Goal: Ask a question: Seek information or help from site administrators or community

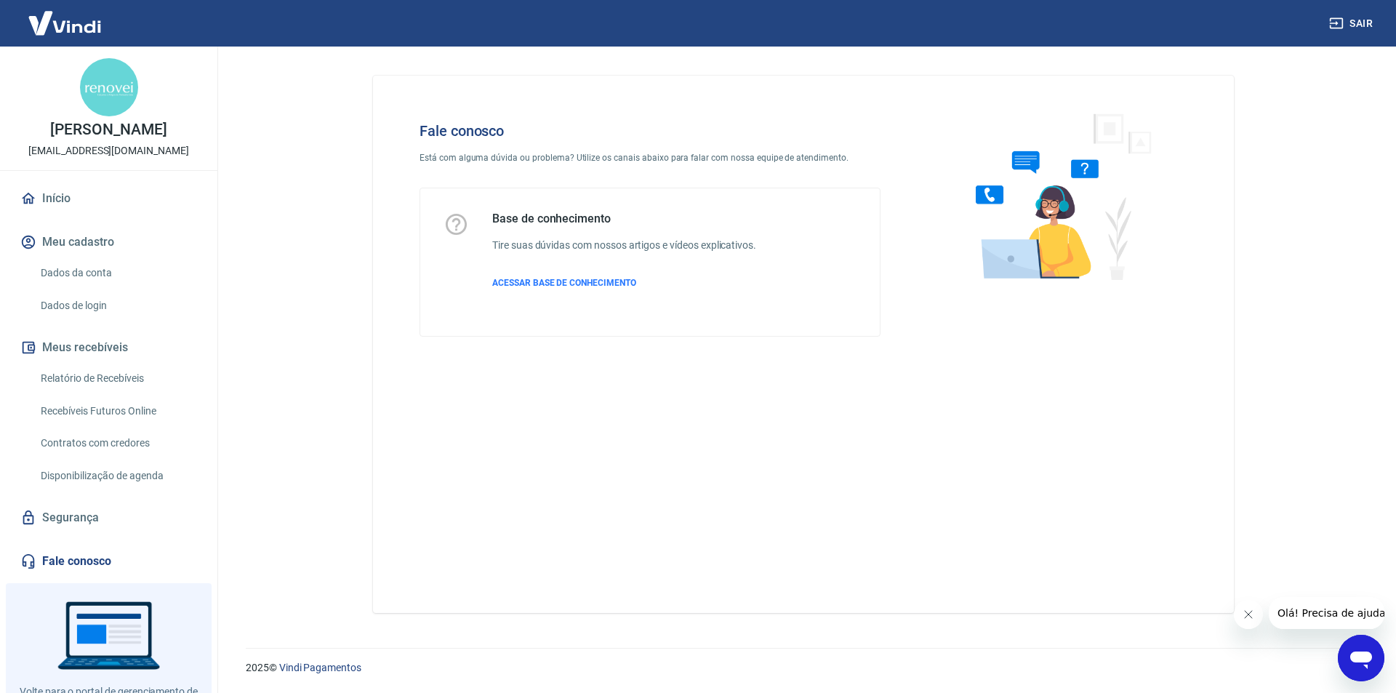
click at [1367, 660] on icon "Abrir janela de mensagens" at bounding box center [1362, 660] width 22 height 17
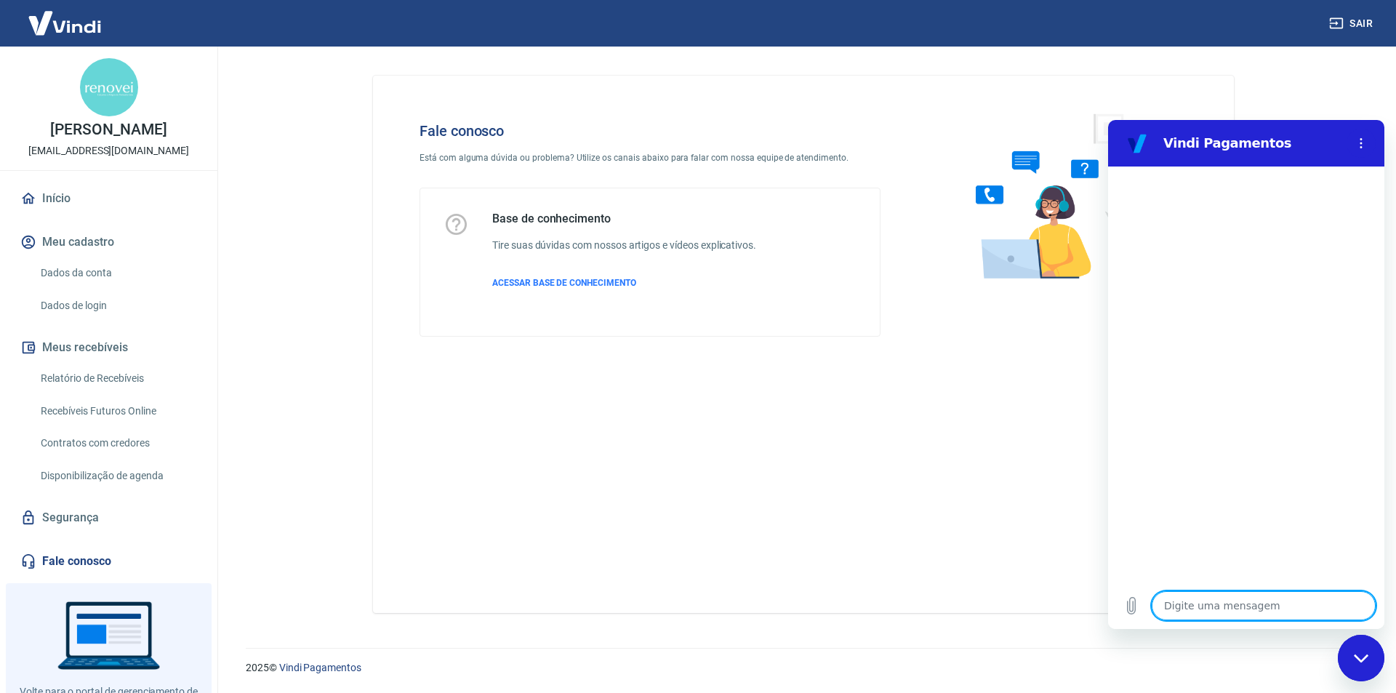
click at [1218, 604] on textarea at bounding box center [1264, 605] width 224 height 29
type textarea "a"
type textarea "x"
type textarea "at"
type textarea "x"
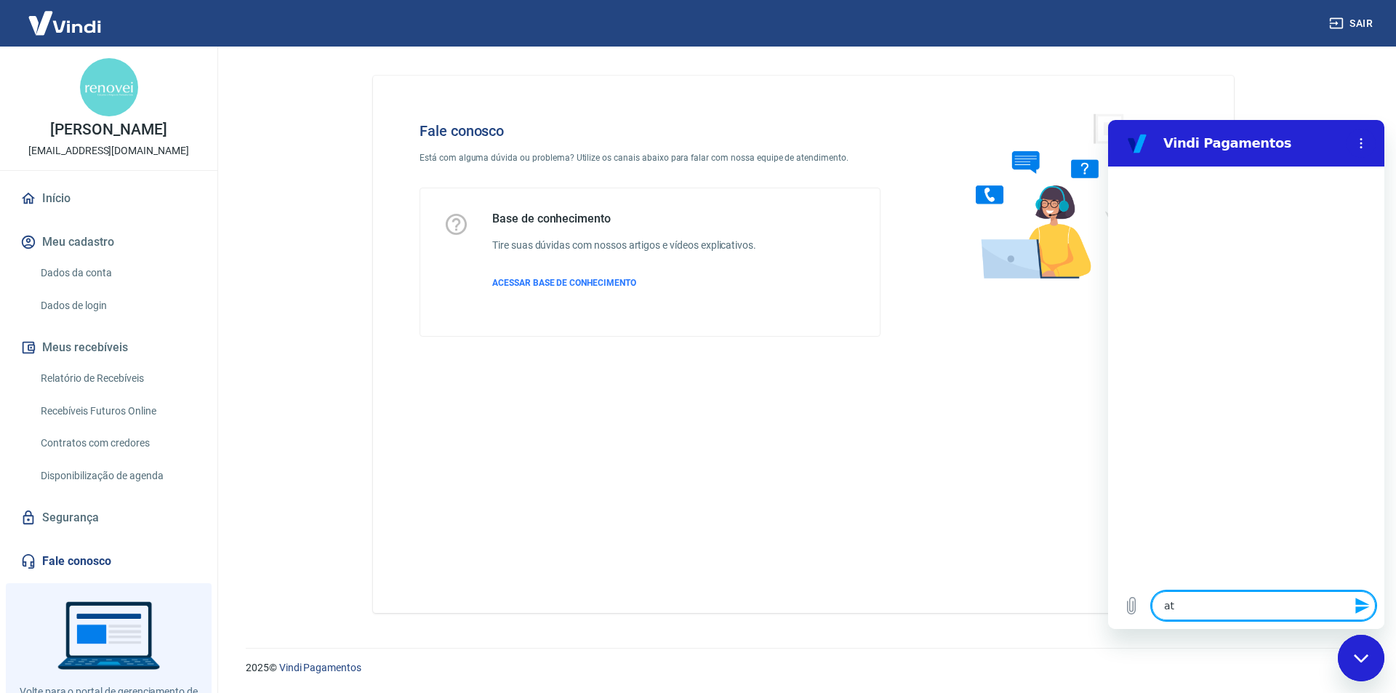
type textarea "ate"
type textarea "x"
type textarea "aten"
type textarea "x"
type textarea "atend"
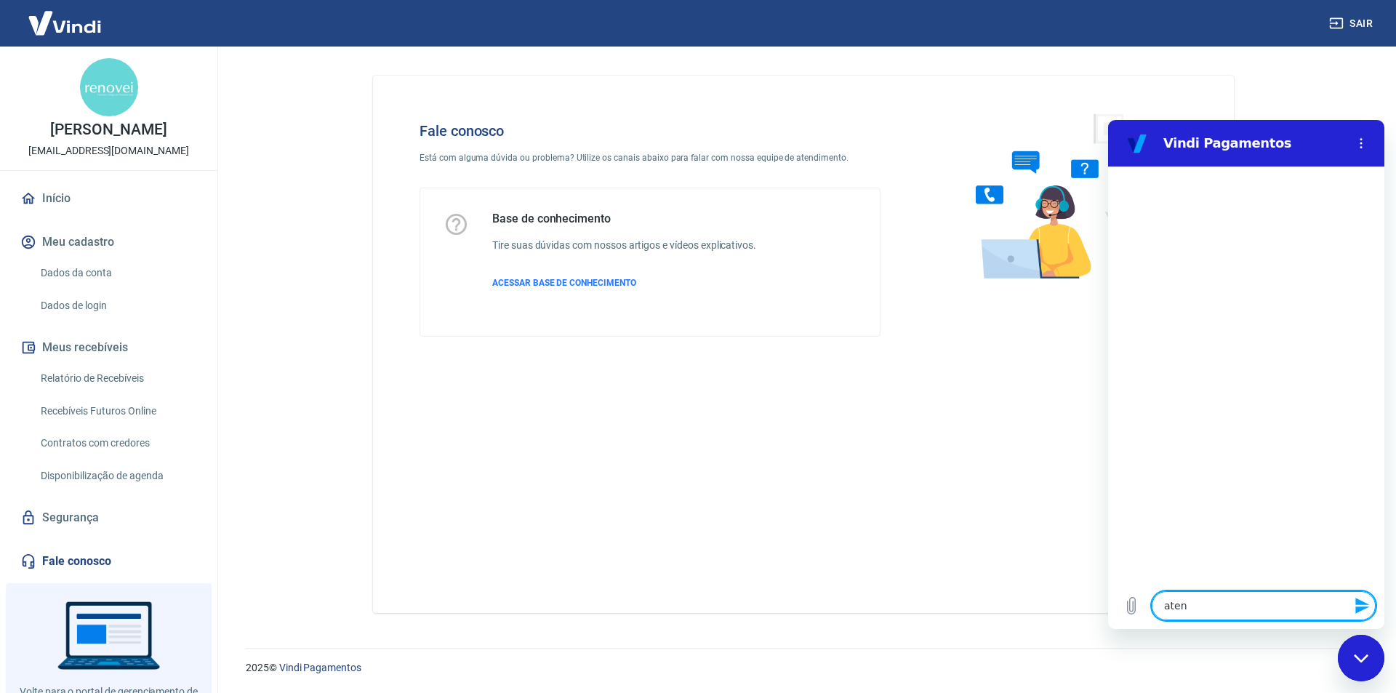
type textarea "x"
type textarea "atendi"
type textarea "x"
type textarea "atendim"
type textarea "x"
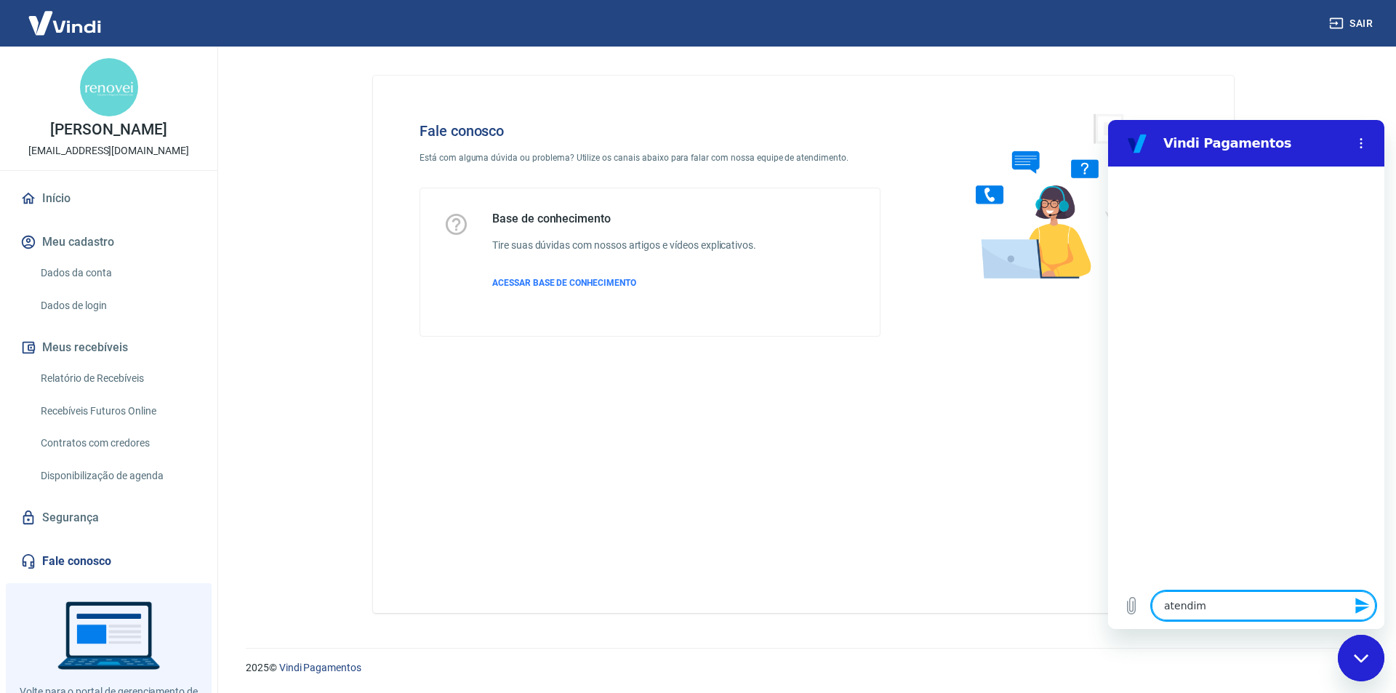
type textarea "atendime"
type textarea "x"
type textarea "atendimen"
type textarea "x"
type textarea "atendiment"
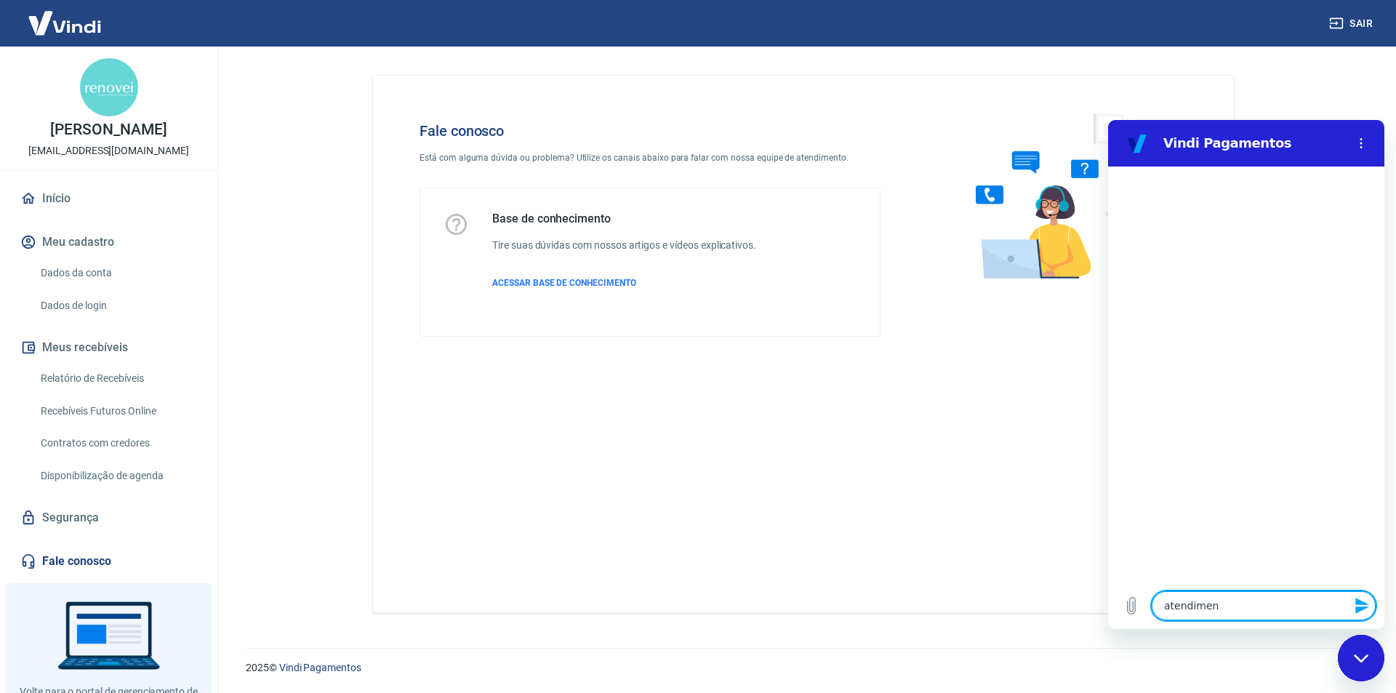
type textarea "x"
type textarea "atendimento"
type textarea "x"
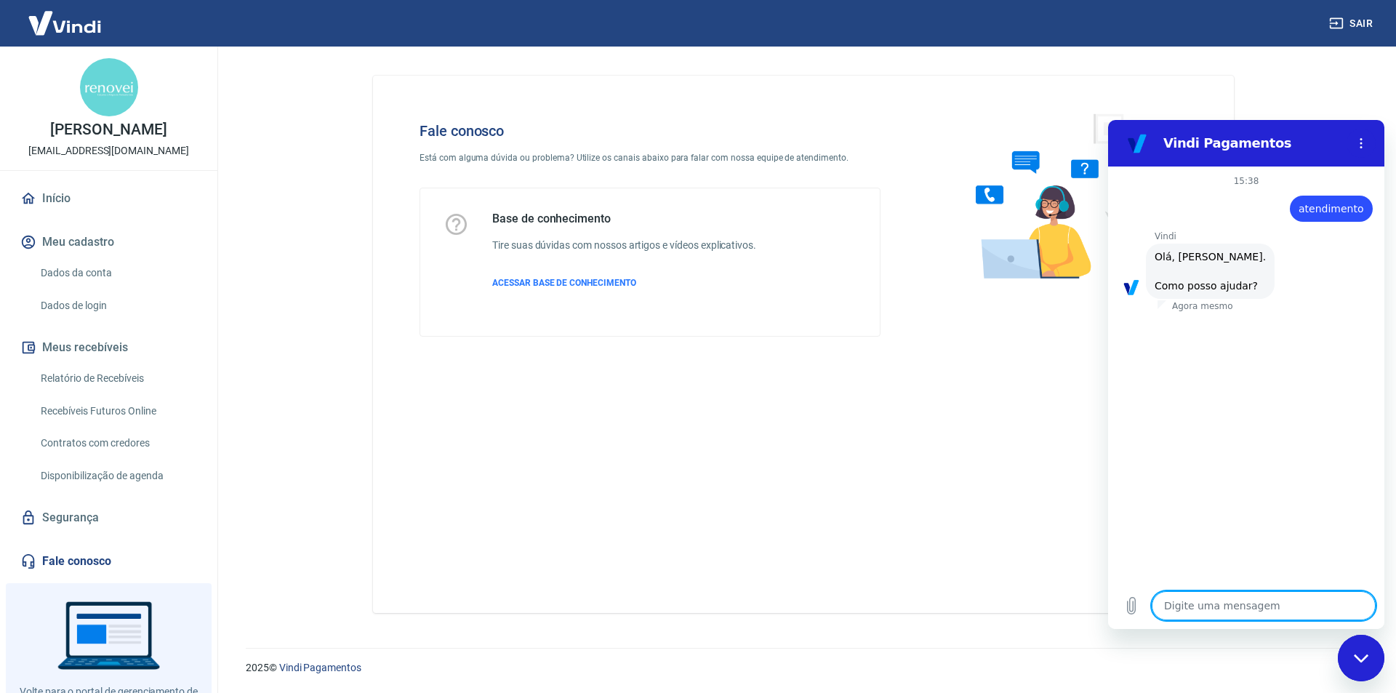
scroll to position [34, 0]
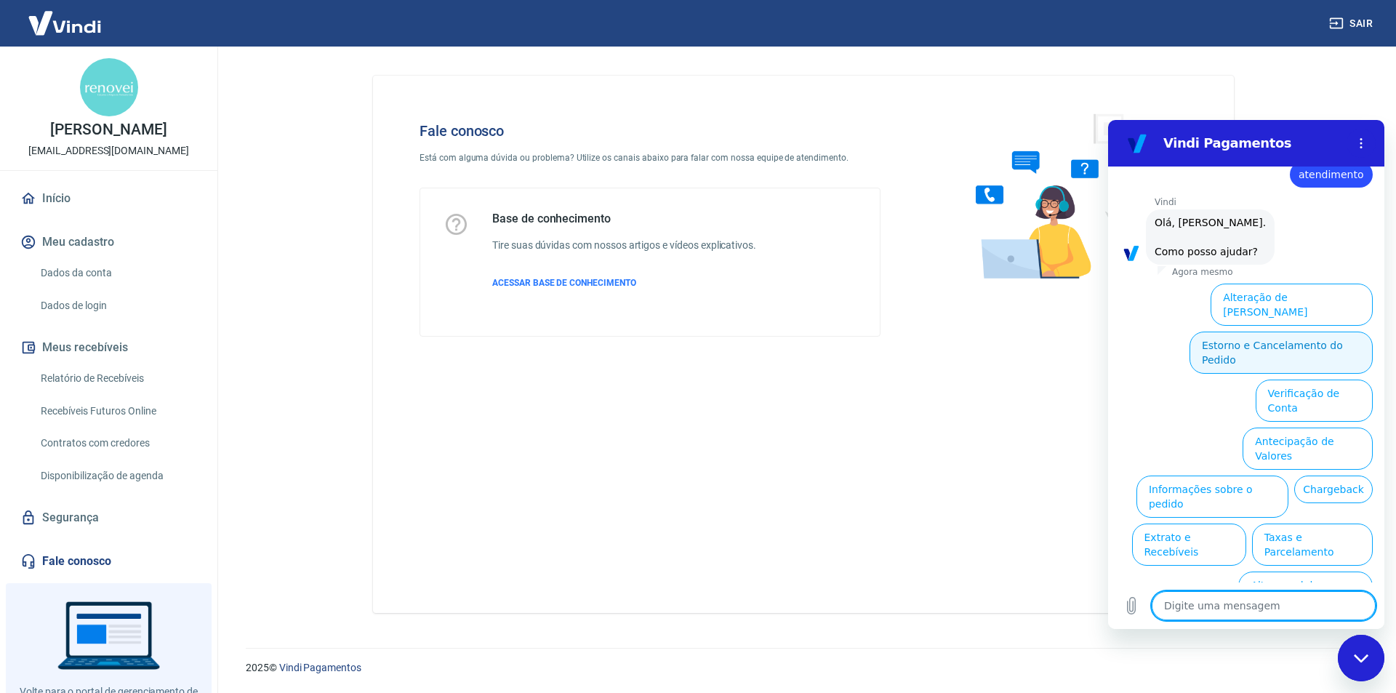
click at [1268, 335] on button "Estorno e Cancelamento do Pedido" at bounding box center [1281, 353] width 183 height 42
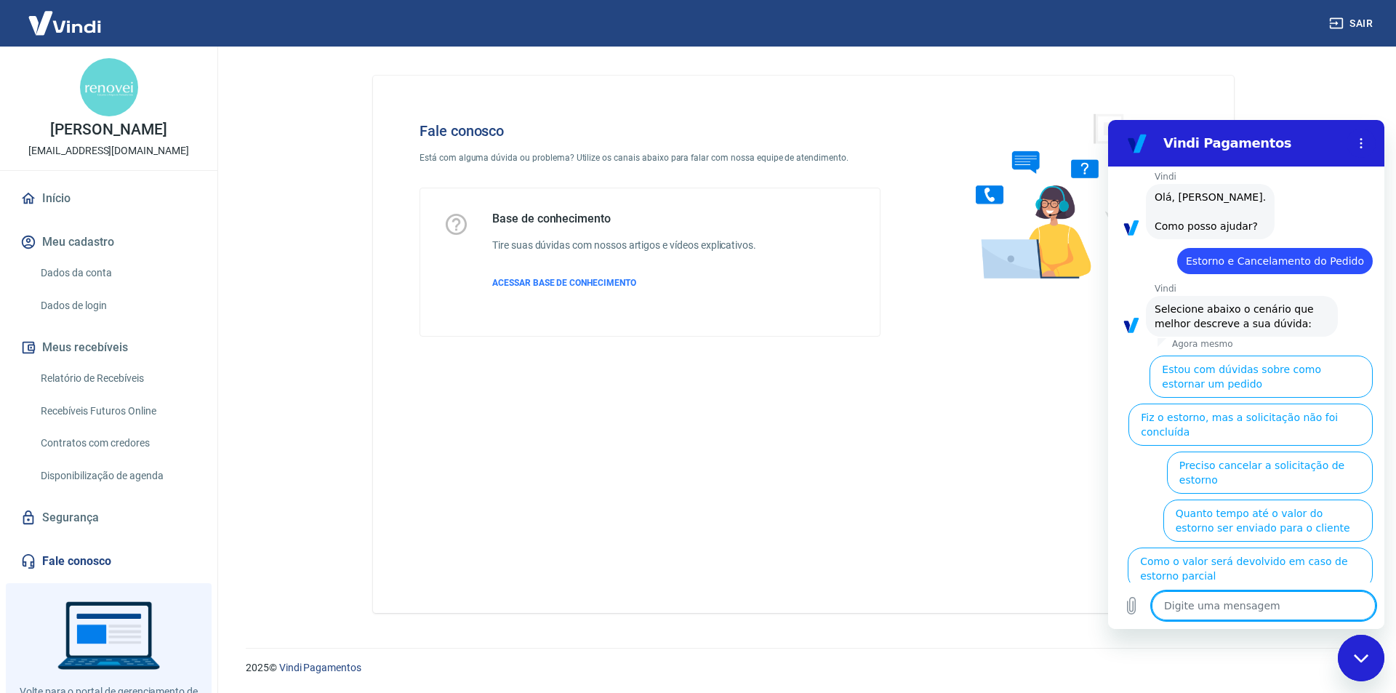
scroll to position [75, 0]
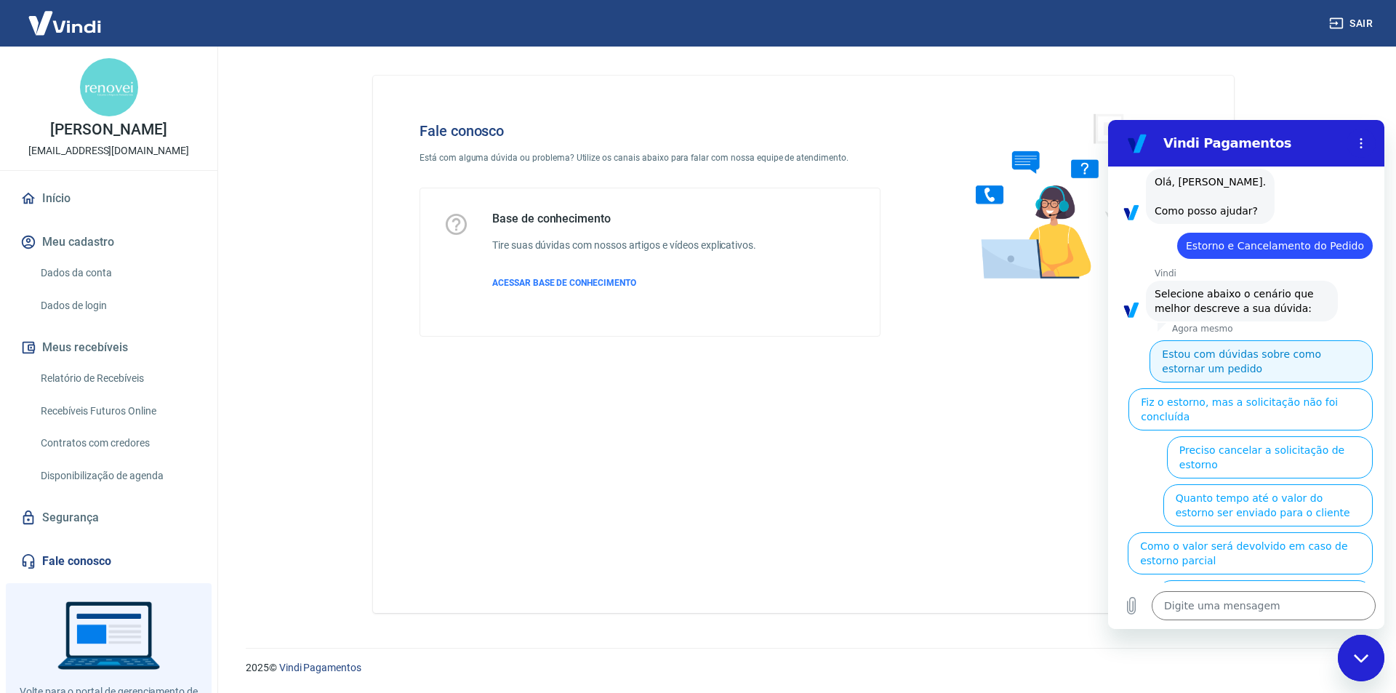
click at [1239, 362] on button "Estou com dúvidas sobre como estornar um pedido" at bounding box center [1261, 361] width 223 height 42
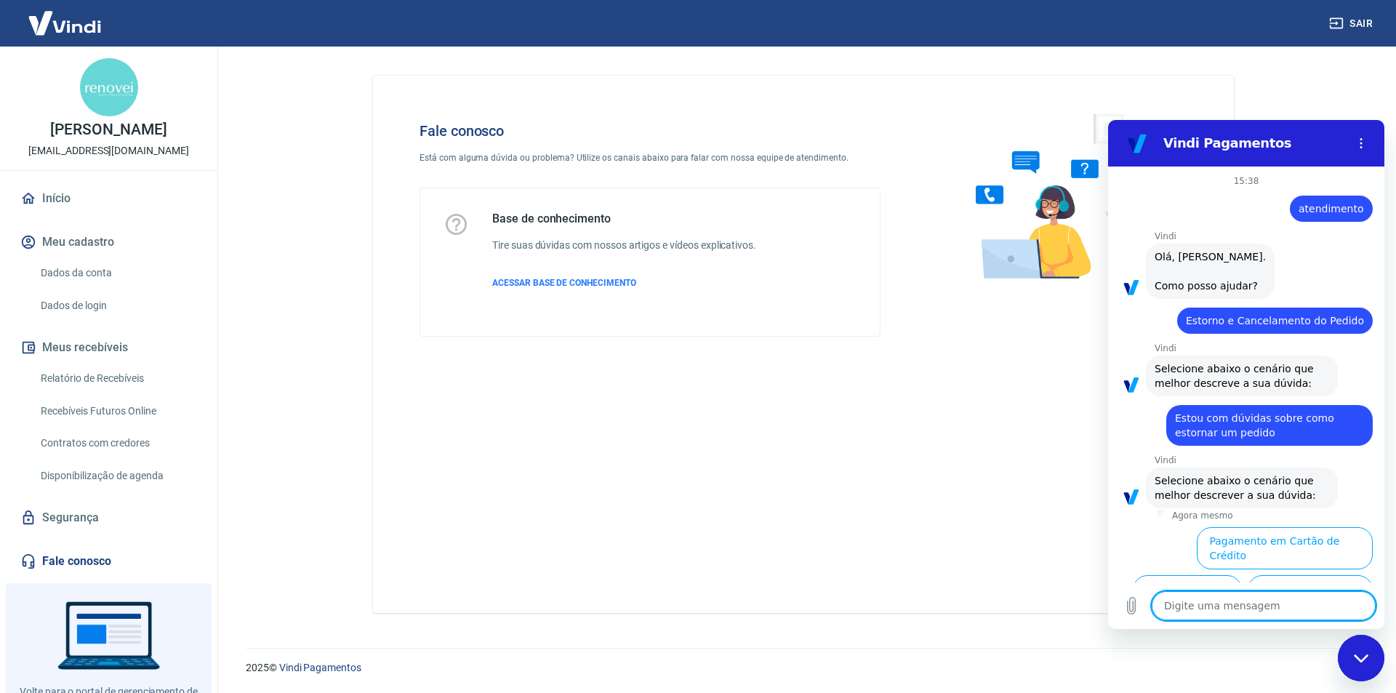
scroll to position [43, 0]
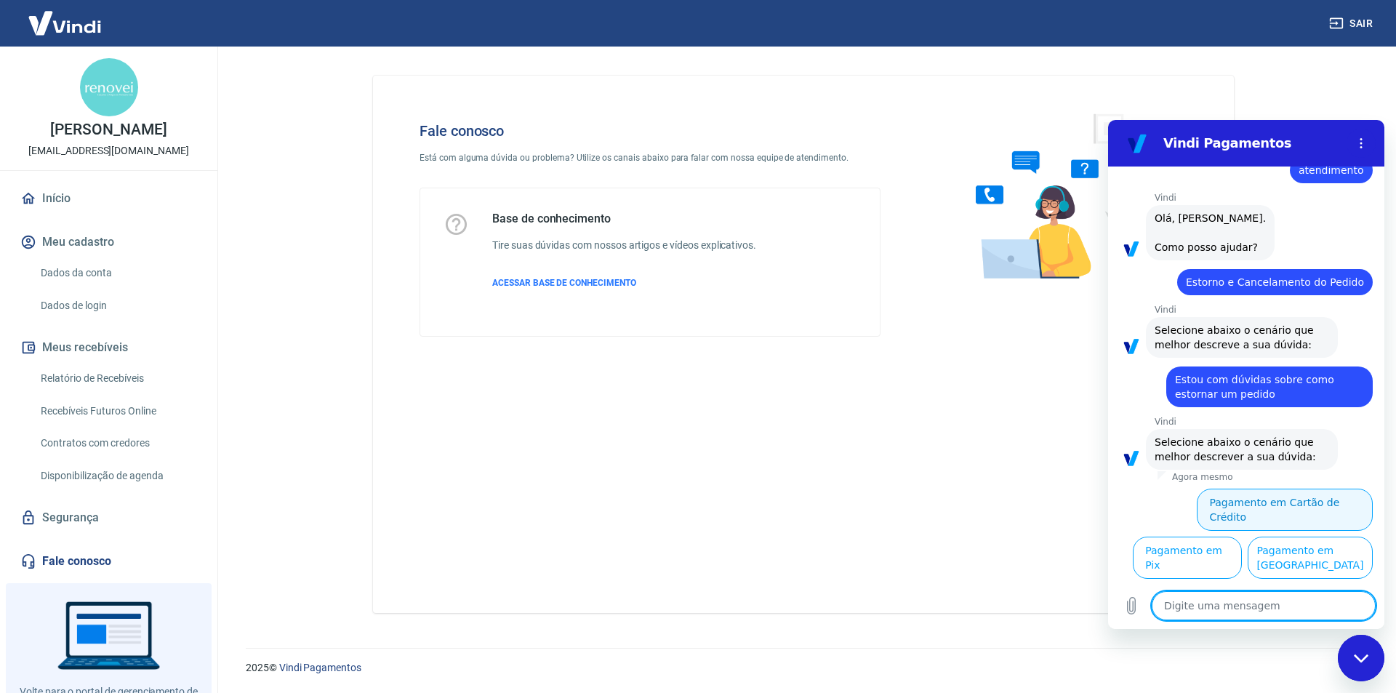
click at [1270, 499] on button "Pagamento em Cartão de Crédito" at bounding box center [1285, 510] width 176 height 42
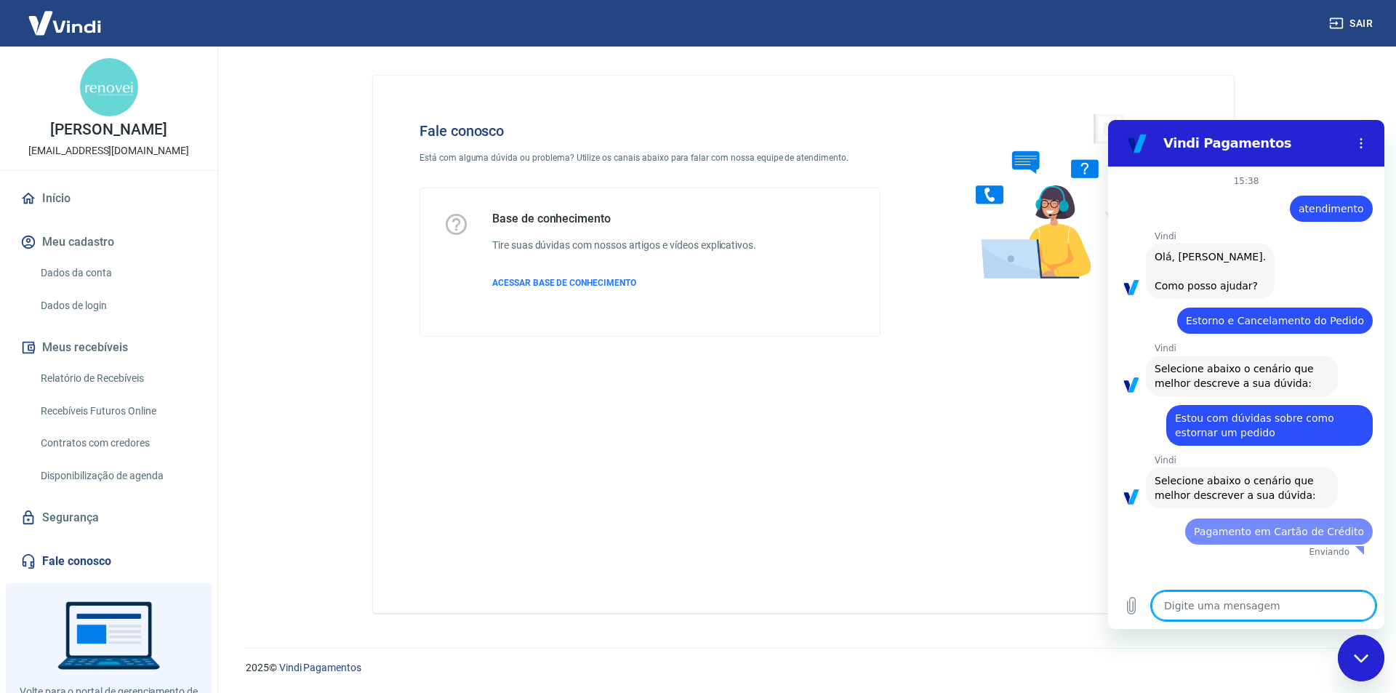
scroll to position [0, 0]
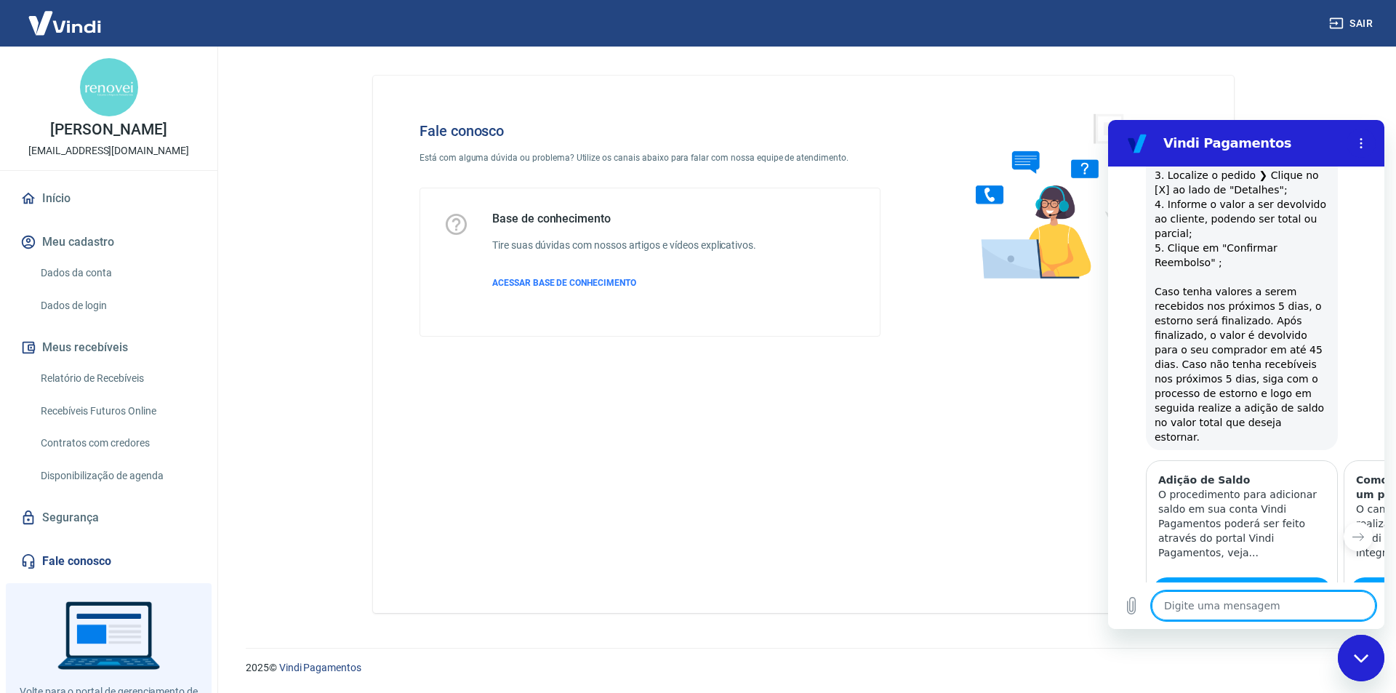
type textarea "x"
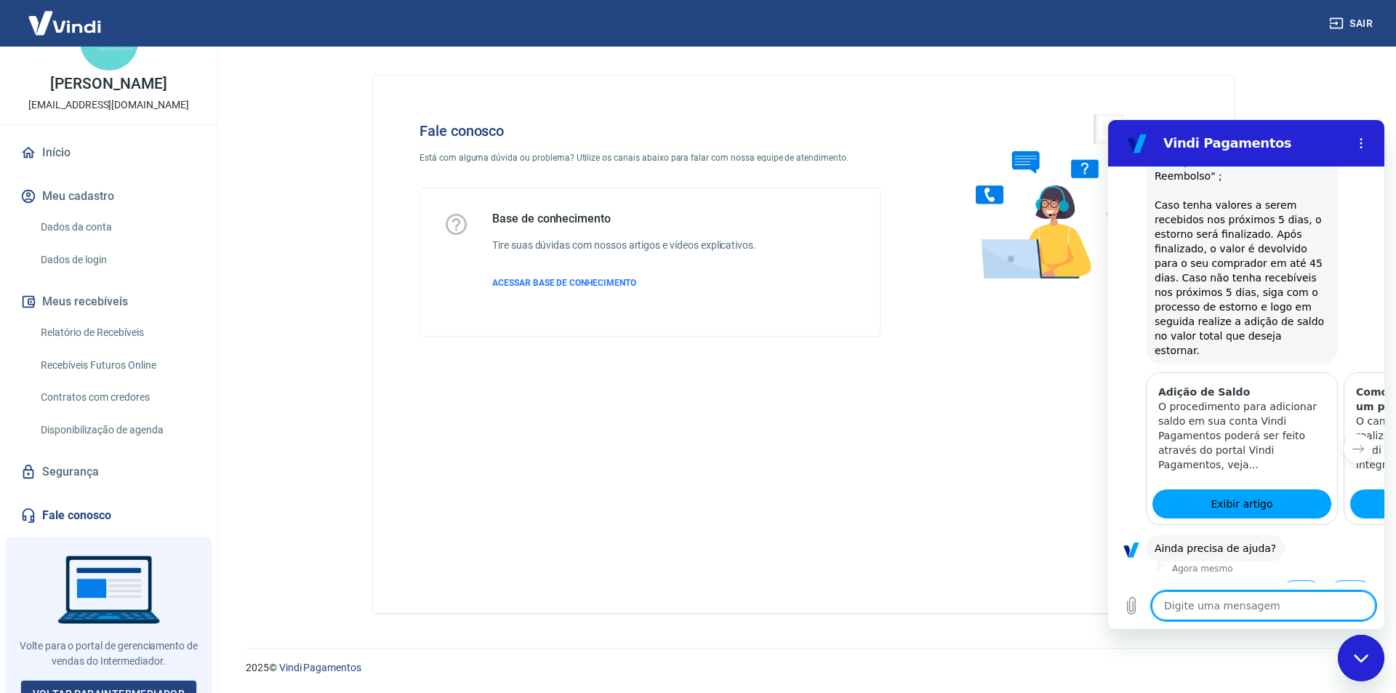
scroll to position [60, 0]
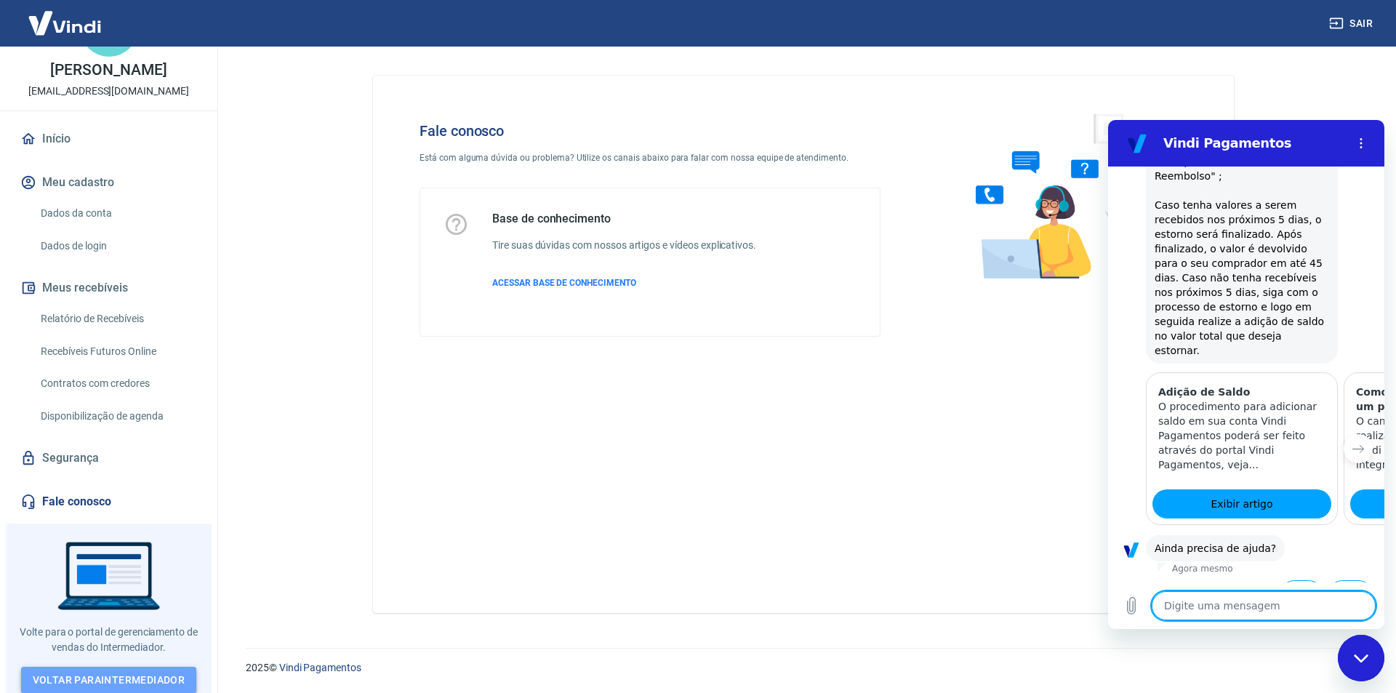
click at [85, 676] on link "Voltar para Intermediador" at bounding box center [109, 680] width 176 height 27
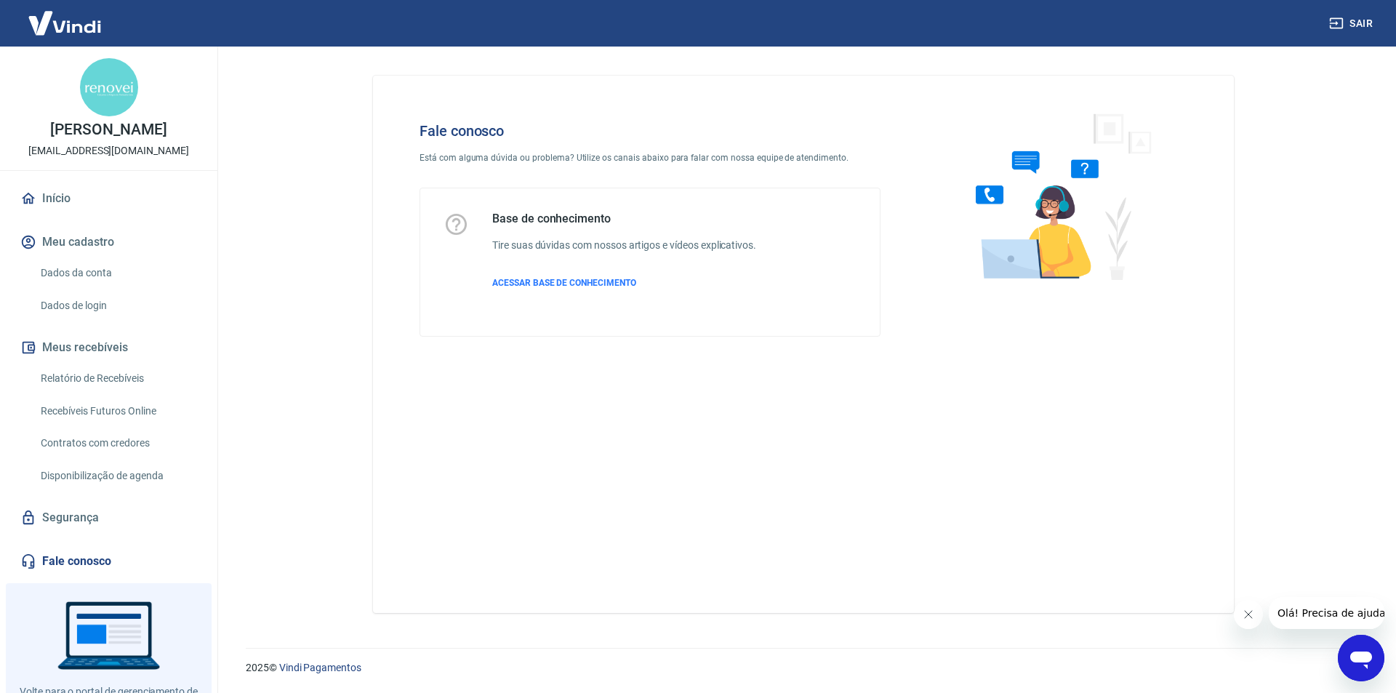
click at [1351, 662] on icon "Abrir janela de mensagens" at bounding box center [1361, 658] width 26 height 26
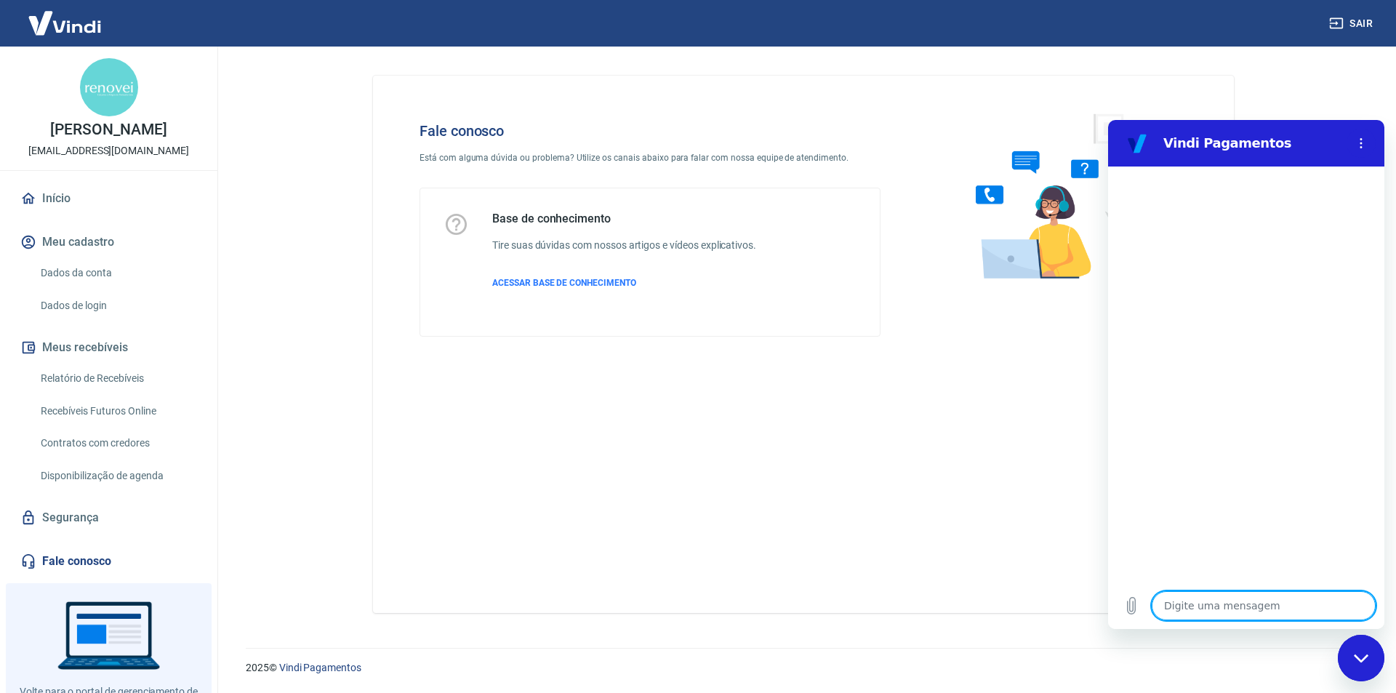
type textarea "a"
type textarea "x"
type textarea "at"
type textarea "x"
type textarea "ate"
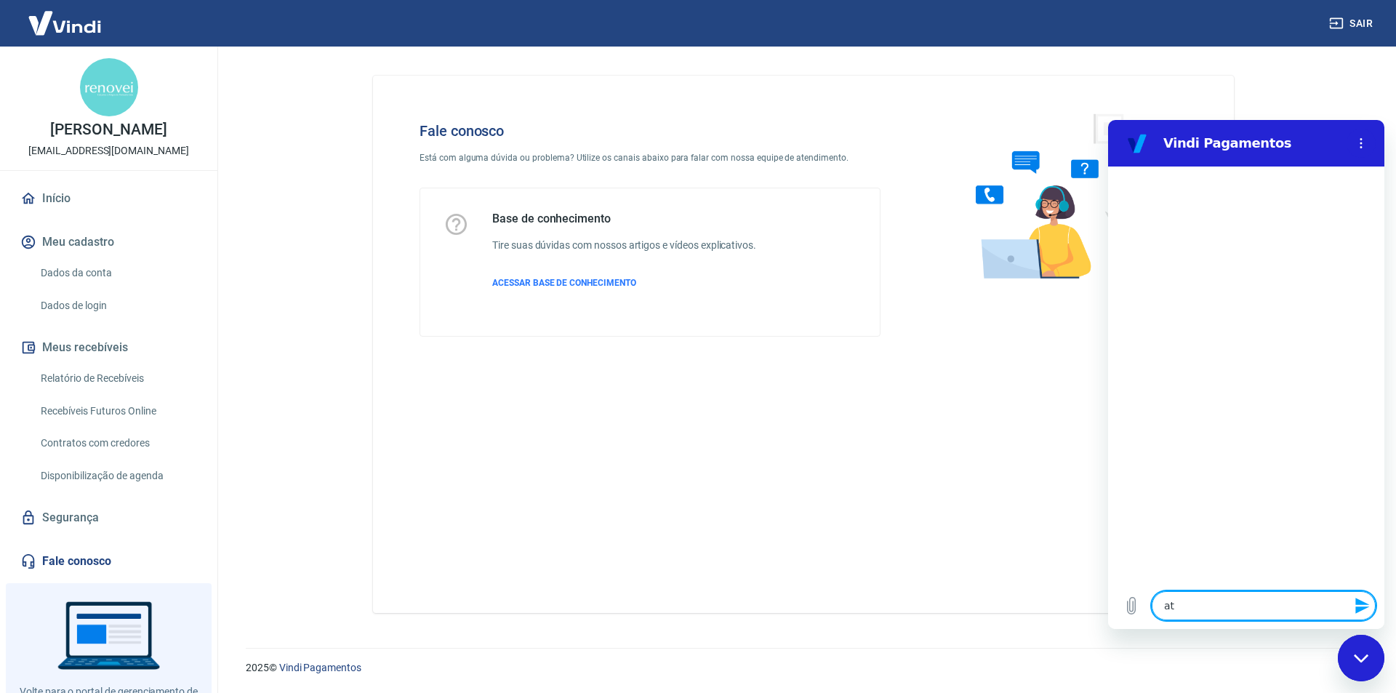
type textarea "x"
type textarea "aten"
type textarea "x"
type textarea "atend"
type textarea "x"
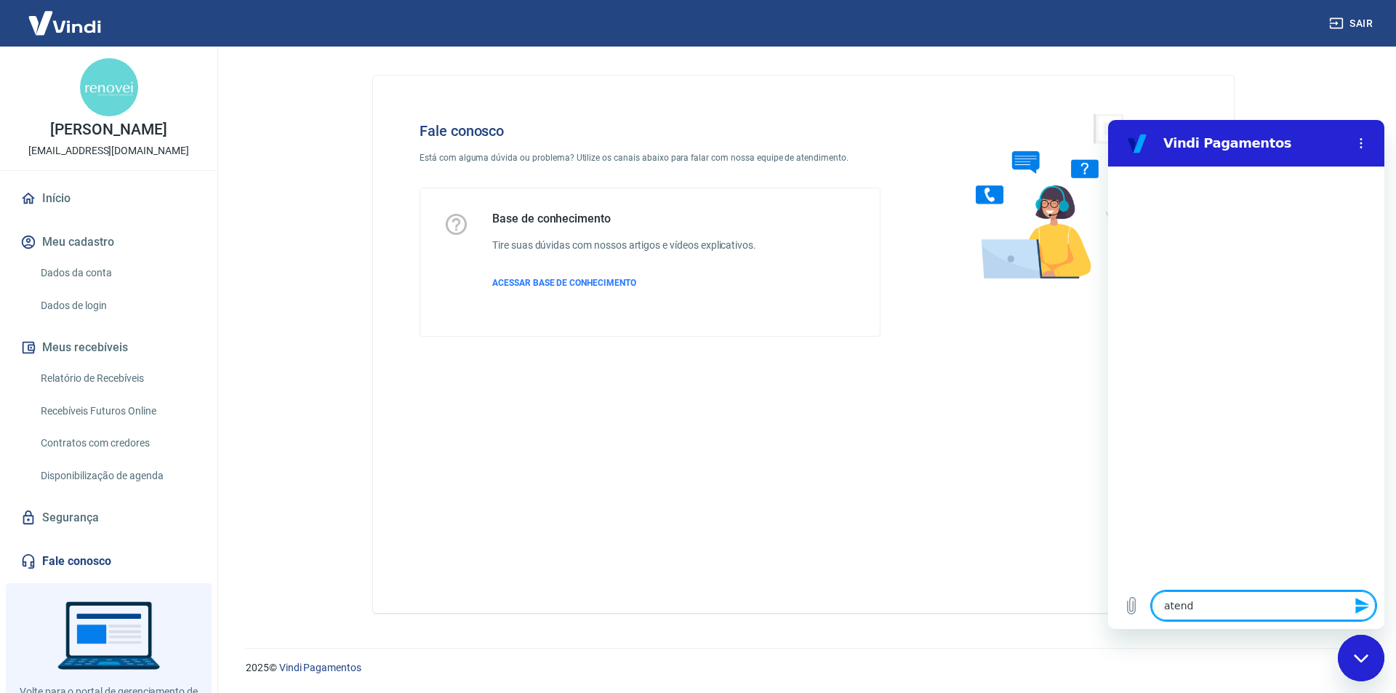
type textarea "atendi"
type textarea "x"
type textarea "atendim"
type textarea "x"
type textarea "atendime"
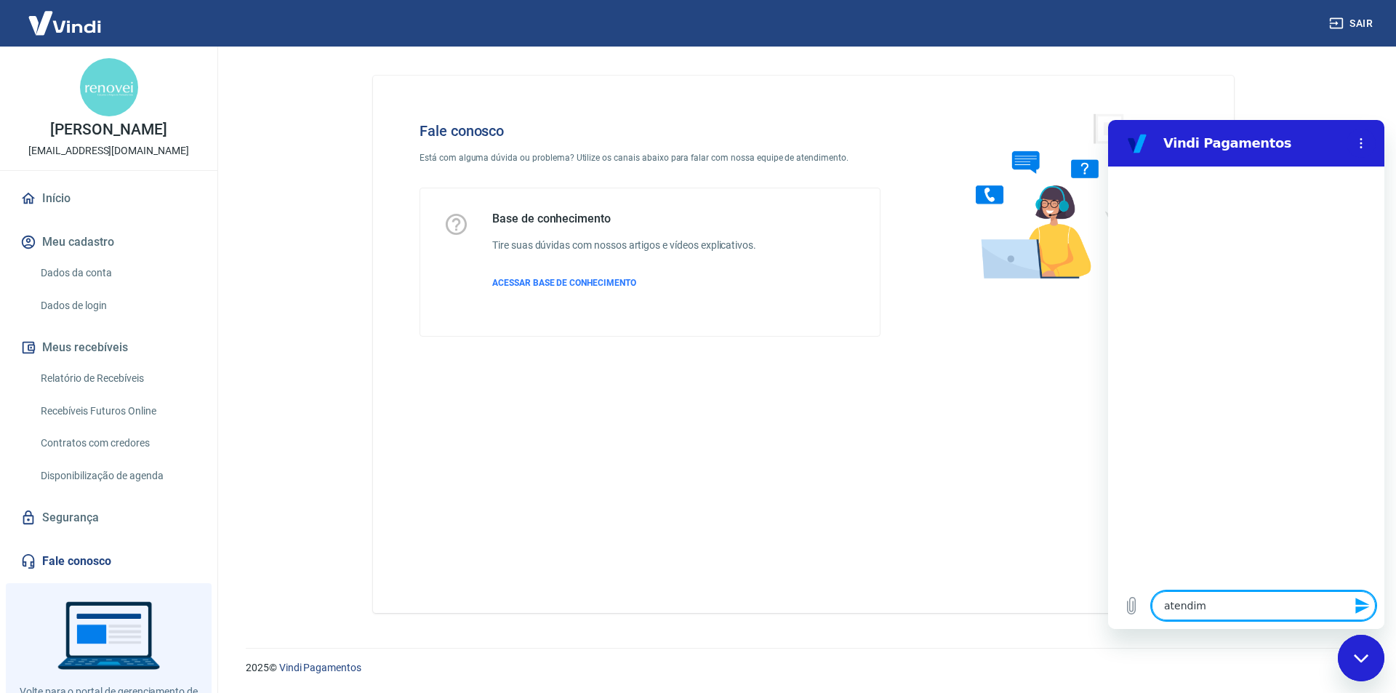
type textarea "x"
type textarea "atendimen"
type textarea "x"
type textarea "atendiment"
type textarea "x"
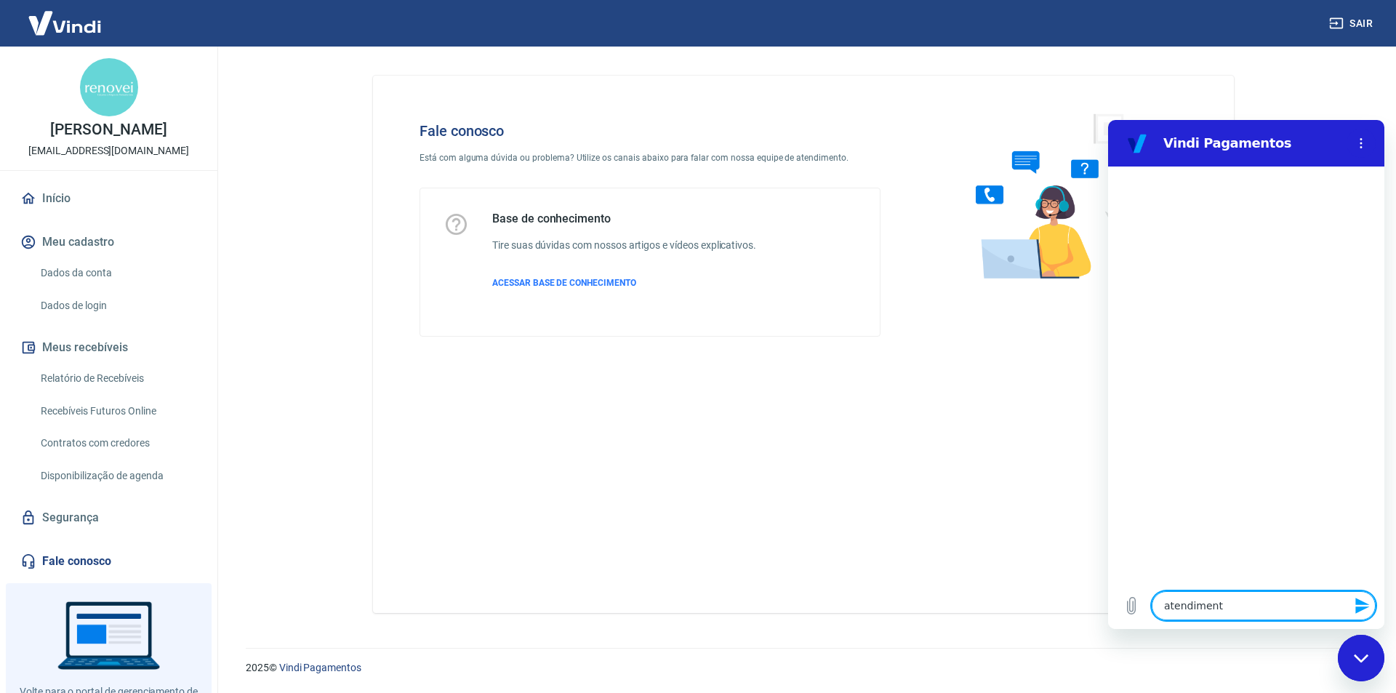
type textarea "atendimento"
type textarea "x"
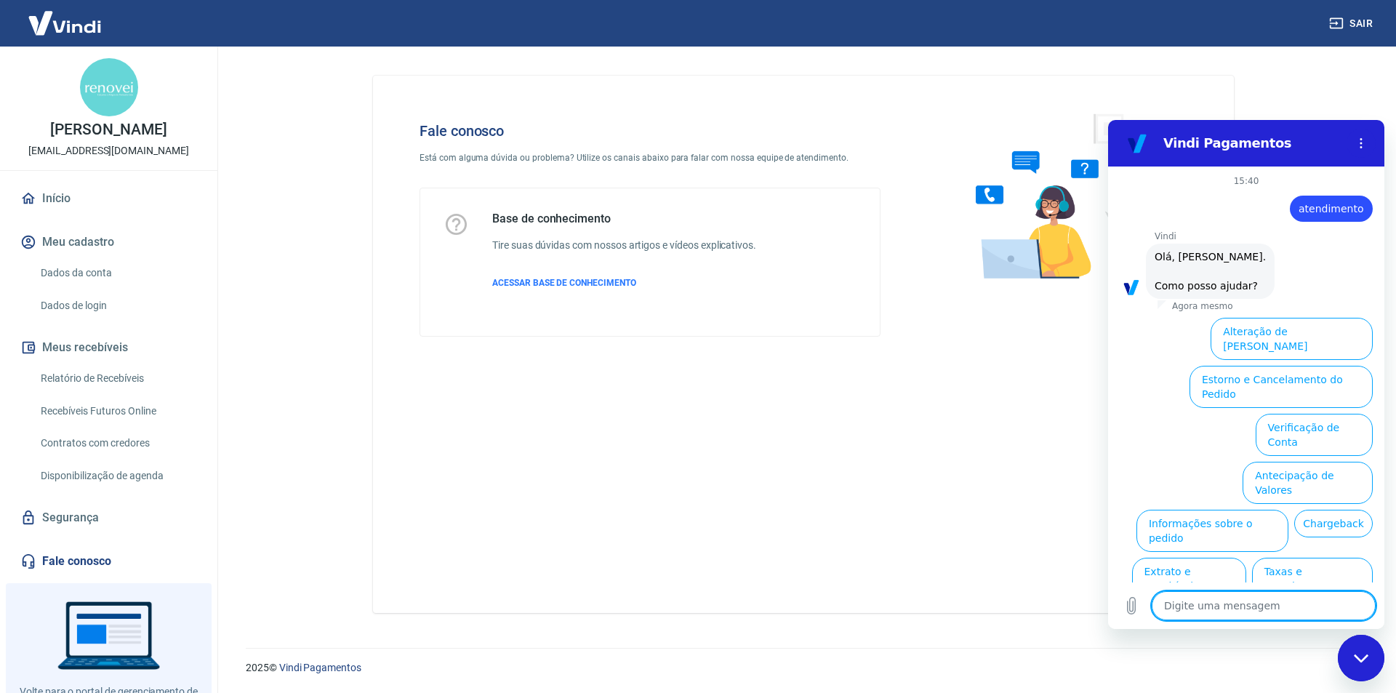
scroll to position [34, 0]
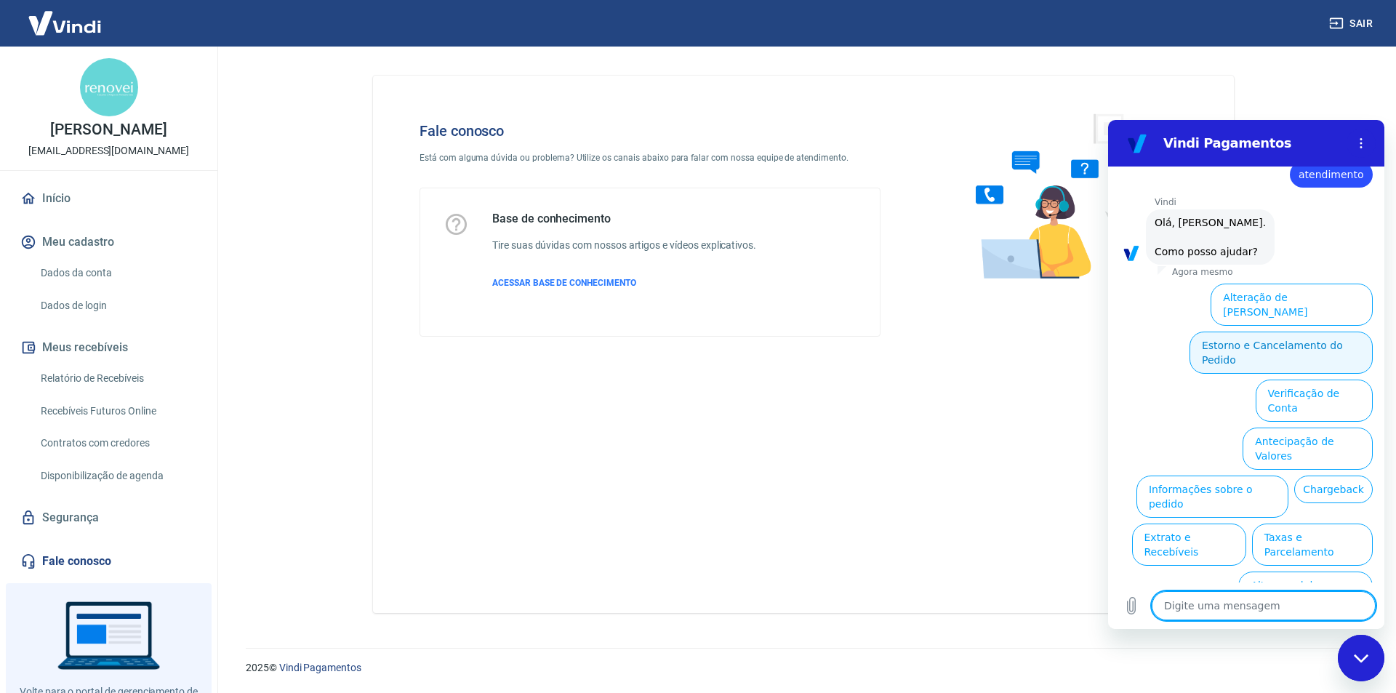
click at [1292, 332] on button "Estorno e Cancelamento do Pedido" at bounding box center [1281, 353] width 183 height 42
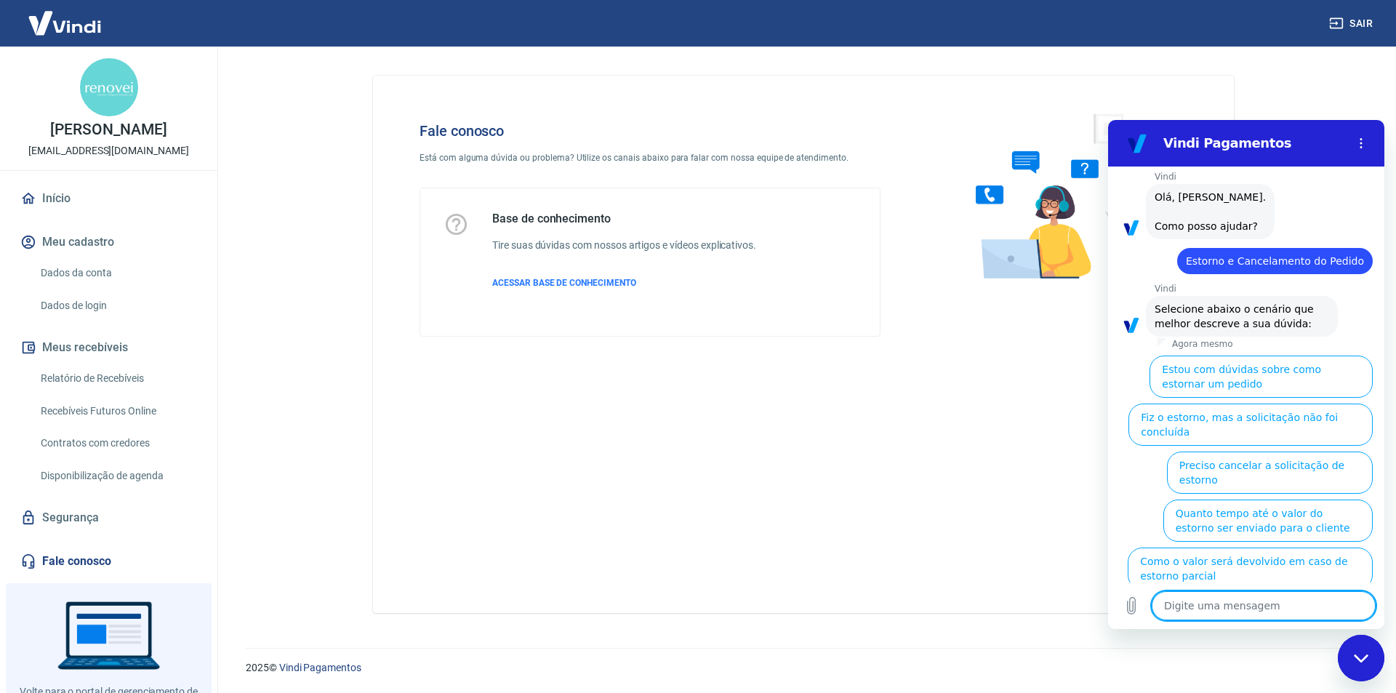
scroll to position [75, 0]
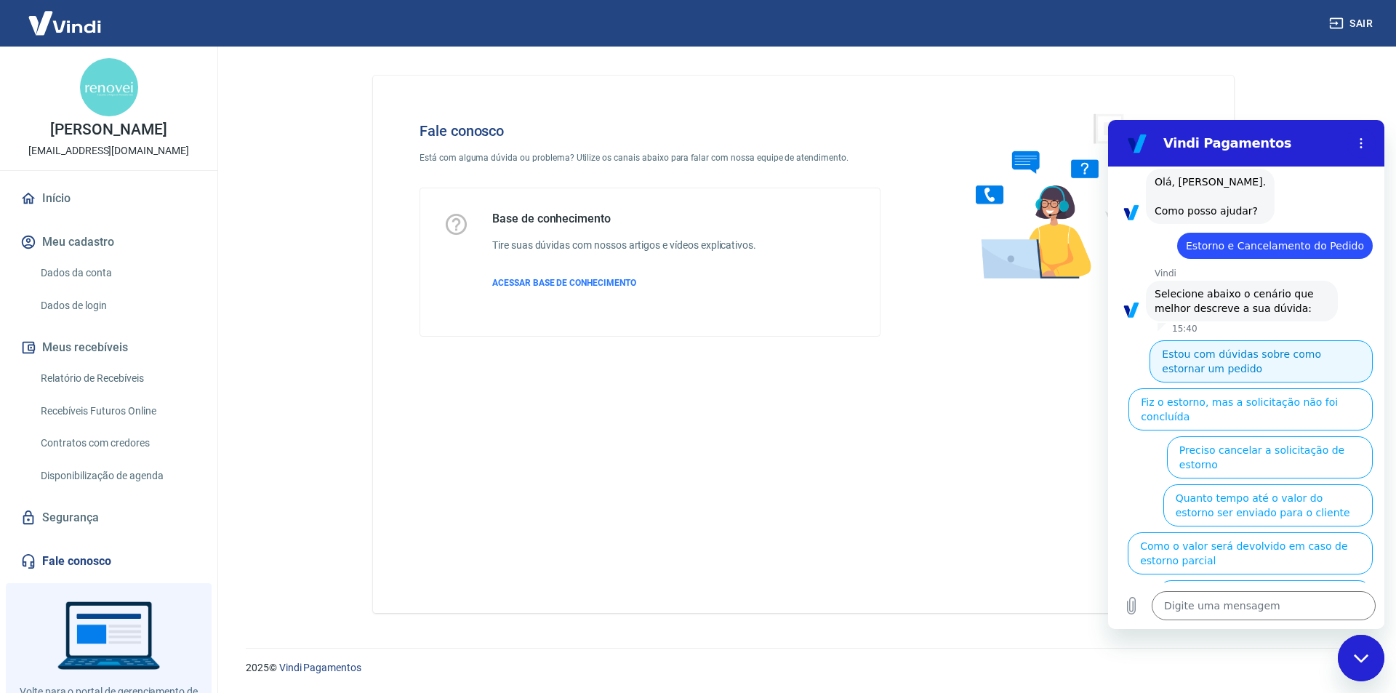
click at [1210, 364] on button "Estou com dúvidas sobre como estornar um pedido" at bounding box center [1261, 361] width 223 height 42
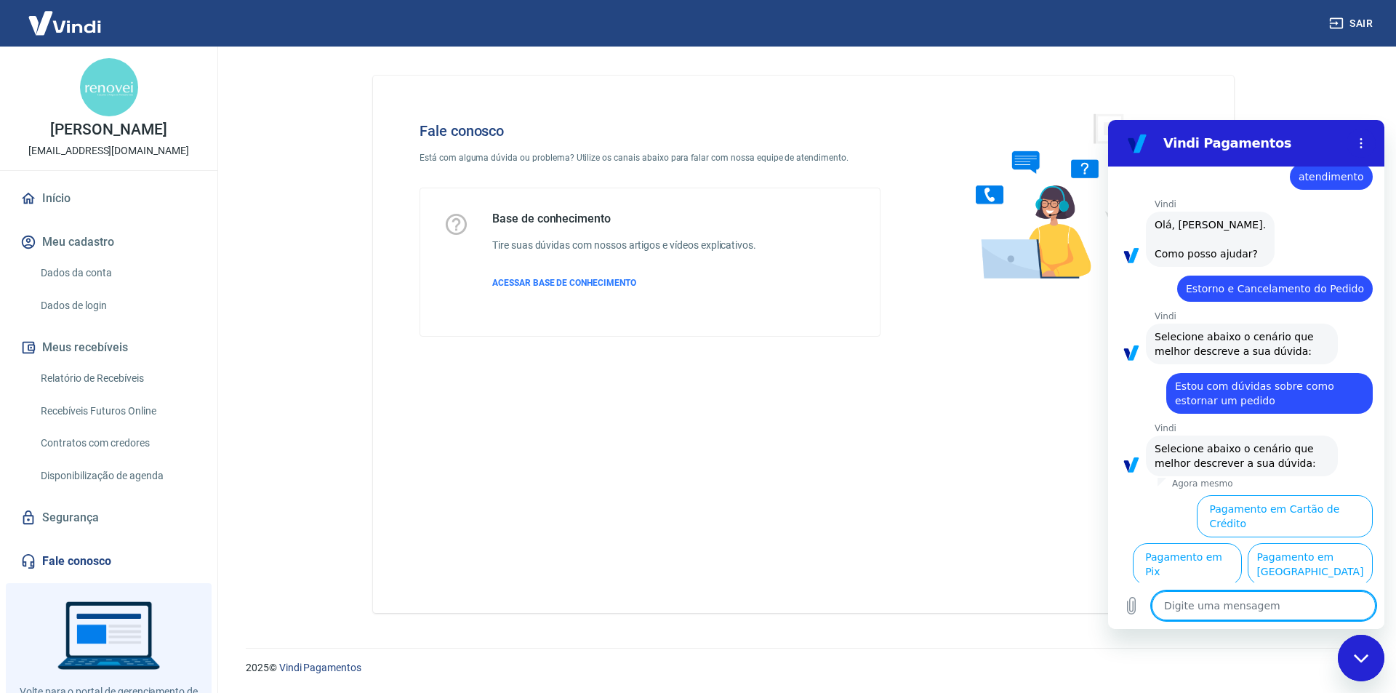
scroll to position [43, 0]
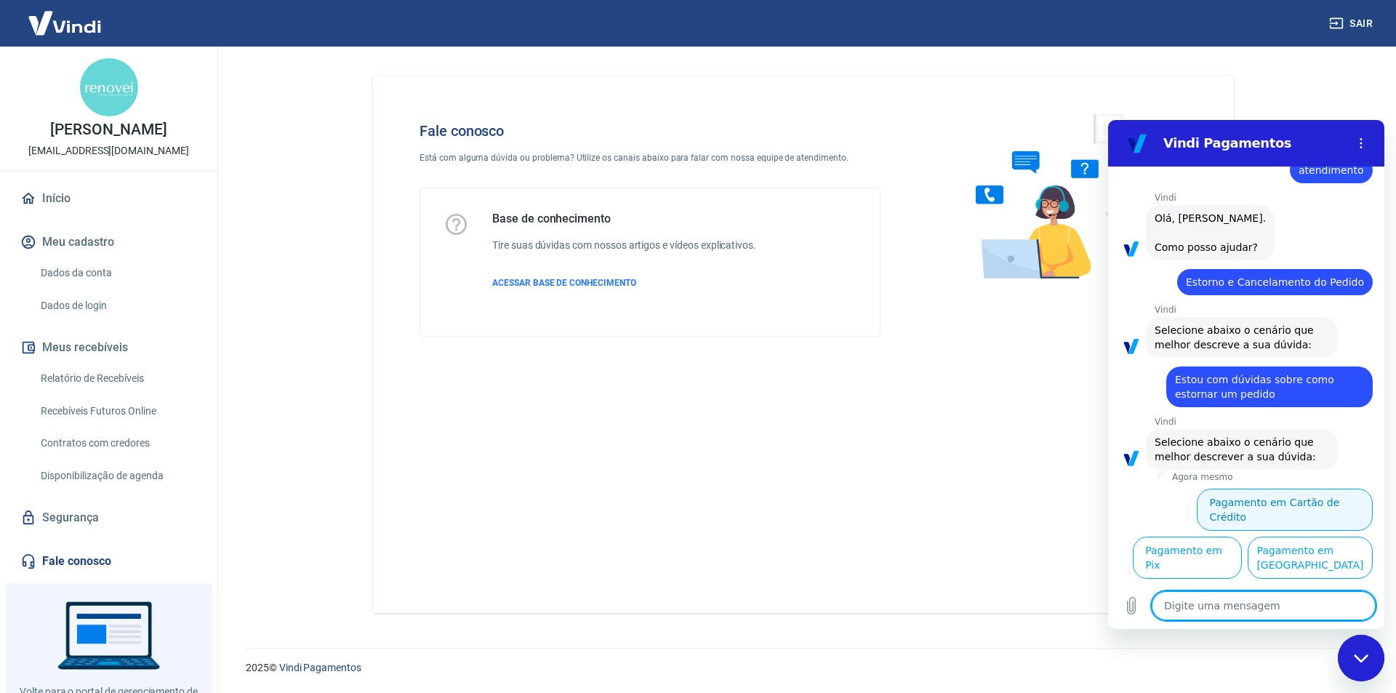
click at [1295, 492] on button "Pagamento em Cartão de Crédito" at bounding box center [1285, 510] width 176 height 42
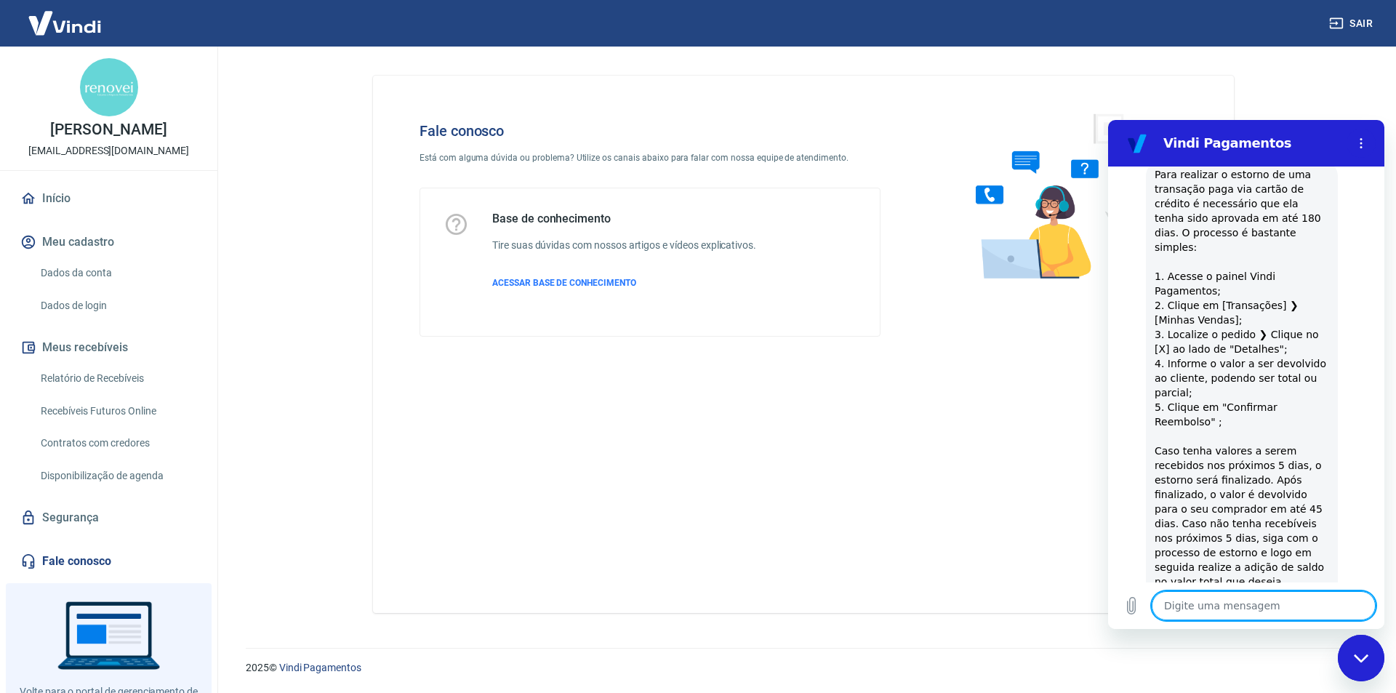
scroll to position [476, 0]
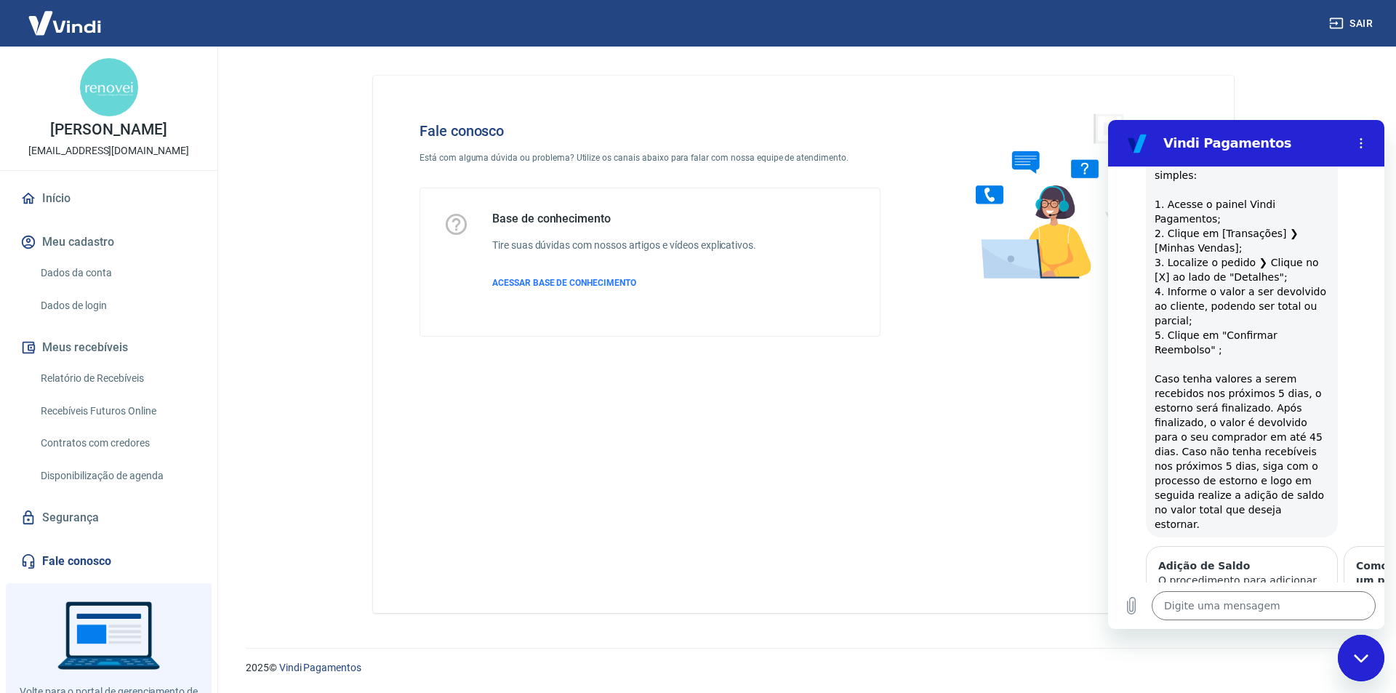
type textarea "x"
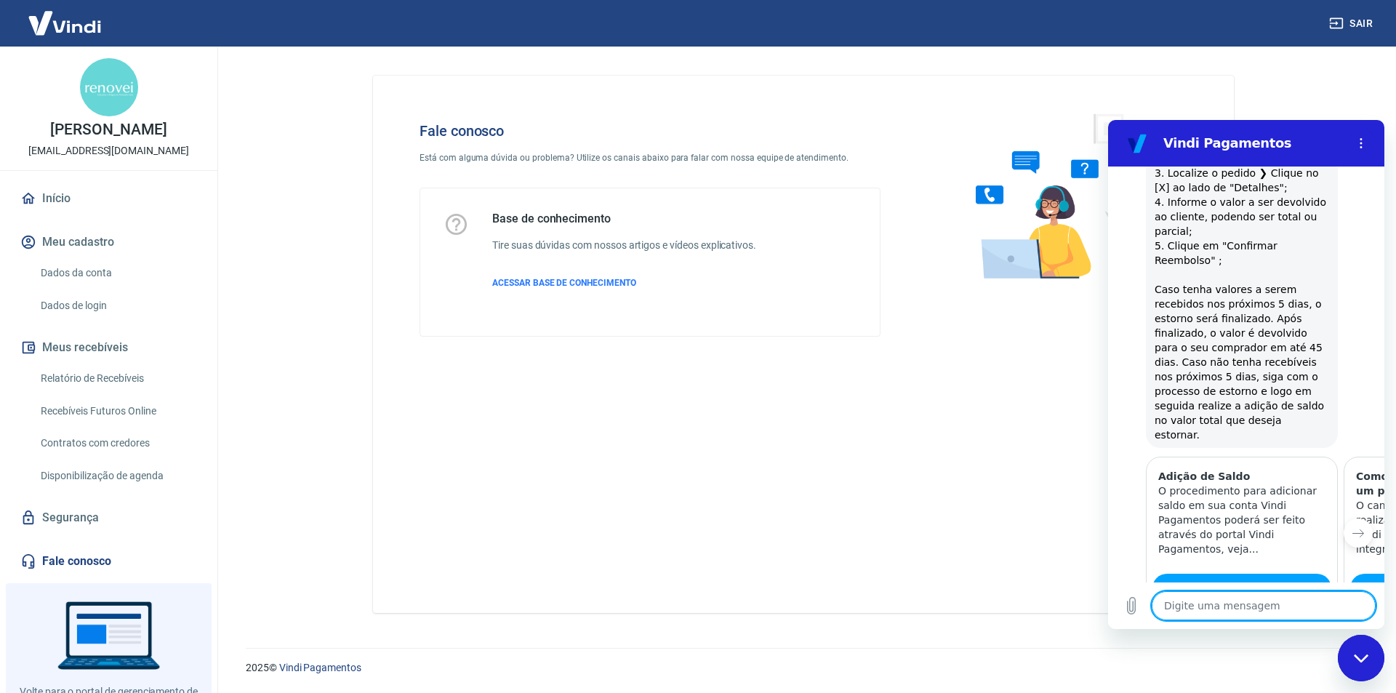
click at [1198, 601] on textarea at bounding box center [1264, 605] width 224 height 29
type textarea "a"
type textarea "x"
type textarea "at"
type textarea "x"
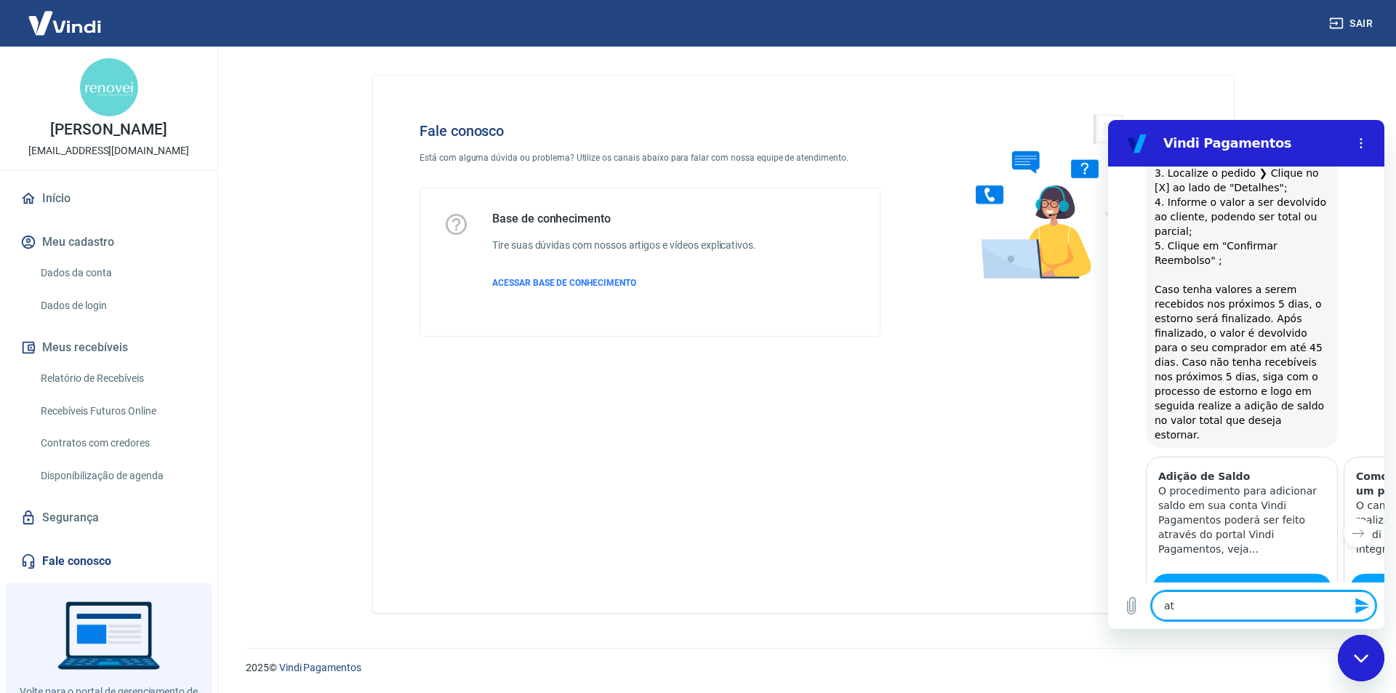
type textarea "ate"
type textarea "x"
type textarea "aten"
type textarea "x"
type textarea "atend"
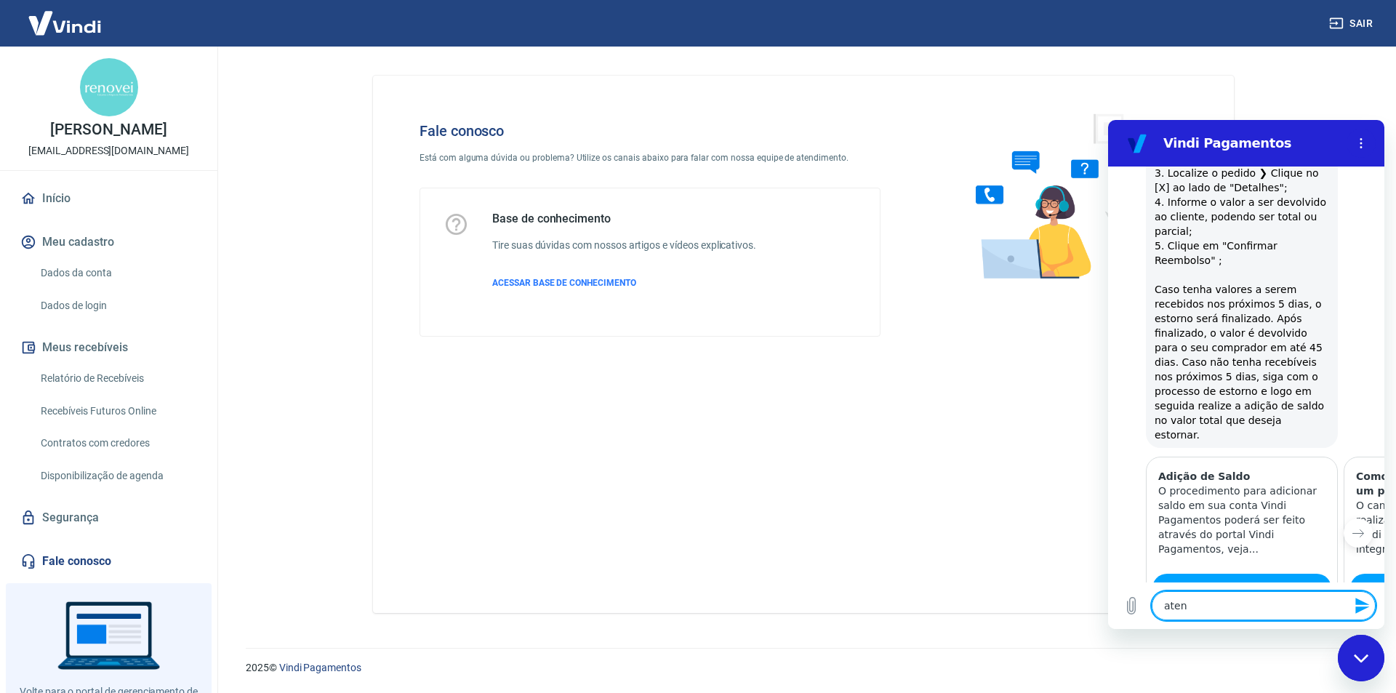
type textarea "x"
type textarea "atendi"
type textarea "x"
type textarea "atendim"
type textarea "x"
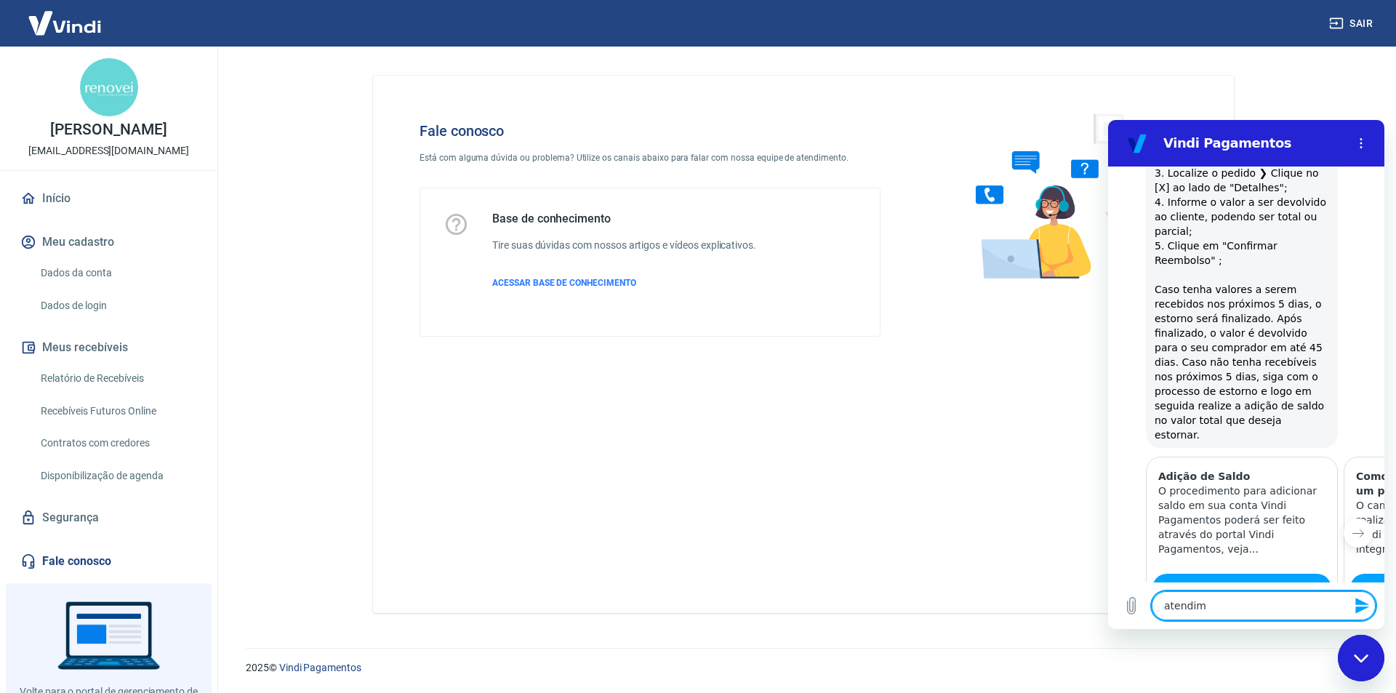
type textarea "atendime"
type textarea "x"
type textarea "atendimen"
type textarea "x"
type textarea "atendiment"
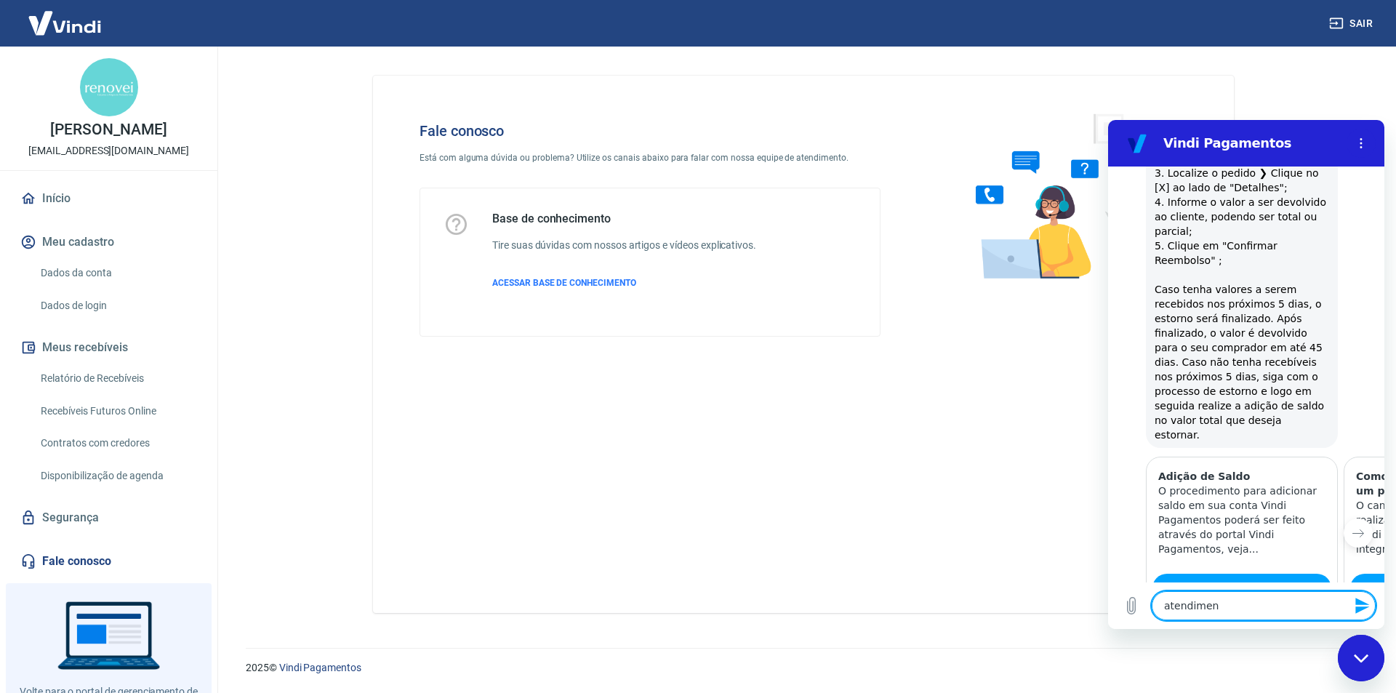
type textarea "x"
type textarea "atendimento"
type textarea "x"
click at [1213, 604] on textarea at bounding box center [1264, 605] width 224 height 29
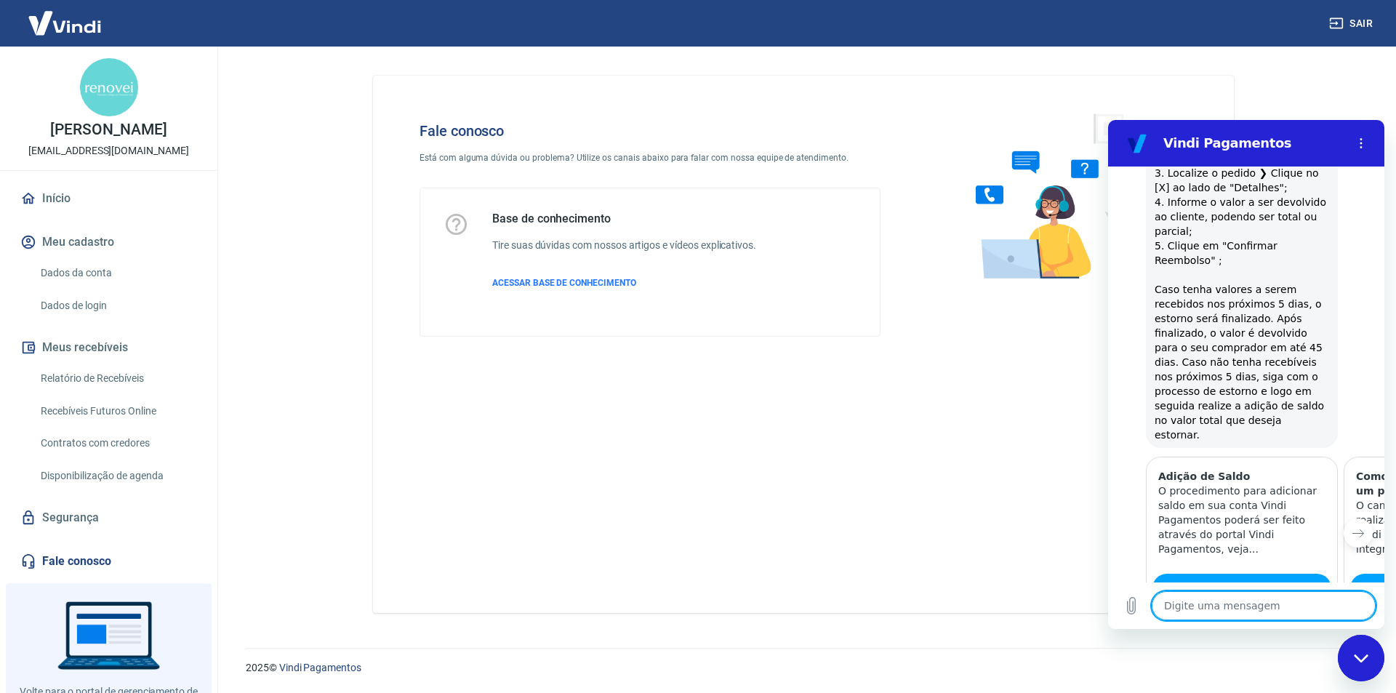
scroll to position [757, 0]
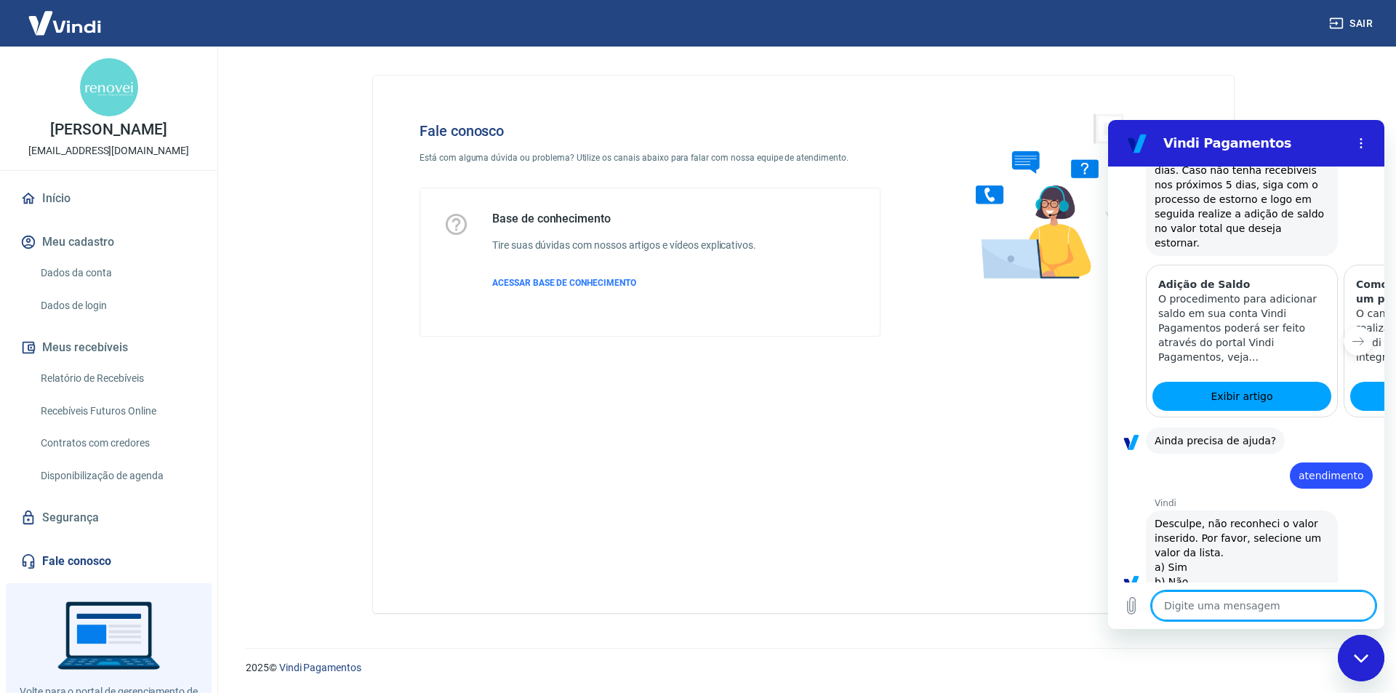
type textarea "b"
type textarea "x"
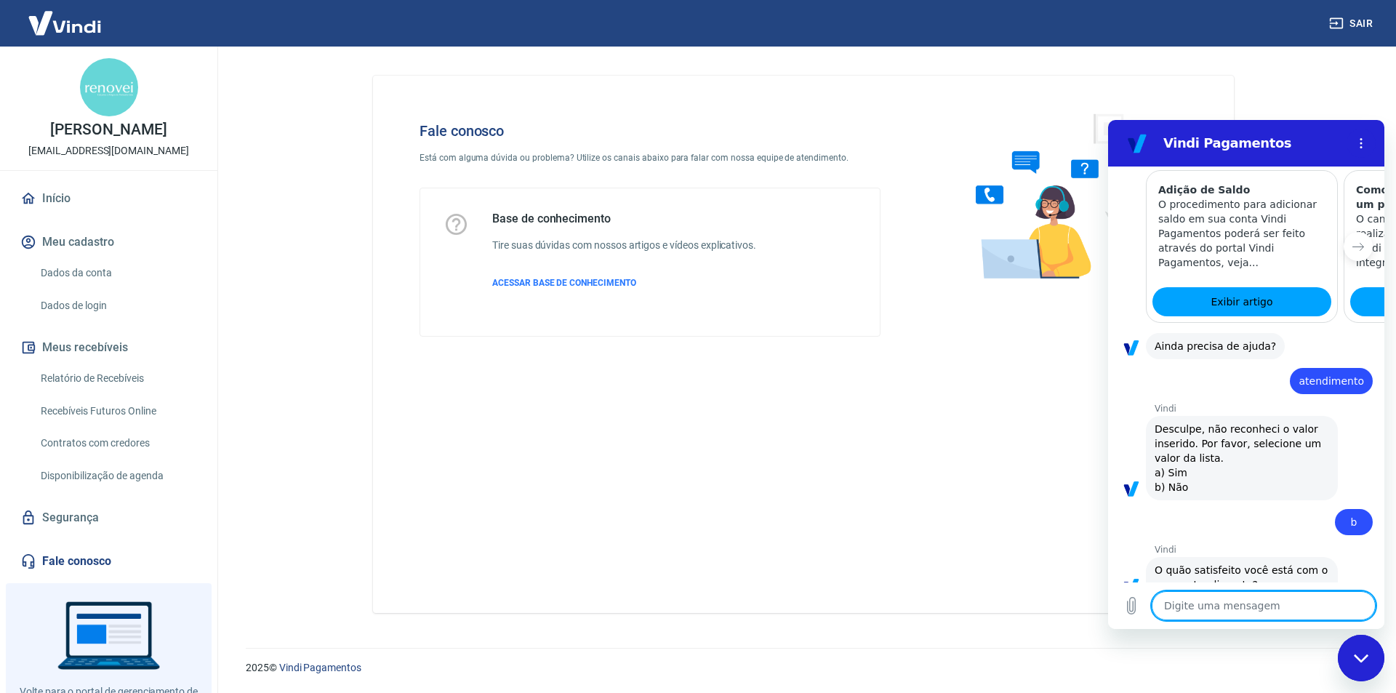
scroll to position [922, 0]
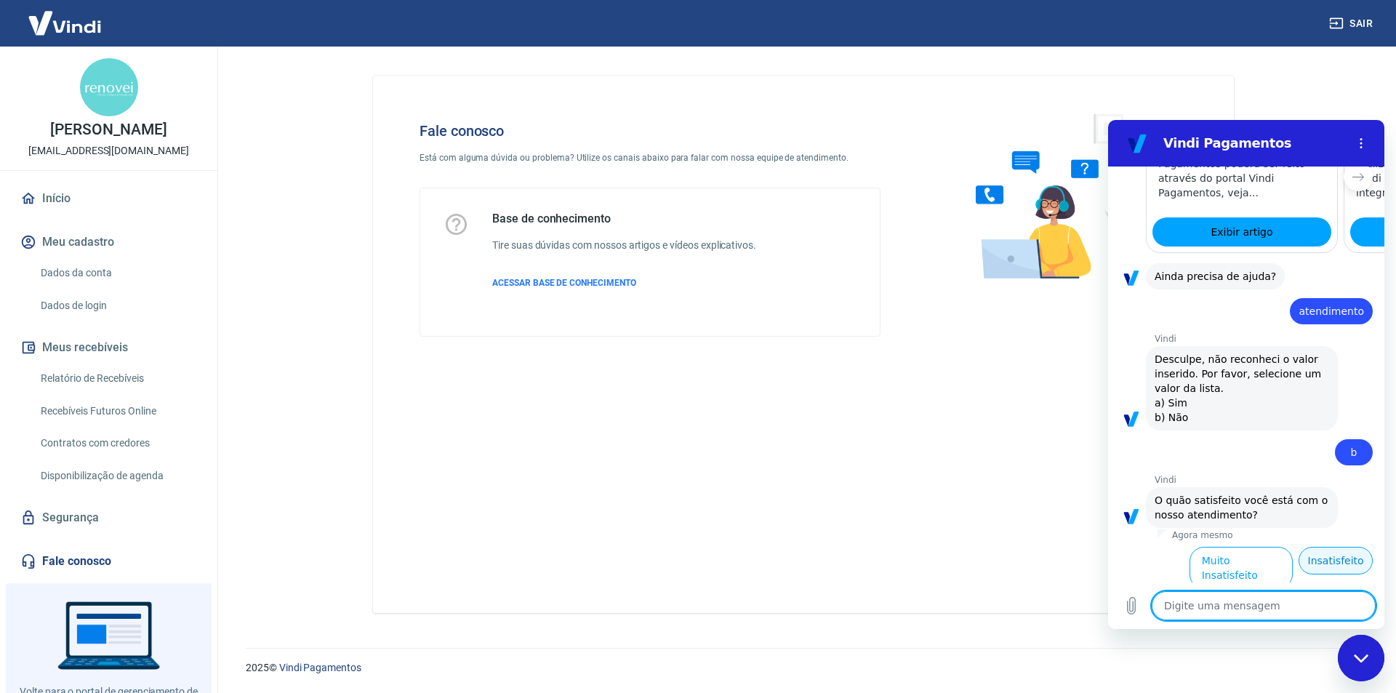
click at [1329, 547] on button "Insatisfeito" at bounding box center [1336, 561] width 74 height 28
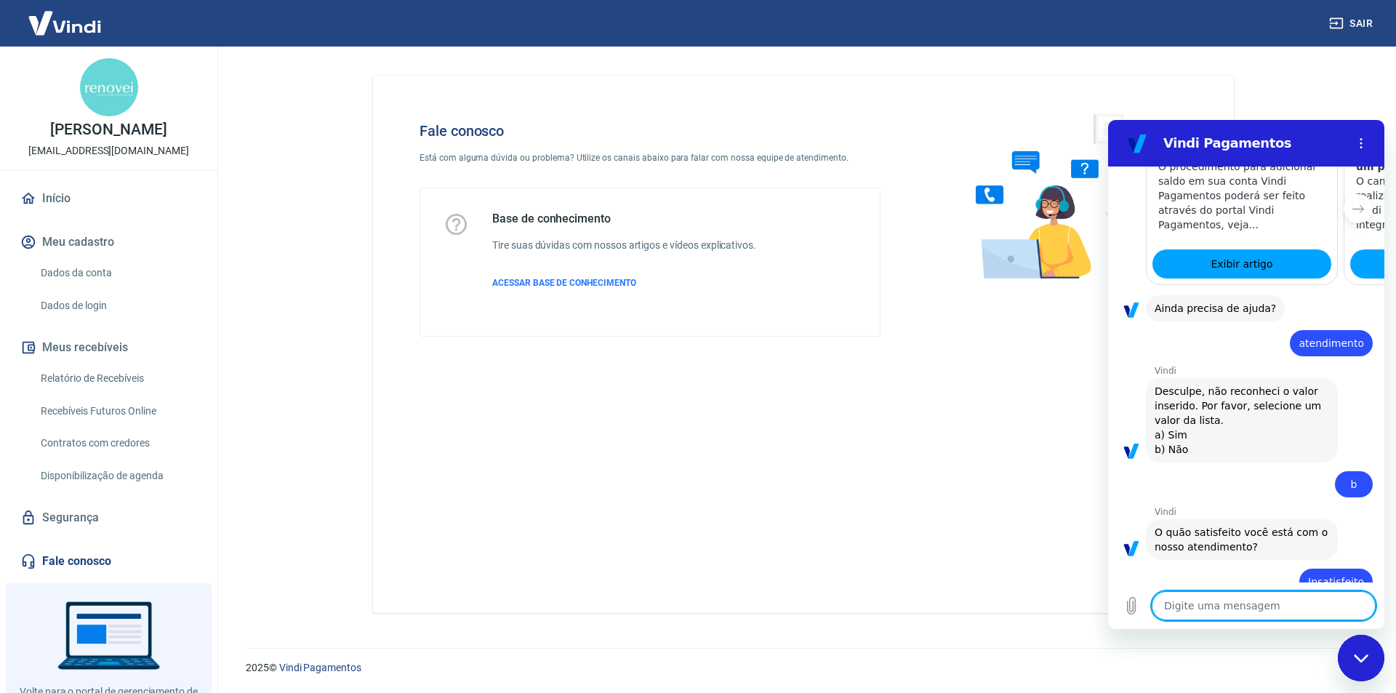
type textarea "x"
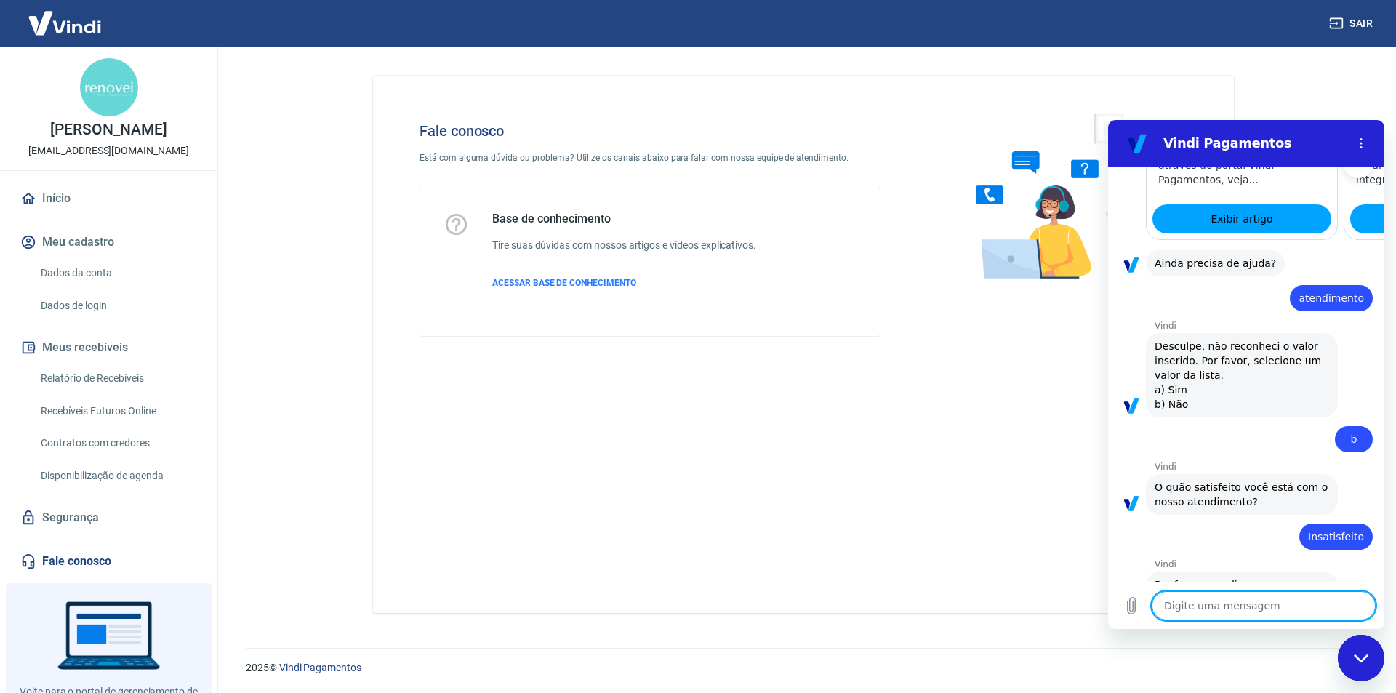
scroll to position [938, 0]
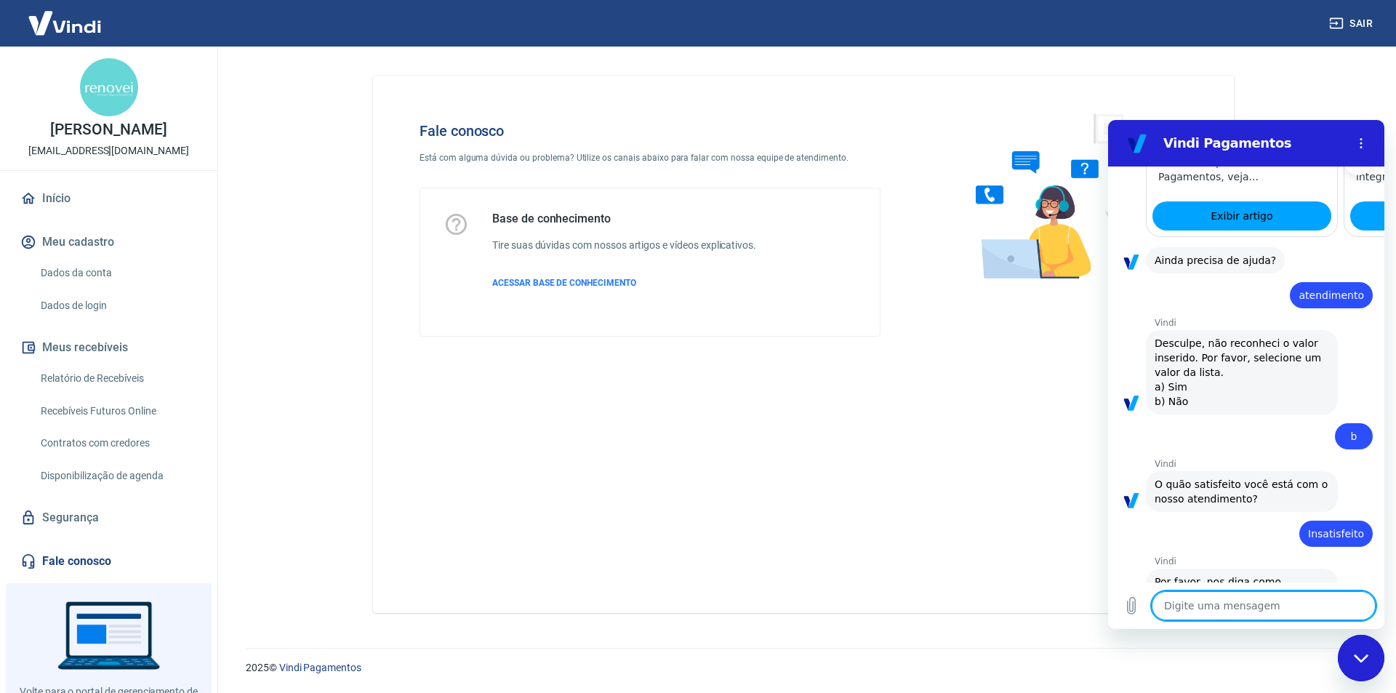
click at [1215, 607] on textarea at bounding box center [1264, 605] width 224 height 29
type textarea "a"
type textarea "x"
type textarea "at"
type textarea "x"
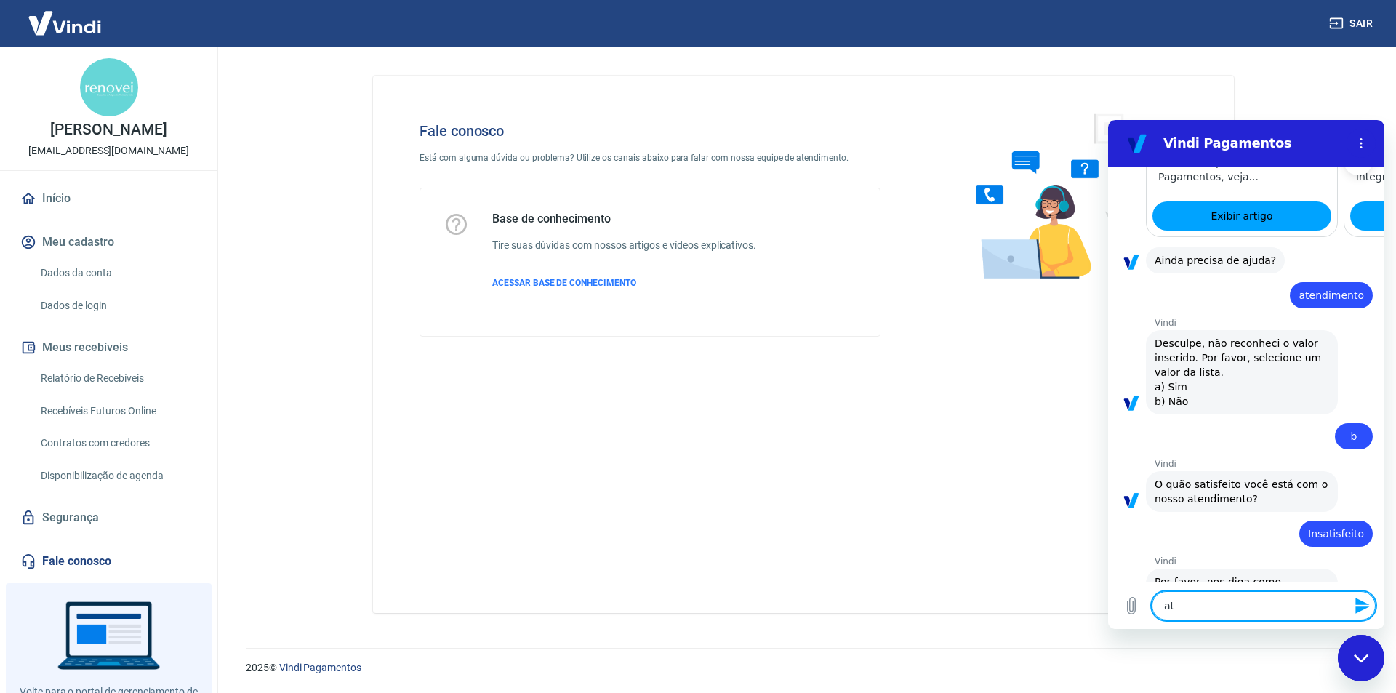
type textarea "ate"
type textarea "x"
type textarea "aten"
type textarea "x"
type textarea "atend"
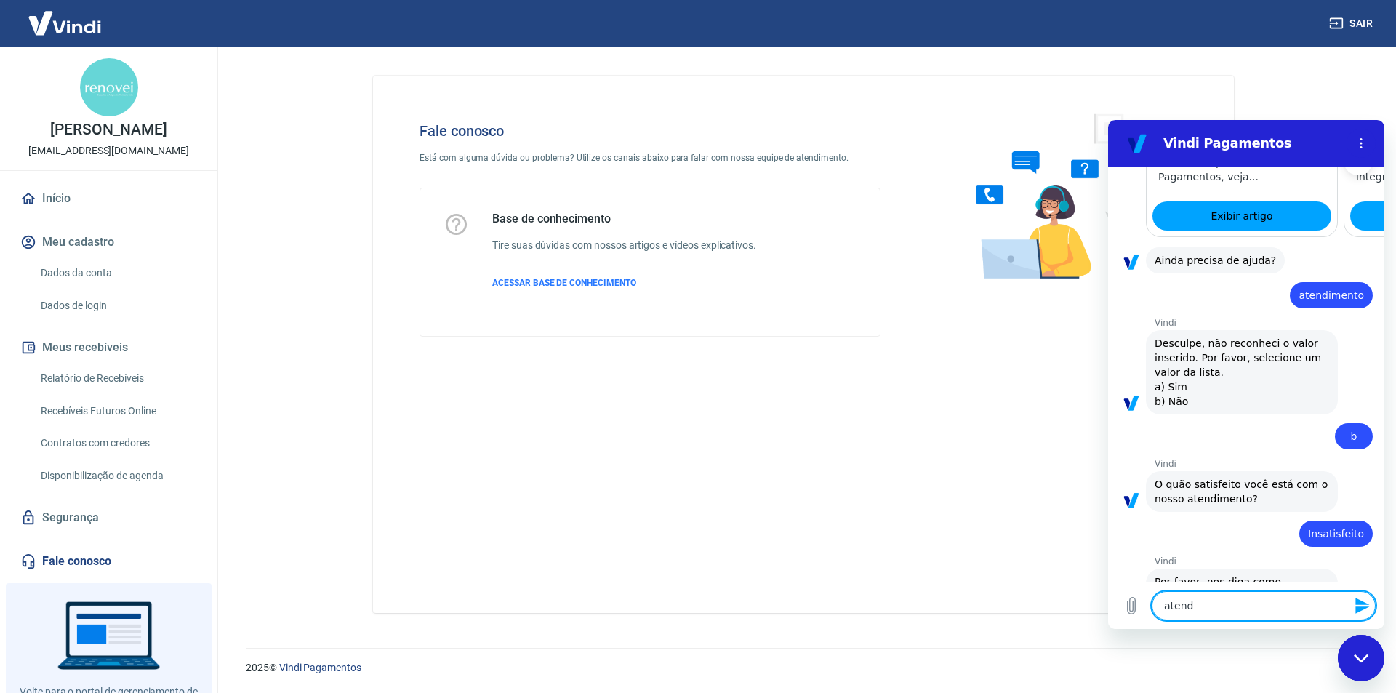
type textarea "x"
type textarea "atendi"
type textarea "x"
type textarea "atendim"
type textarea "x"
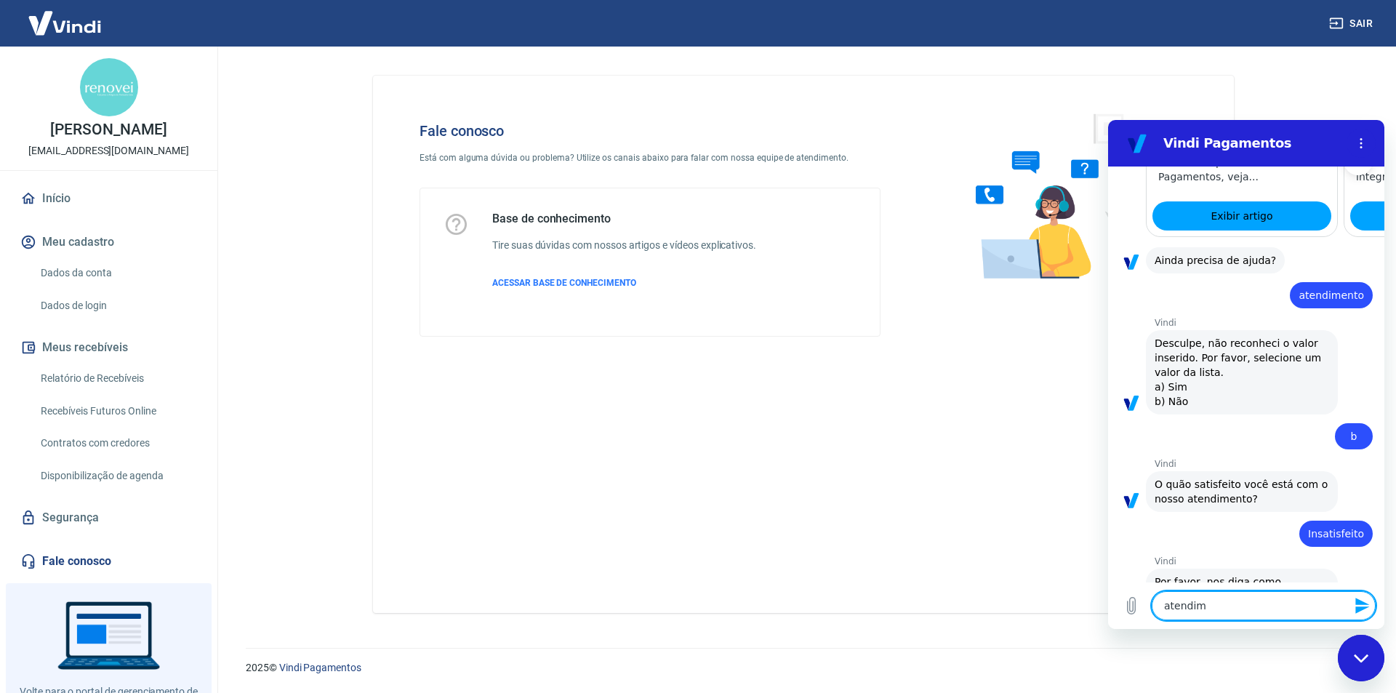
type textarea "atendime"
type textarea "x"
type textarea "atendimen"
type textarea "x"
type textarea "atendiment"
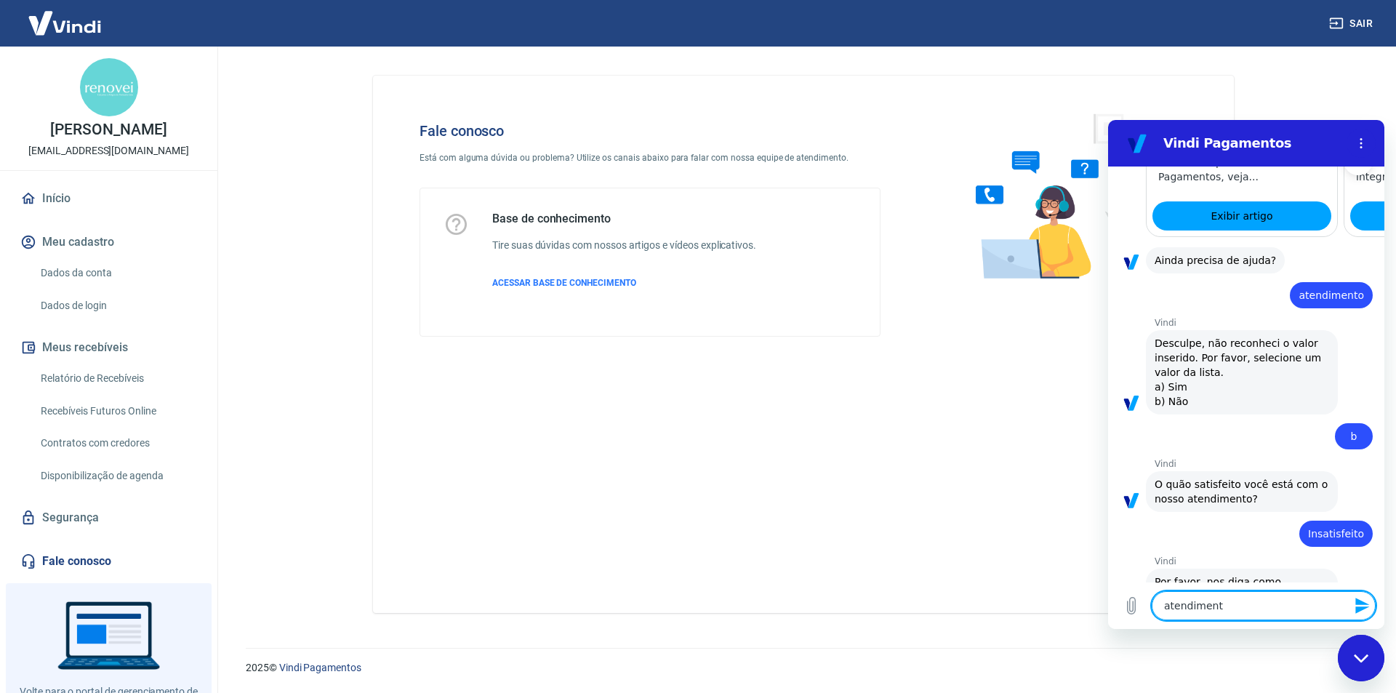
type textarea "x"
type textarea "atendimento"
type textarea "x"
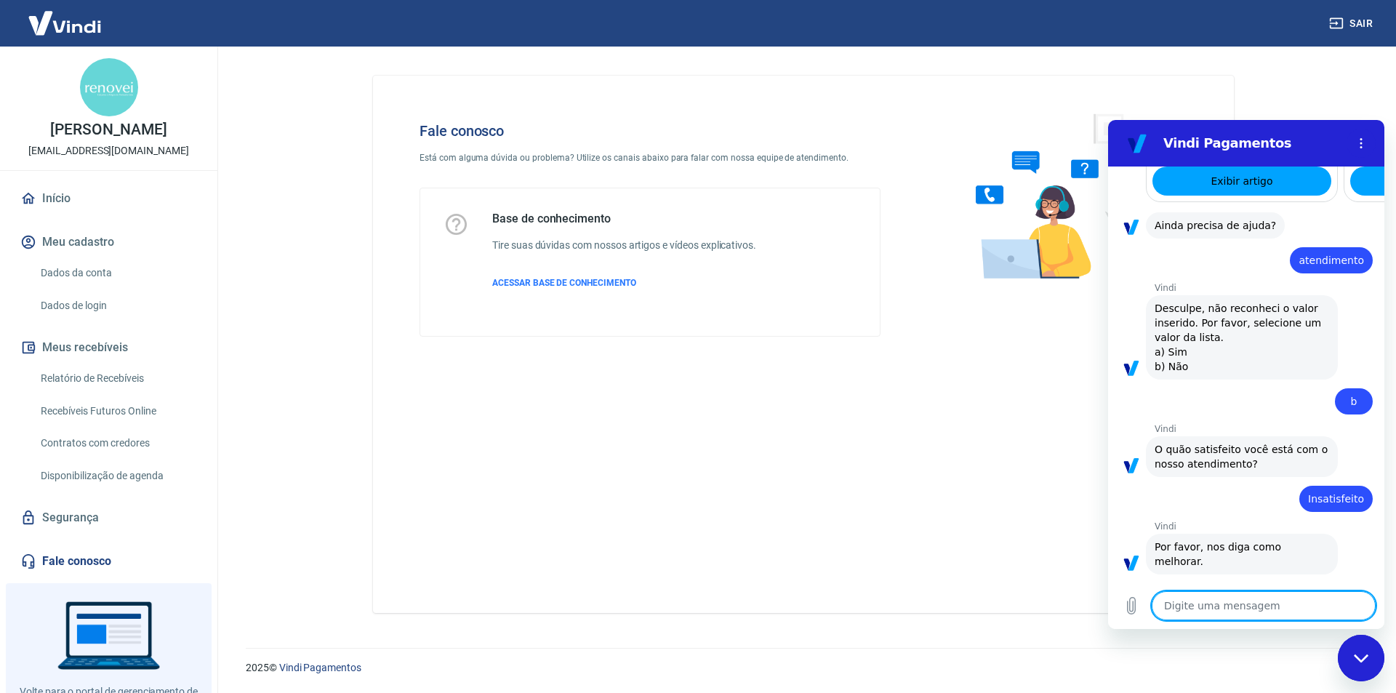
type textarea "x"
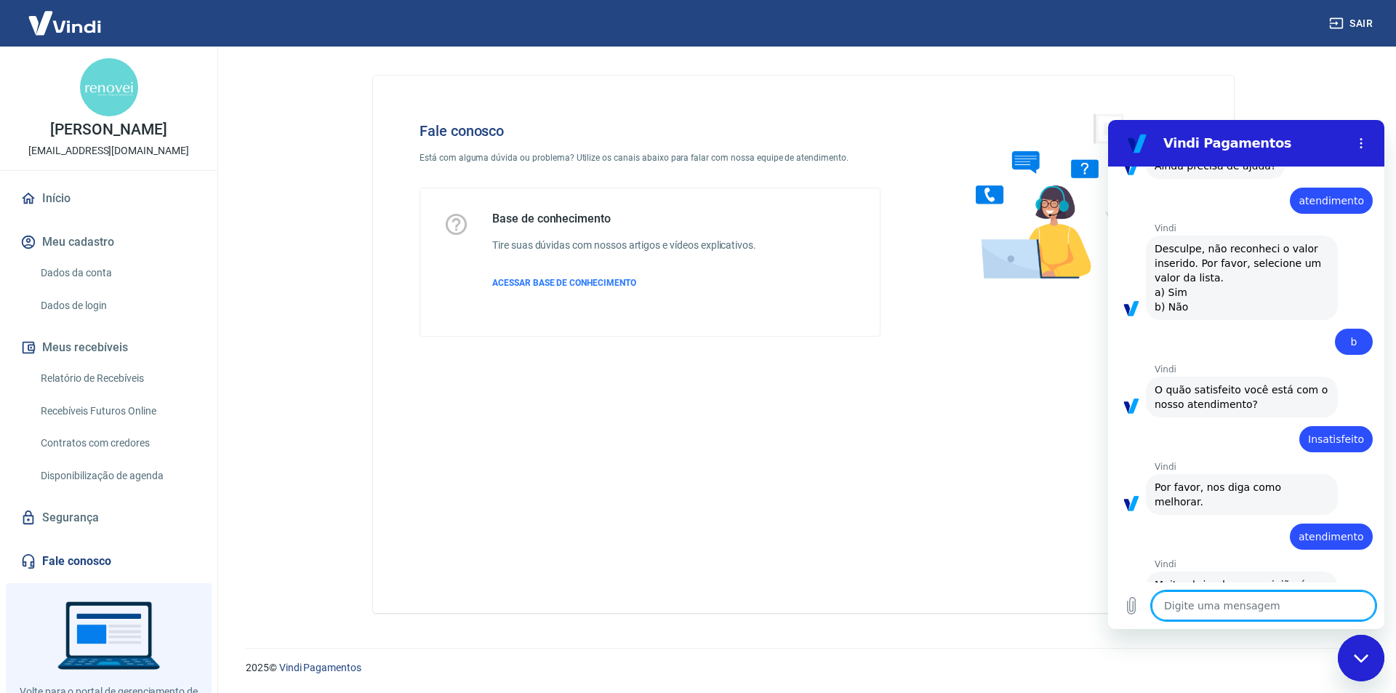
scroll to position [1035, 0]
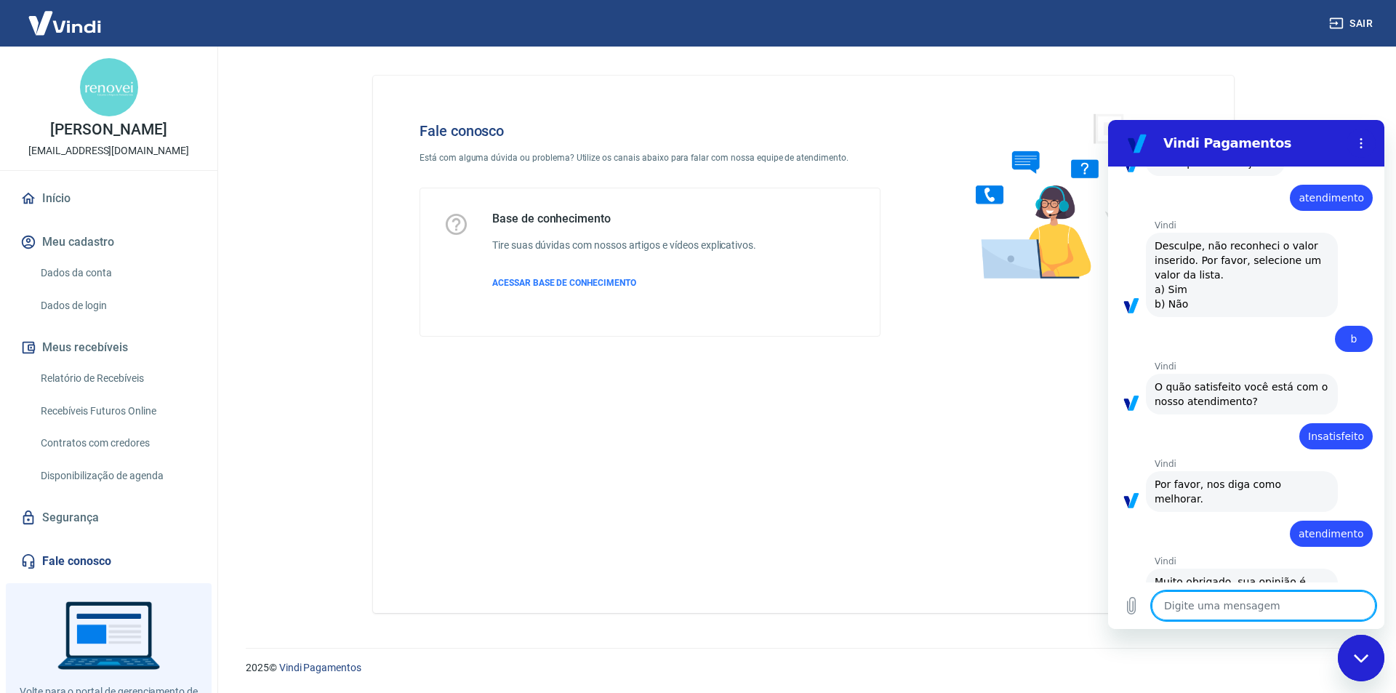
click at [1213, 606] on textarea at bounding box center [1264, 605] width 224 height 29
type textarea "a"
type textarea "x"
type textarea "at"
type textarea "x"
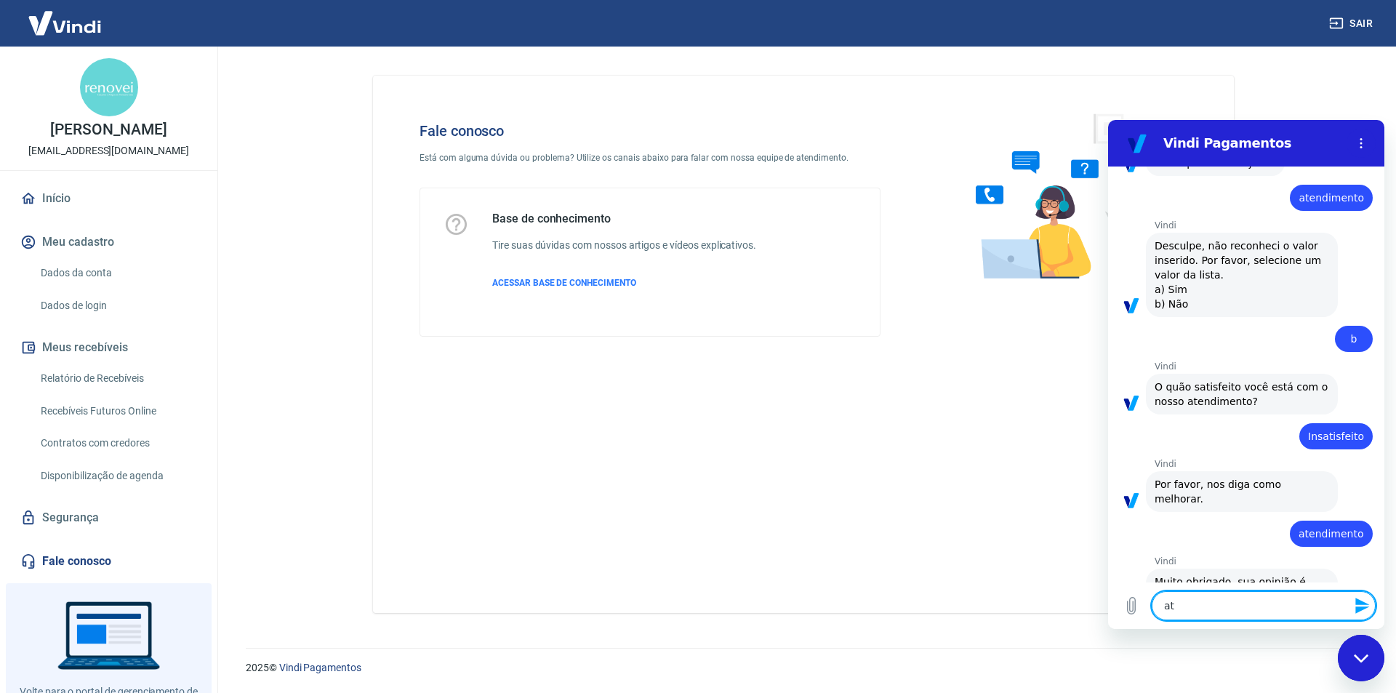
type textarea "ate"
type textarea "x"
type textarea "aten"
type textarea "x"
type textarea "atend"
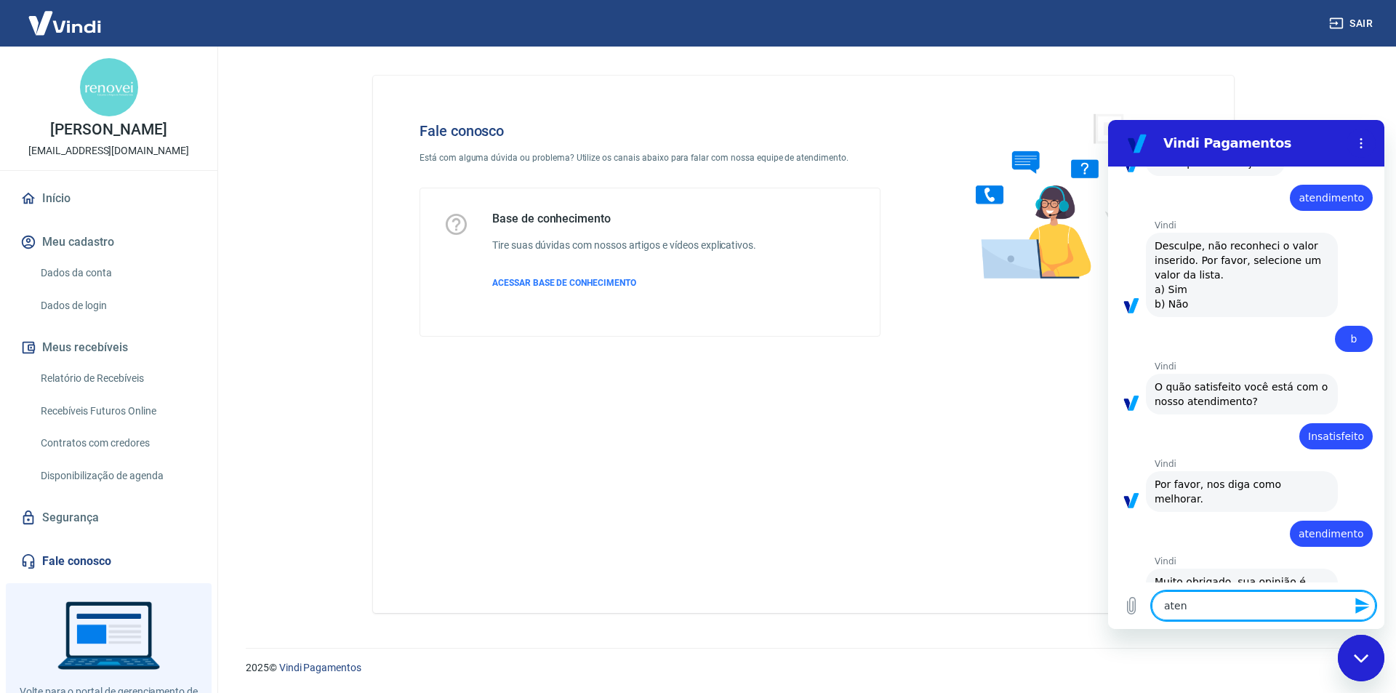
type textarea "x"
type textarea "atendi"
type textarea "x"
type textarea "atendim"
type textarea "x"
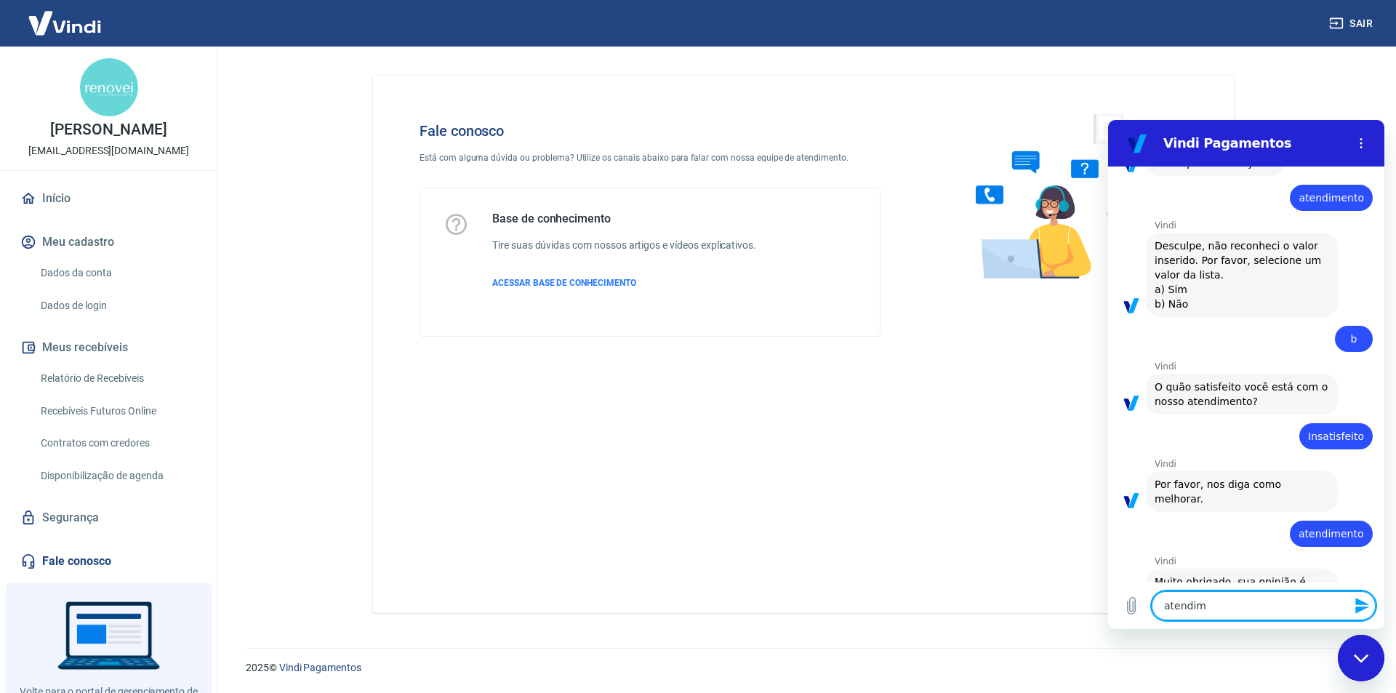
type textarea "atendime"
type textarea "x"
type textarea "atendimen"
type textarea "x"
type textarea "atendiment"
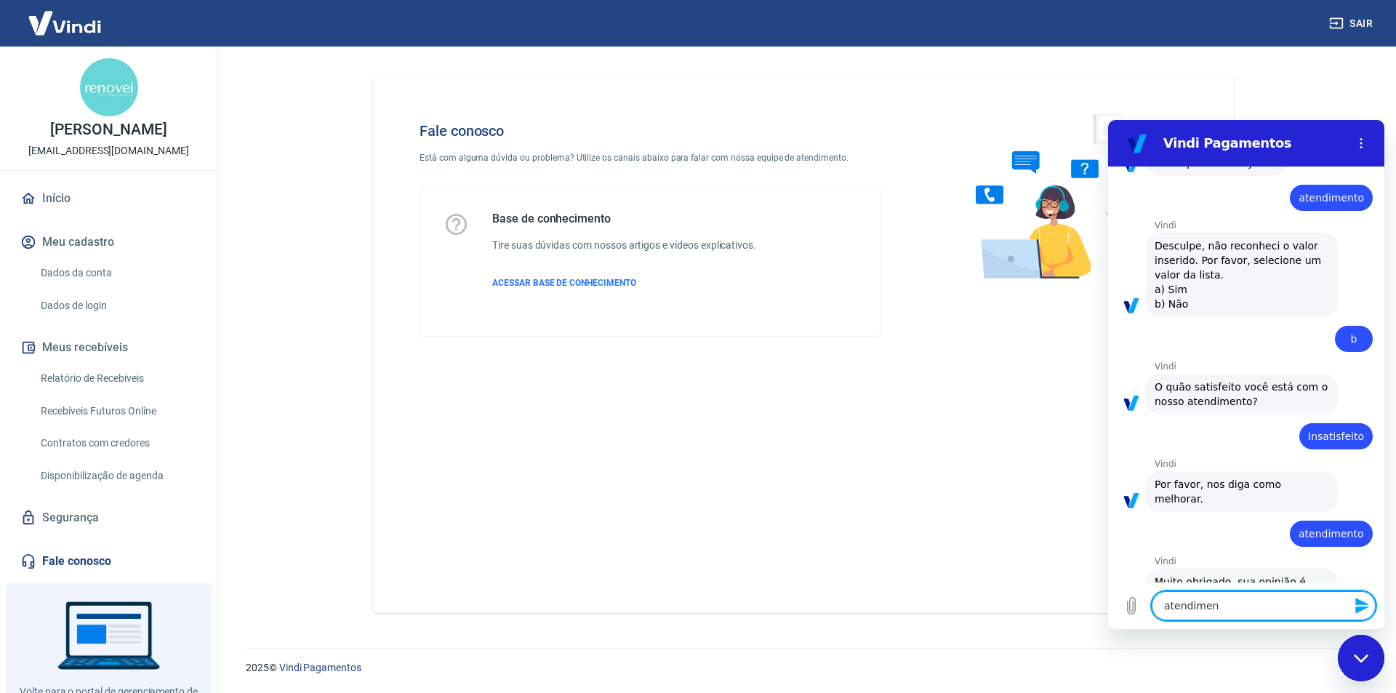
type textarea "x"
type textarea "atendimento"
type textarea "x"
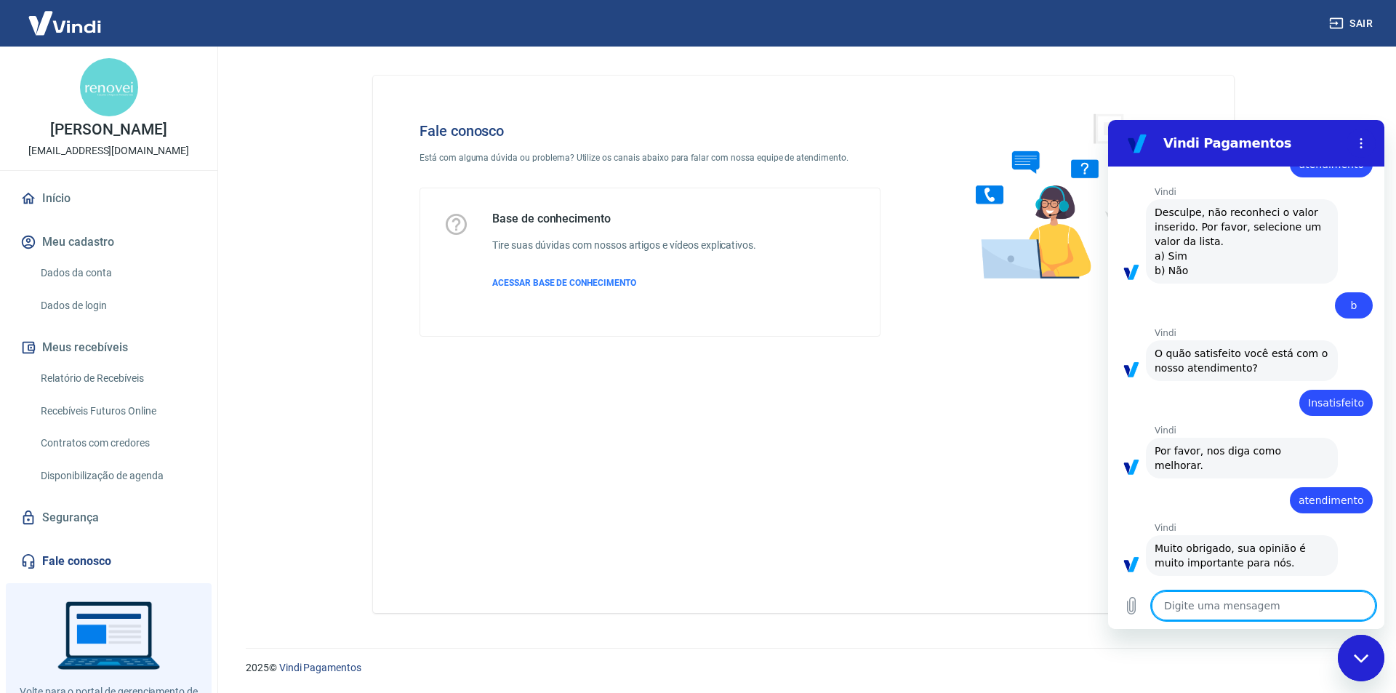
type textarea "f"
type textarea "x"
type textarea "fa"
type textarea "x"
type textarea "fal"
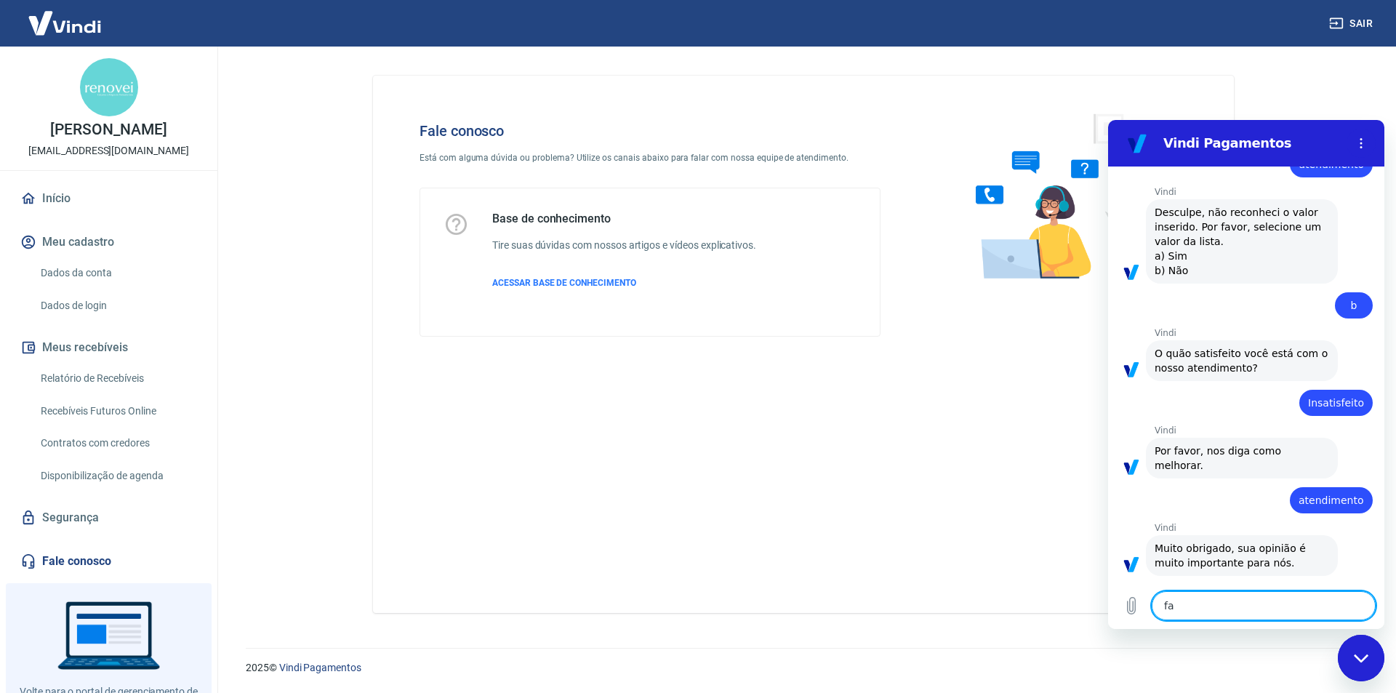
type textarea "x"
type textarea "fala"
type textarea "x"
type textarea "falar"
type textarea "x"
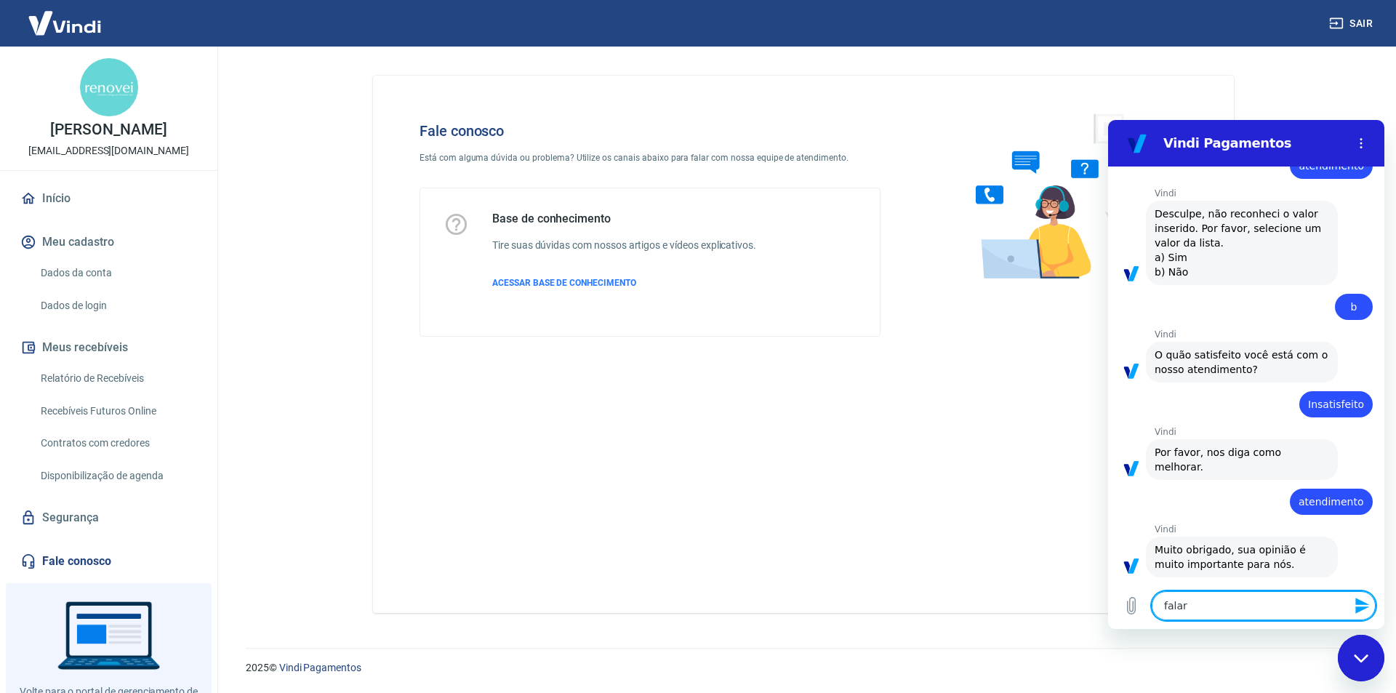
type textarea "falar"
type textarea "x"
type textarea "falar c"
type textarea "x"
type textarea "falar co"
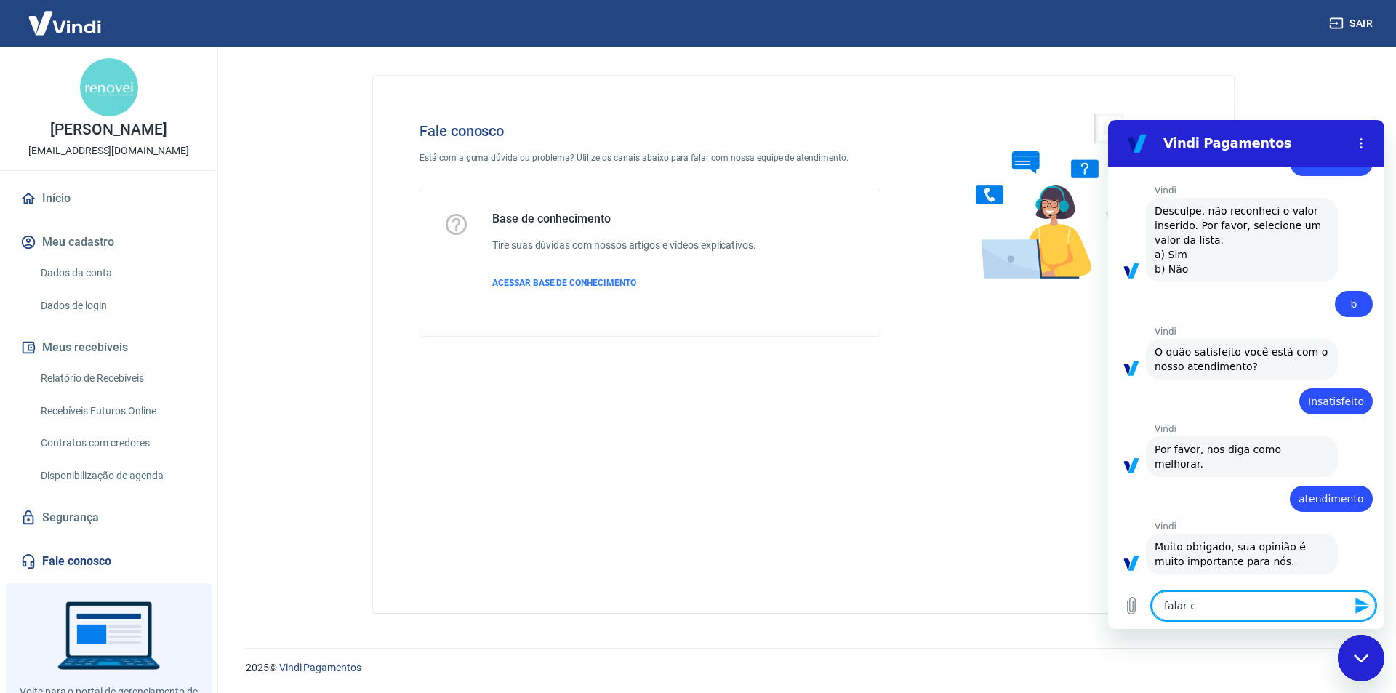
type textarea "x"
type textarea "falar com"
type textarea "x"
type textarea "falar com"
type textarea "x"
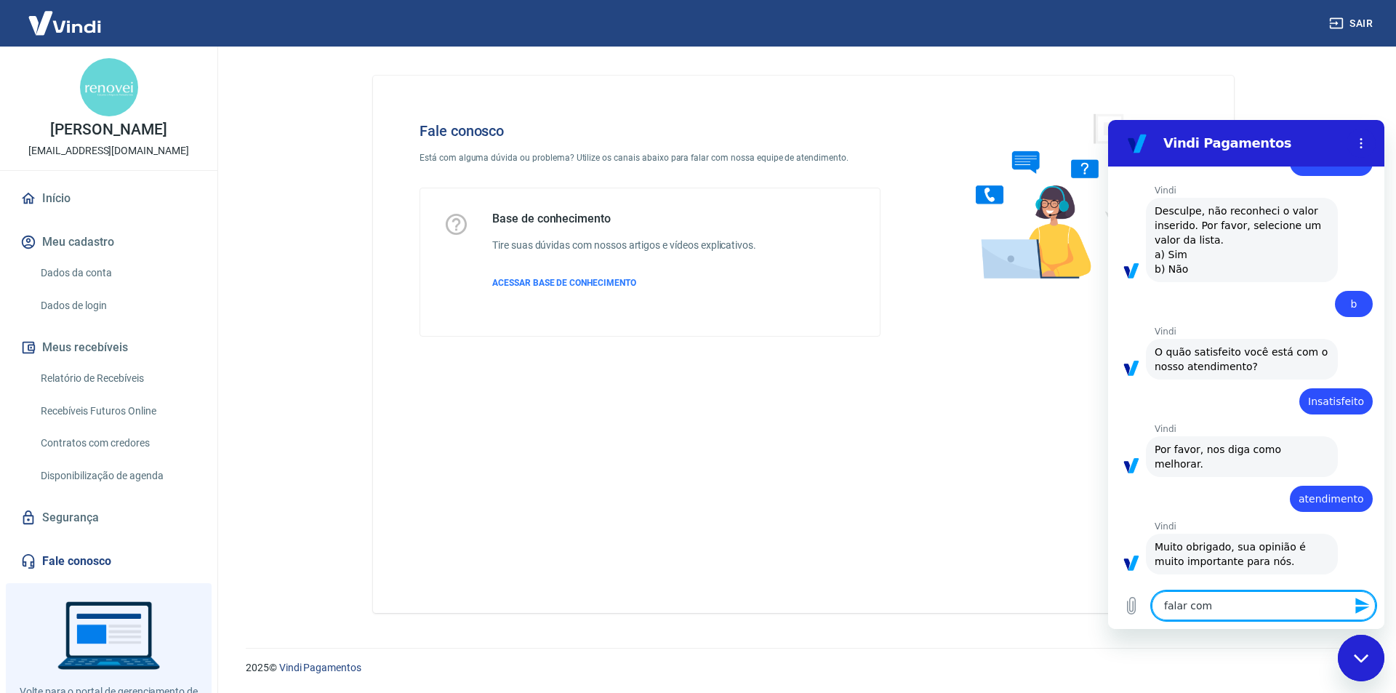
type textarea "falar com a"
type textarea "x"
type textarea "falar com at"
type textarea "x"
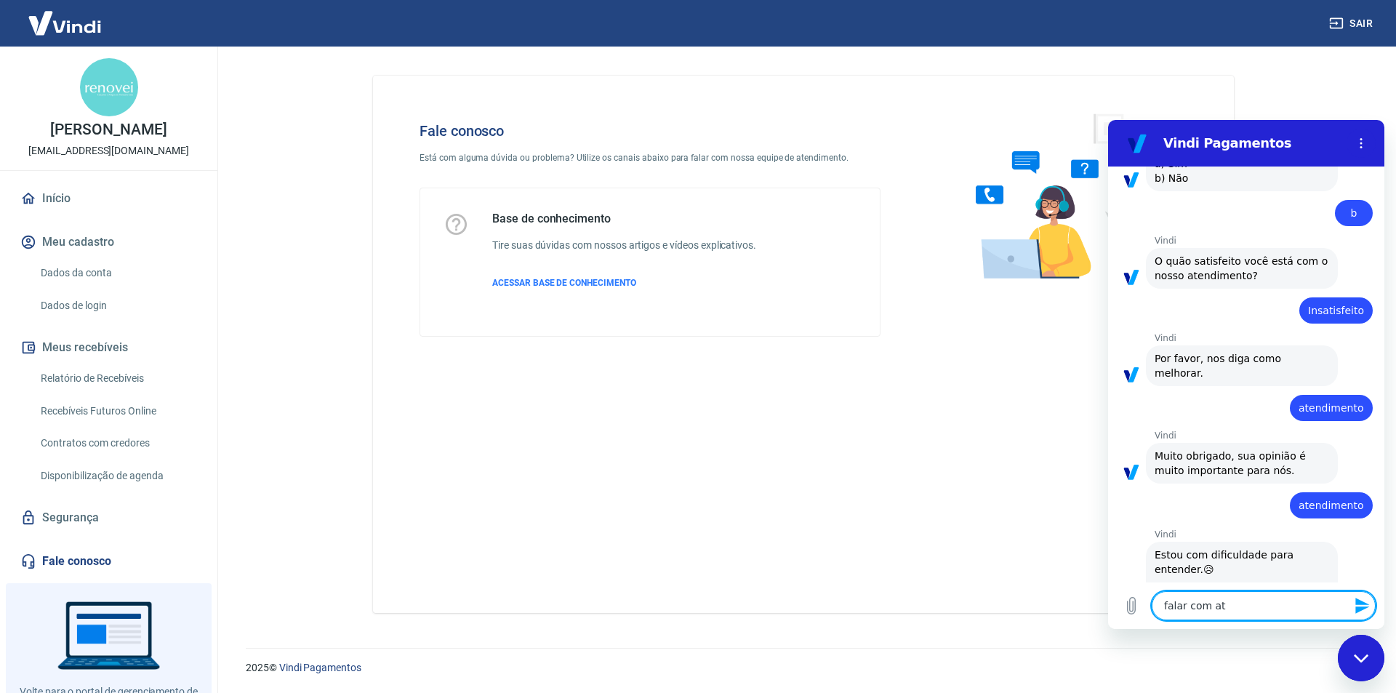
type textarea "falar com ate"
type textarea "x"
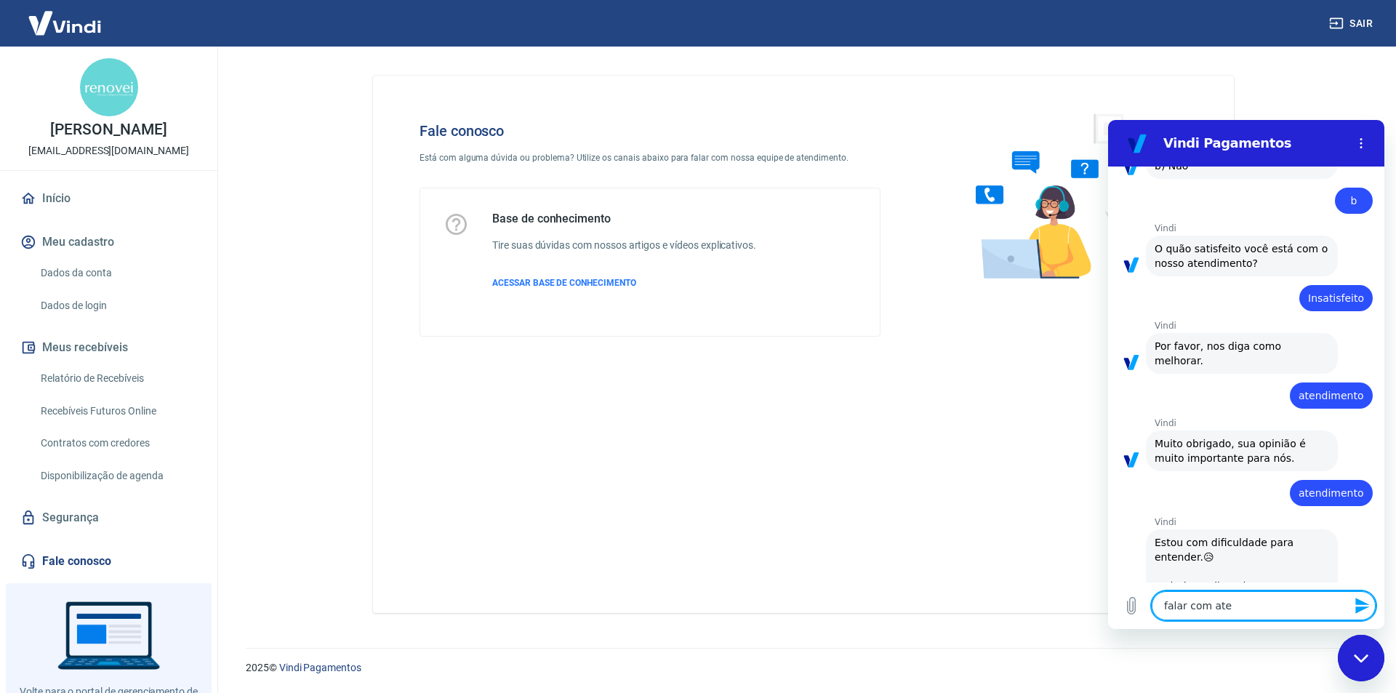
type textarea "falar com [GEOGRAPHIC_DATA]"
type textarea "x"
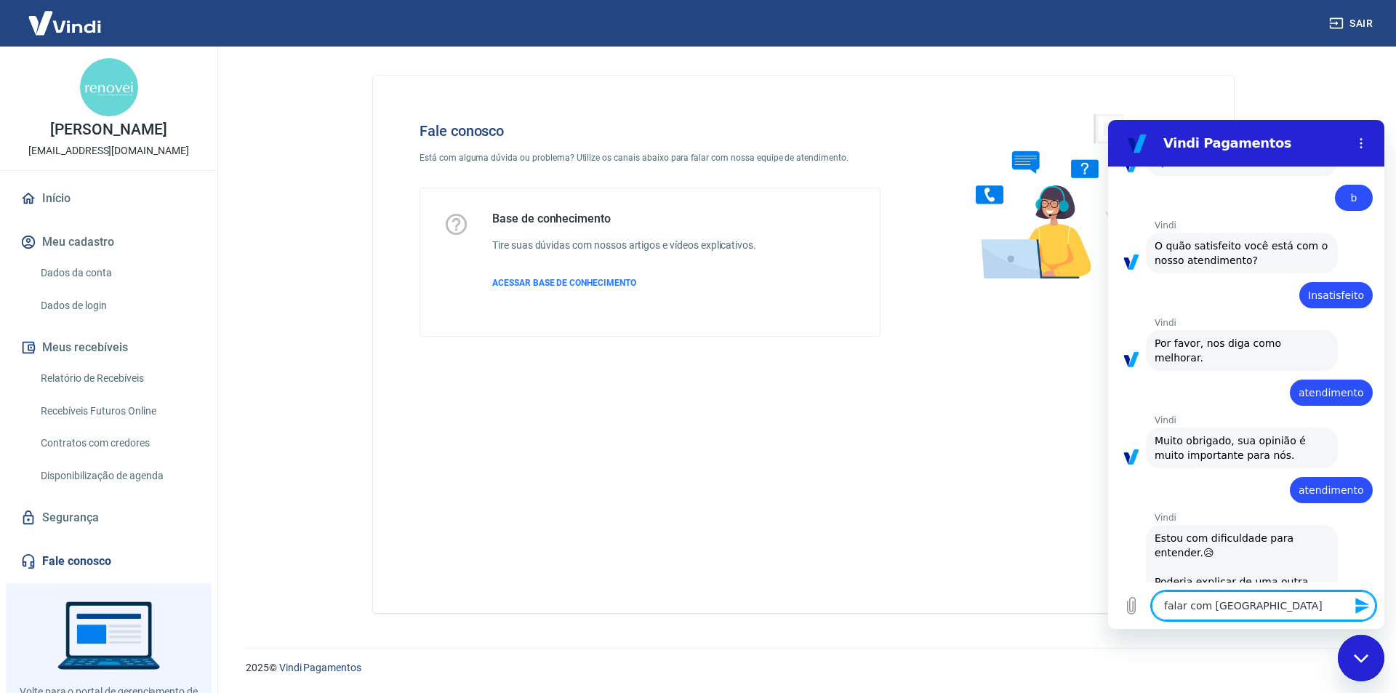
type textarea "falar com atend"
type textarea "x"
type textarea "falar com atende"
type textarea "x"
type textarea "falar com atenden"
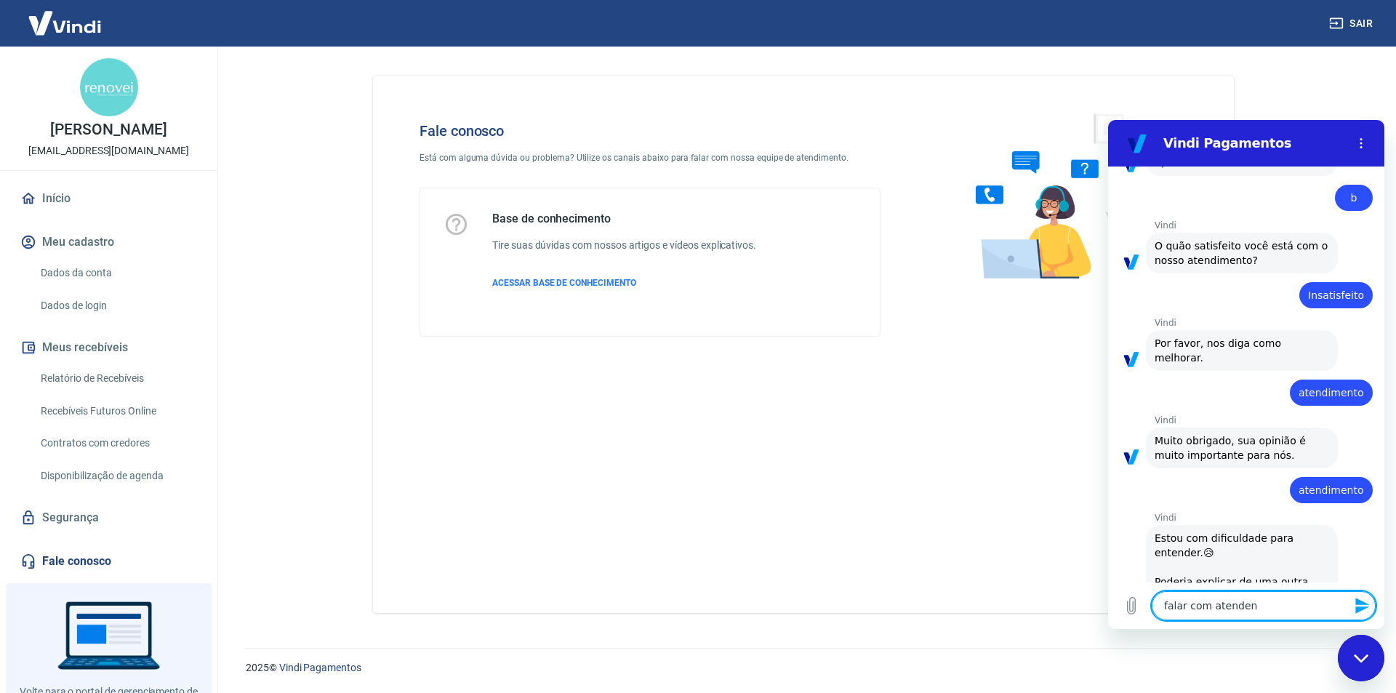
type textarea "x"
type textarea "falar com atendent"
type textarea "x"
type textarea "falar com atendente"
type textarea "x"
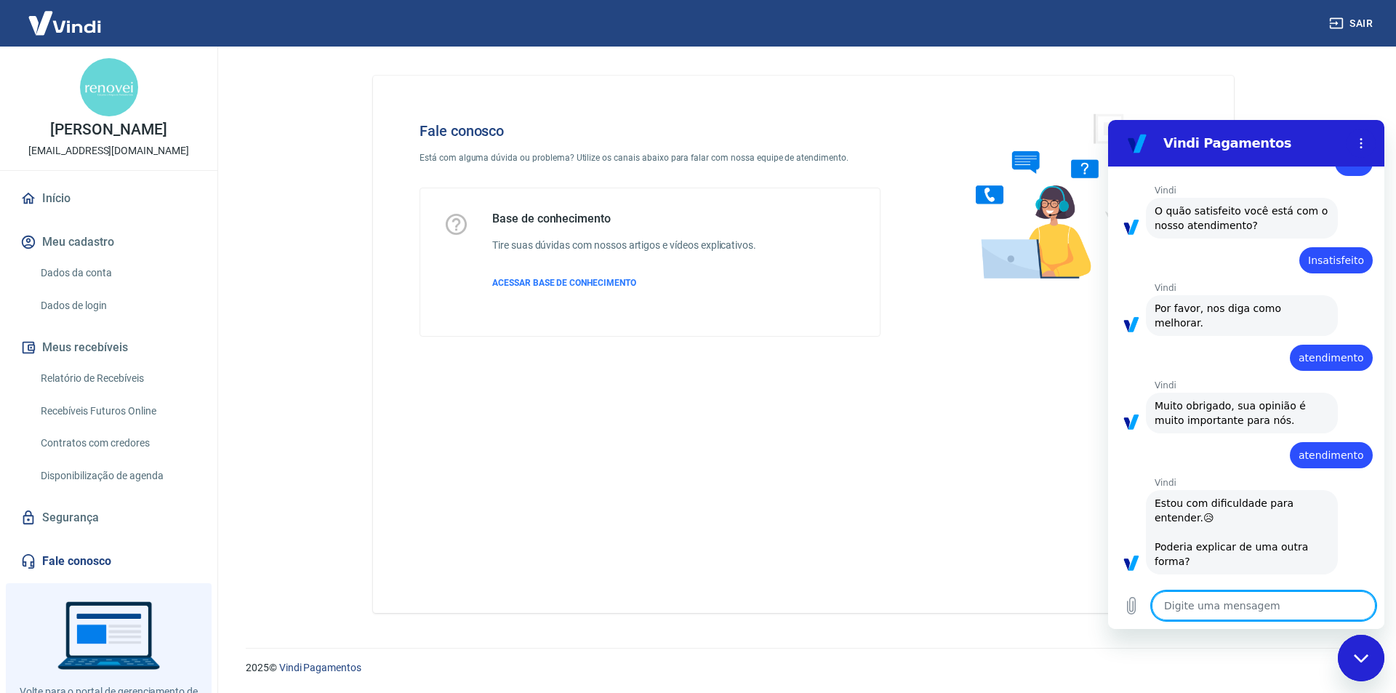
type textarea "x"
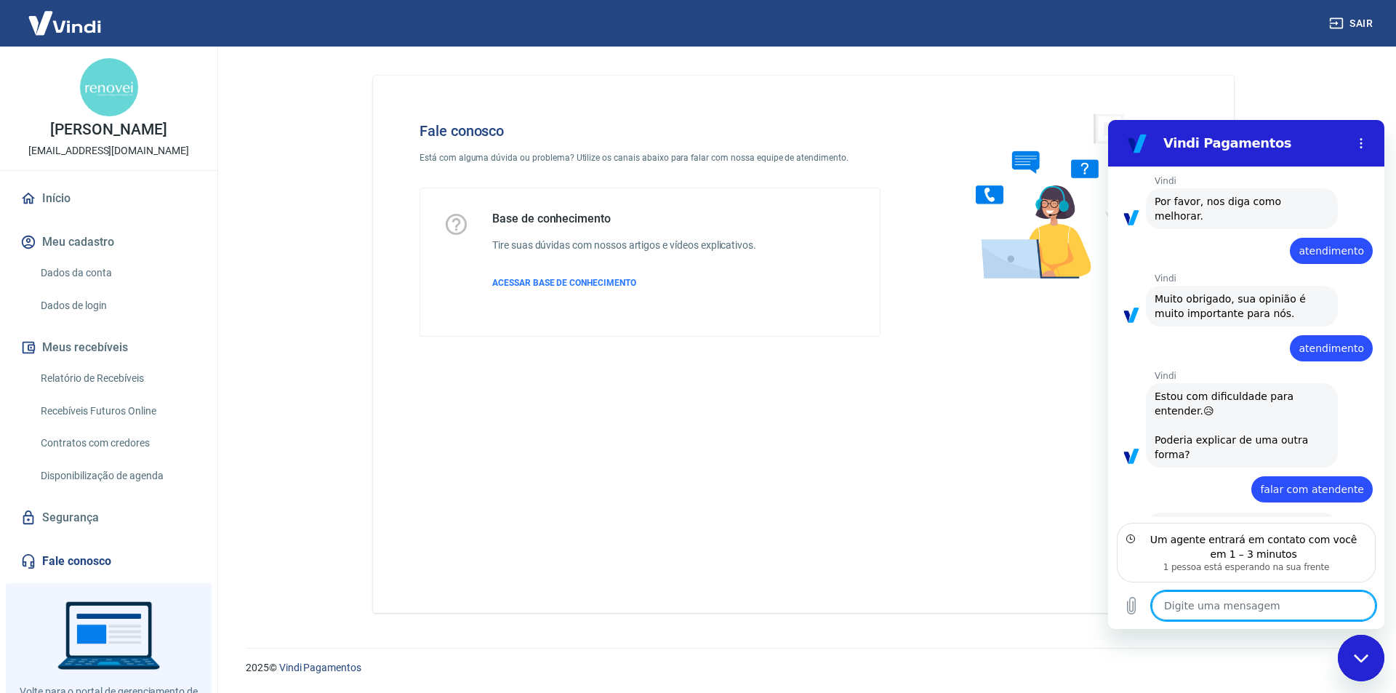
scroll to position [1327, 0]
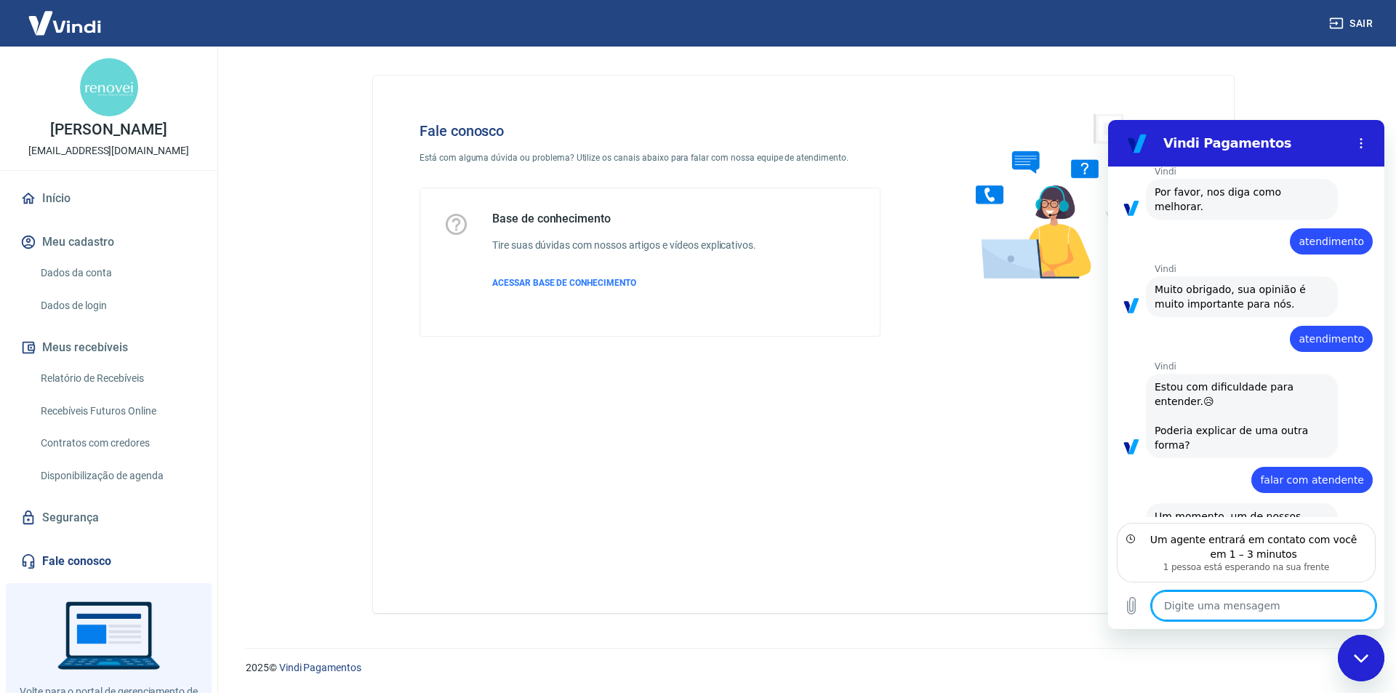
click at [1236, 602] on textarea at bounding box center [1264, 605] width 224 height 29
type textarea "B"
type textarea "x"
type textarea "Bo"
type textarea "x"
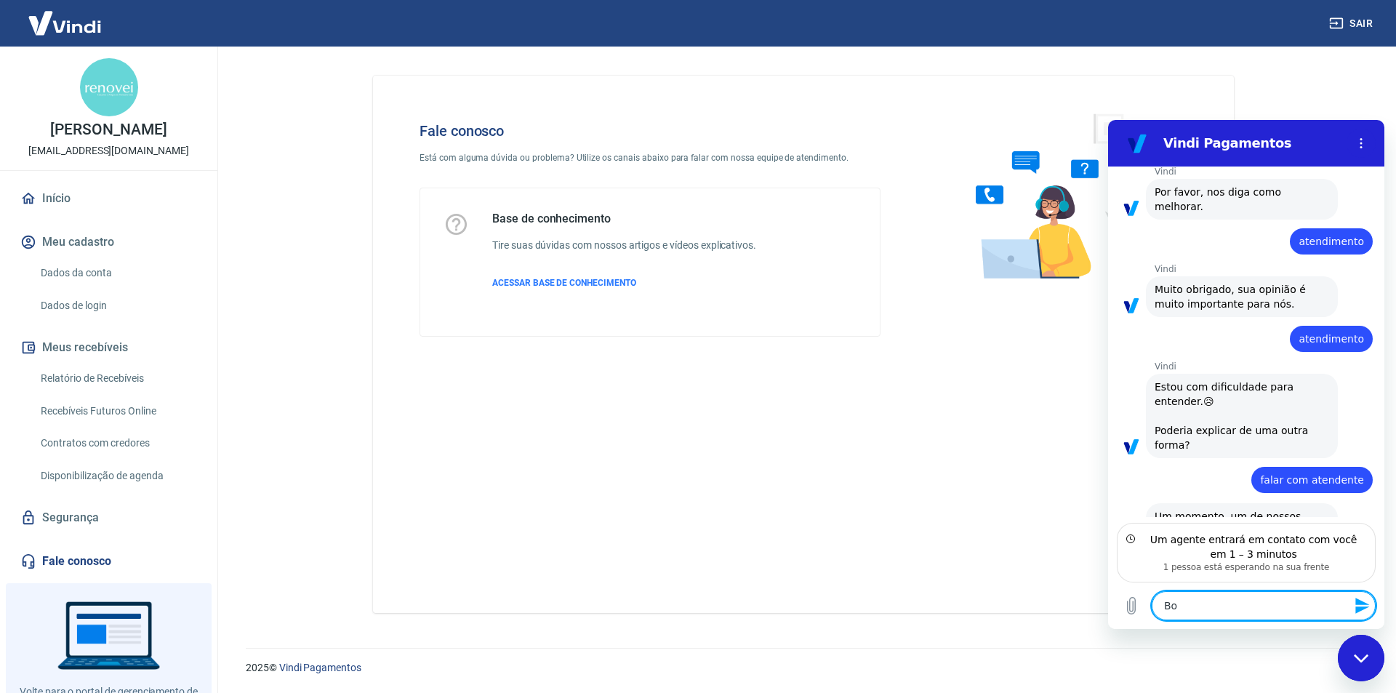
type textarea "Boa"
type textarea "x"
type textarea "Boa"
type textarea "x"
type textarea "Boa t"
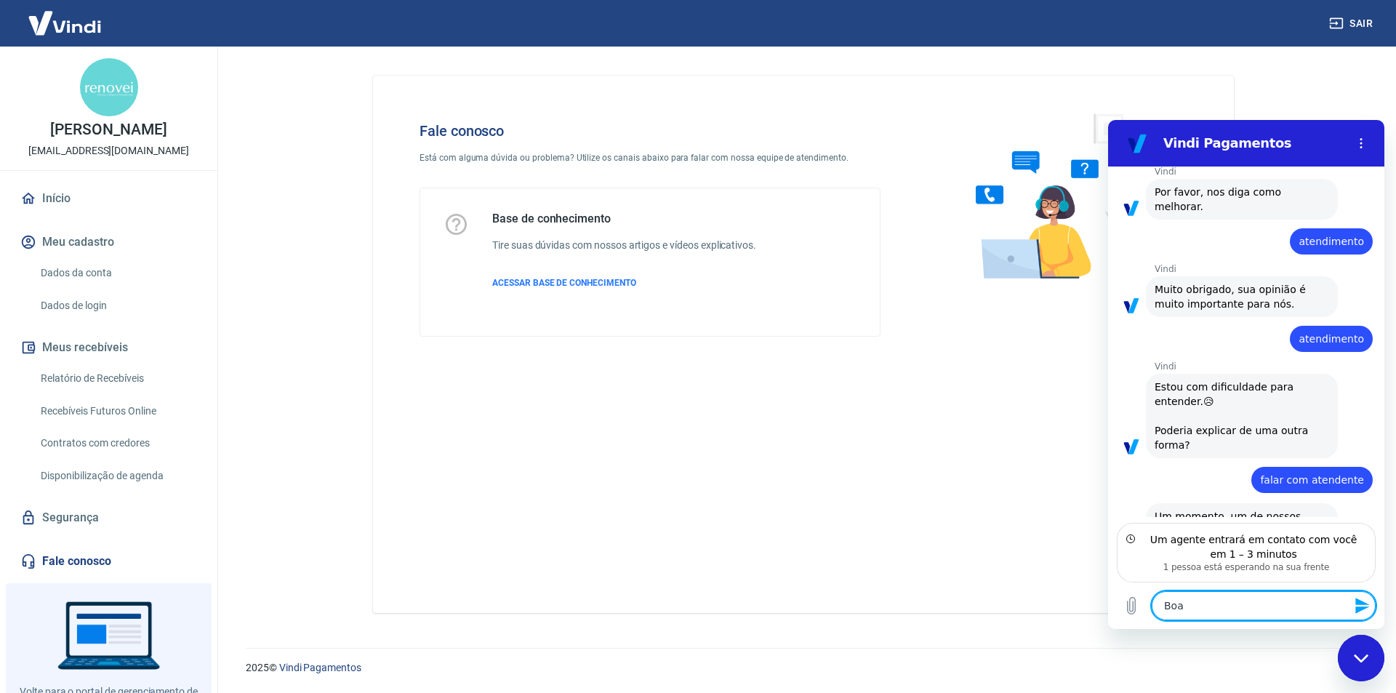
type textarea "x"
type textarea "Boa ta"
type textarea "x"
type textarea "Boa tar"
type textarea "x"
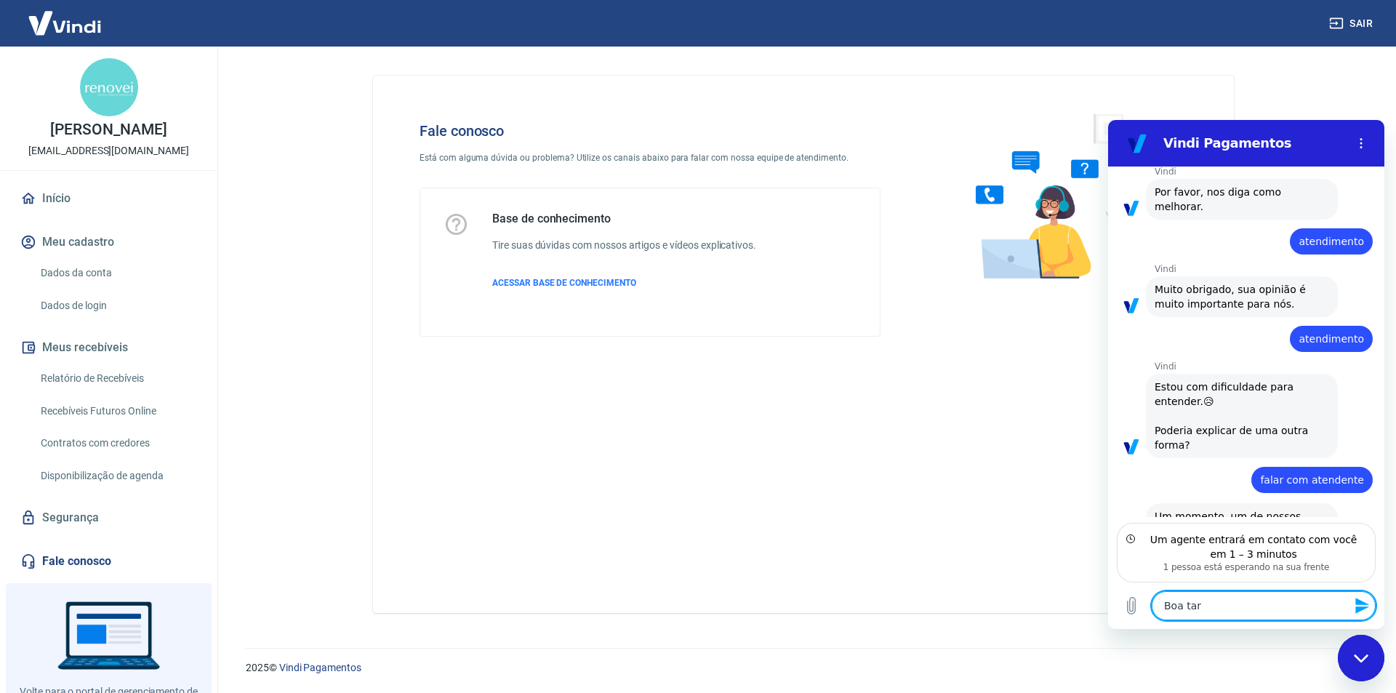
type textarea "Boa tard"
type textarea "x"
type textarea "Boa tarde"
type textarea "x"
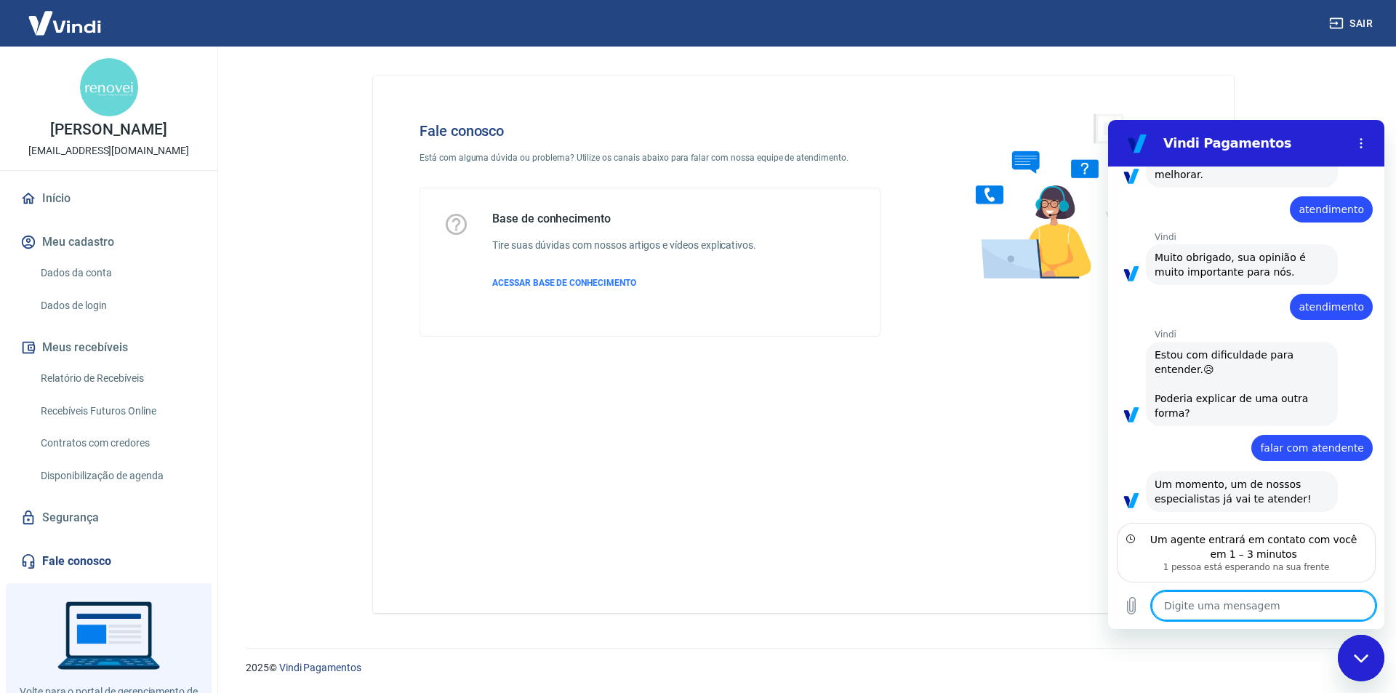
scroll to position [1362, 0]
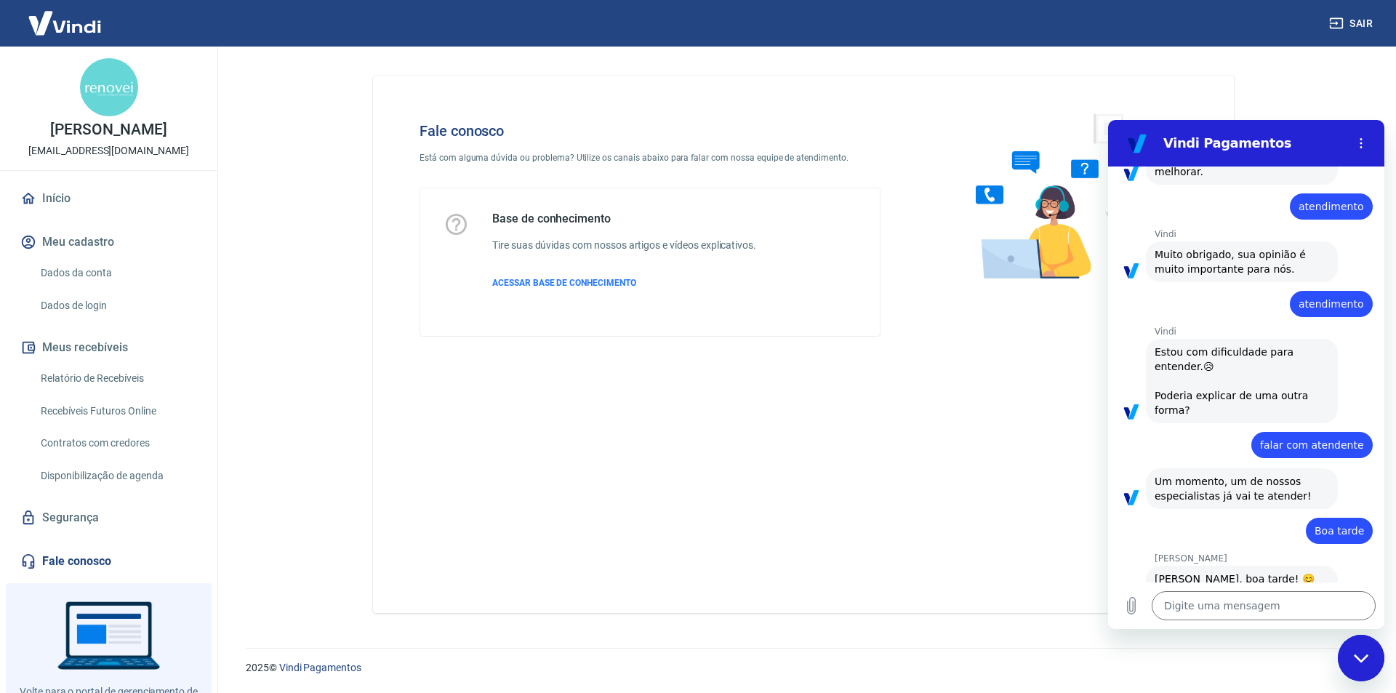
type textarea "x"
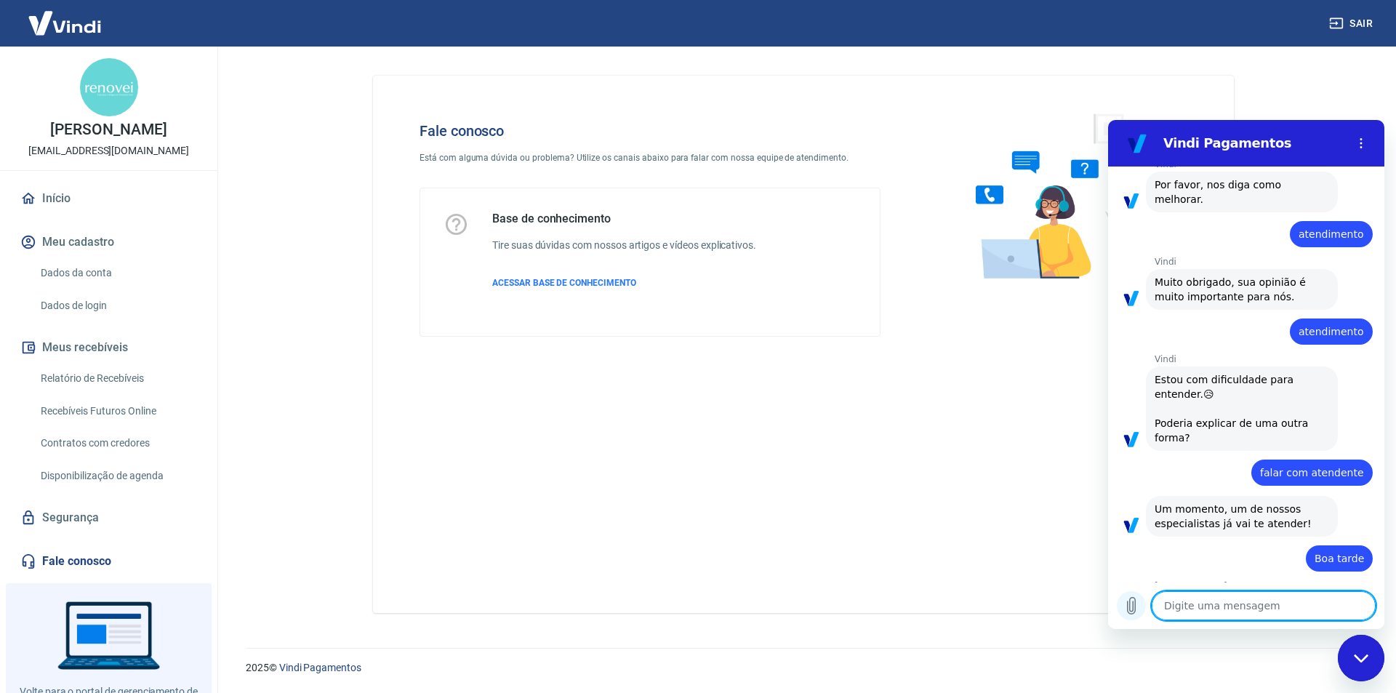
scroll to position [1474, 0]
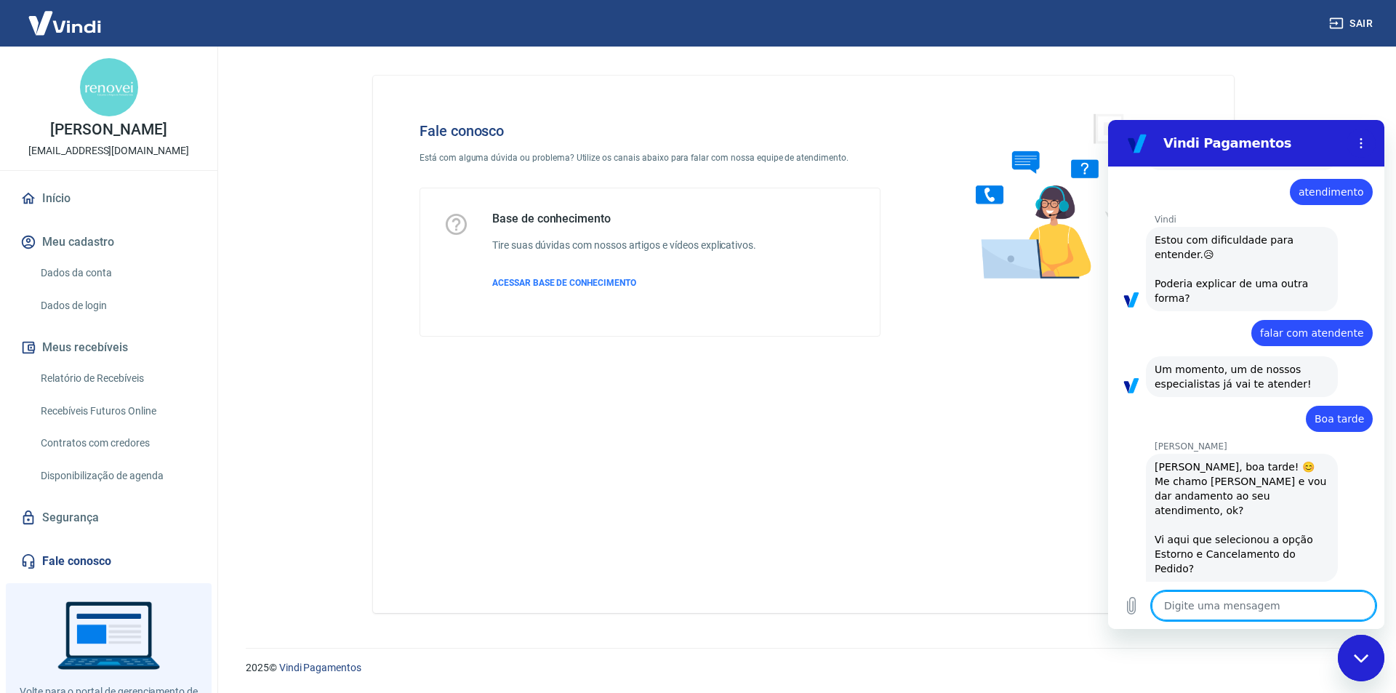
type textarea "o"
type textarea "x"
type textarea "ol"
type textarea "x"
type textarea "ola"
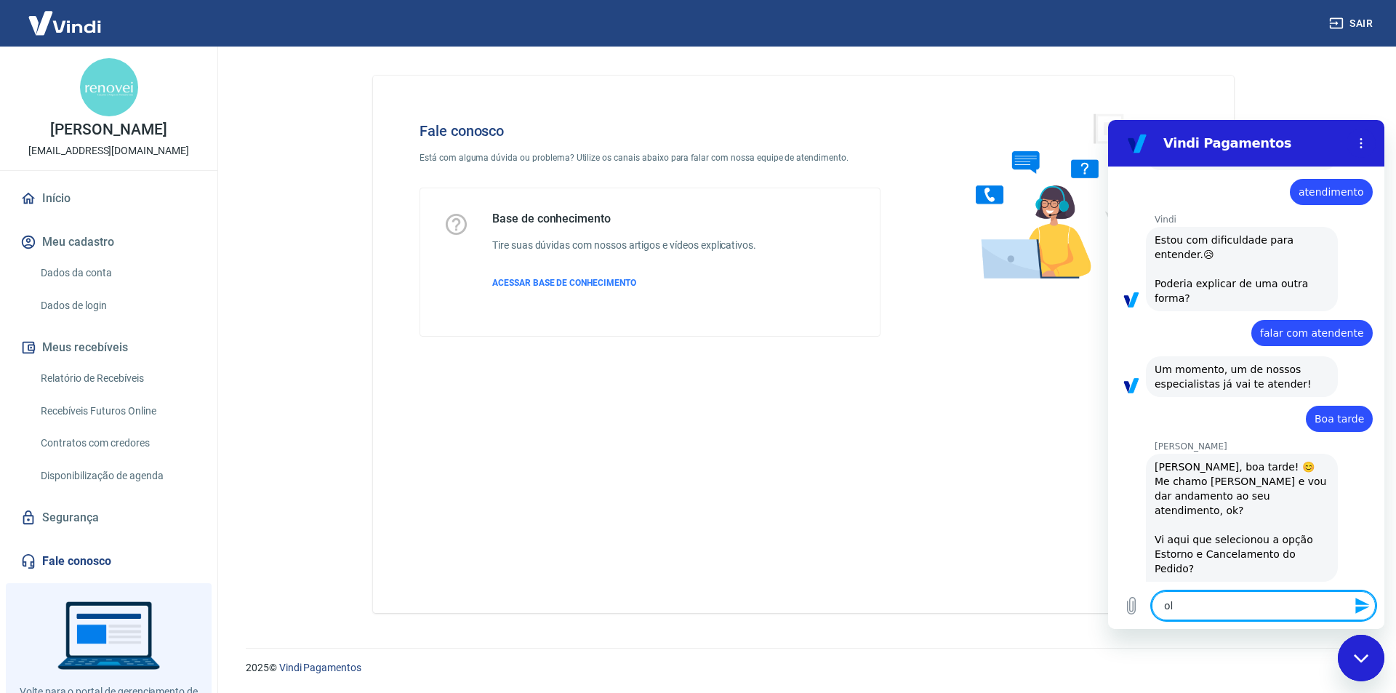
type textarea "x"
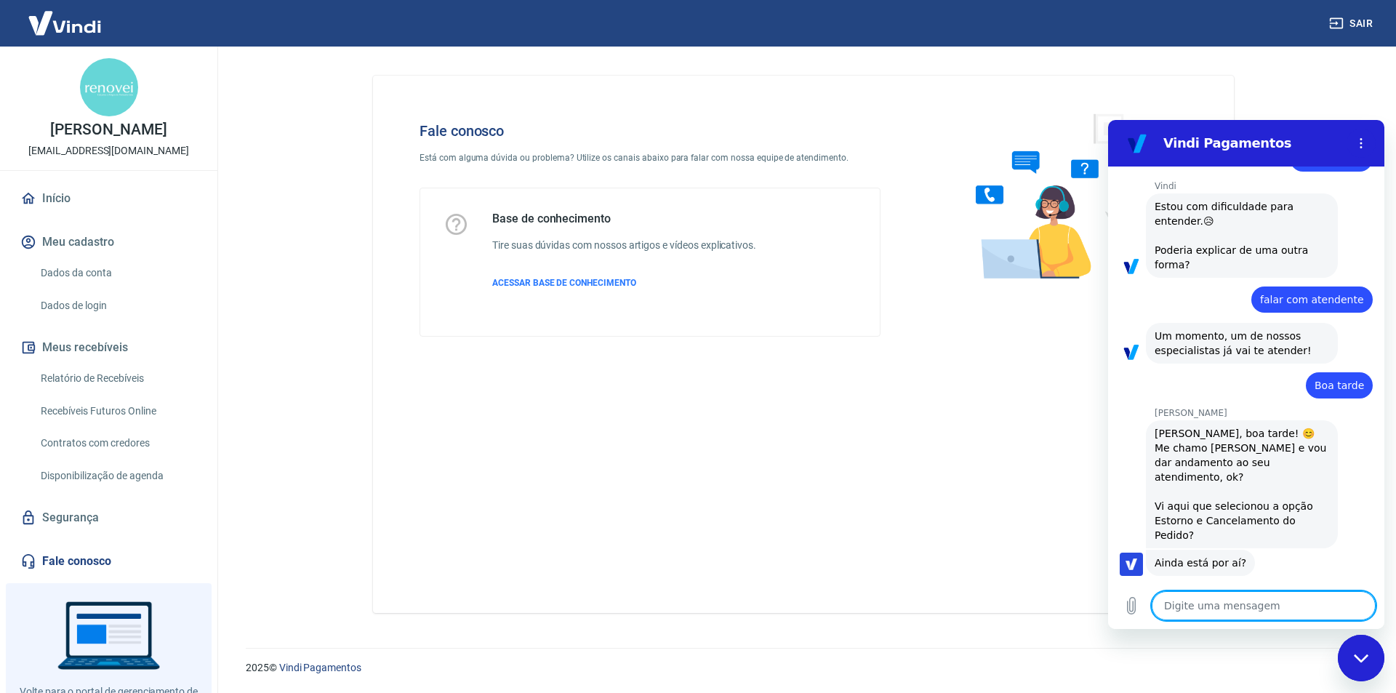
type textarea "x"
type textarea "q"
type textarea "x"
type textarea "qu"
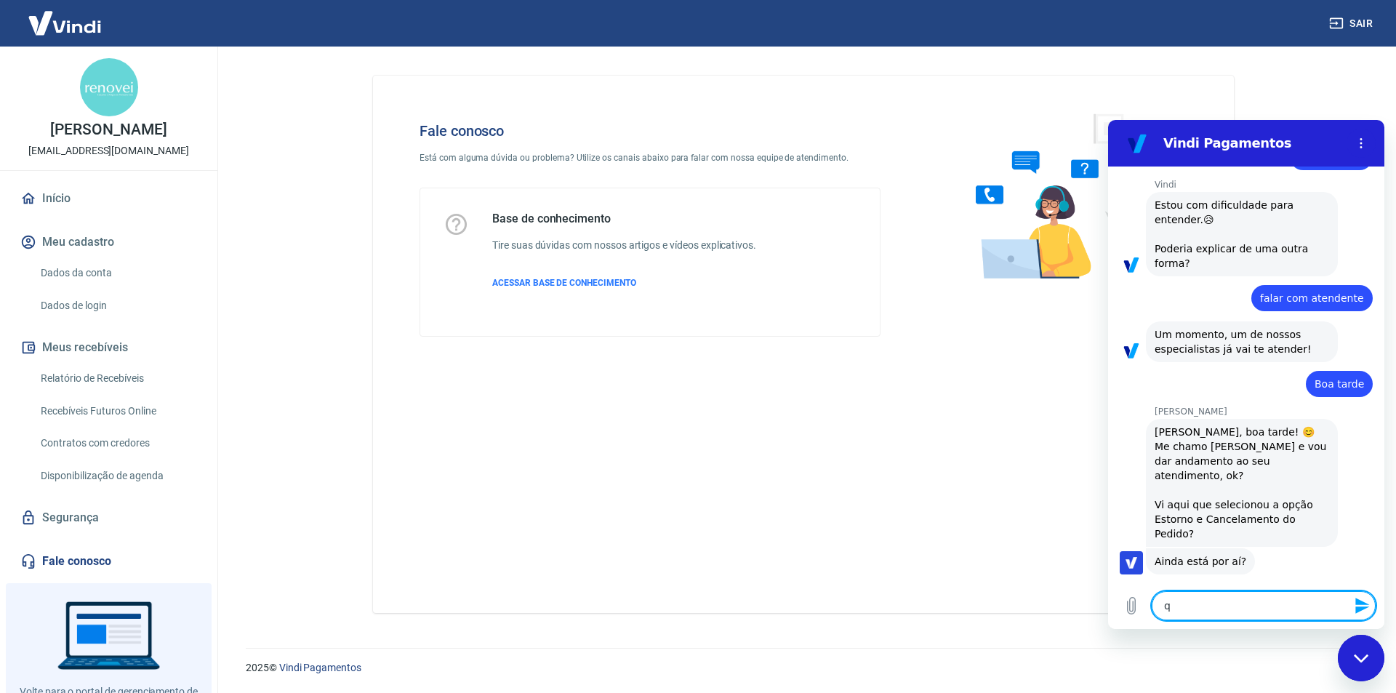
type textarea "x"
type textarea "qua"
type textarea "x"
type textarea "qual"
type textarea "x"
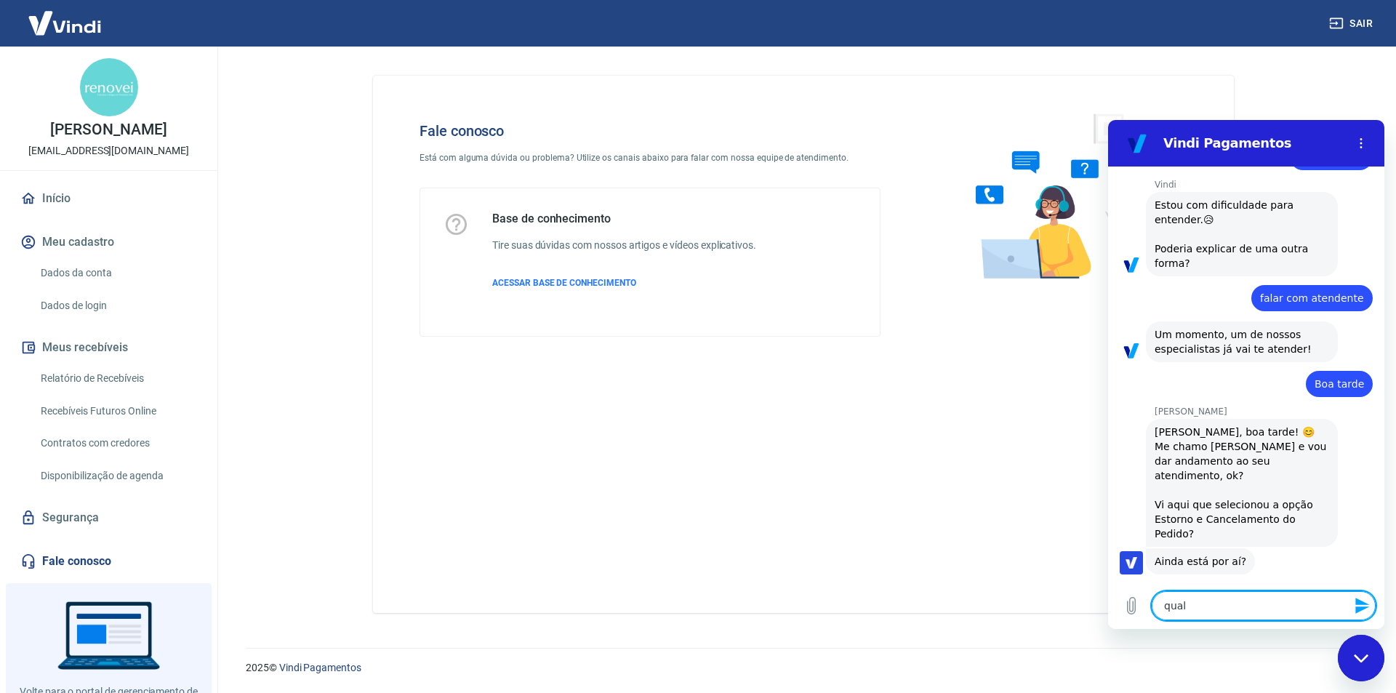
type textarea "qual"
type textarea "x"
type textarea "qual o"
type textarea "x"
type textarea "qual o"
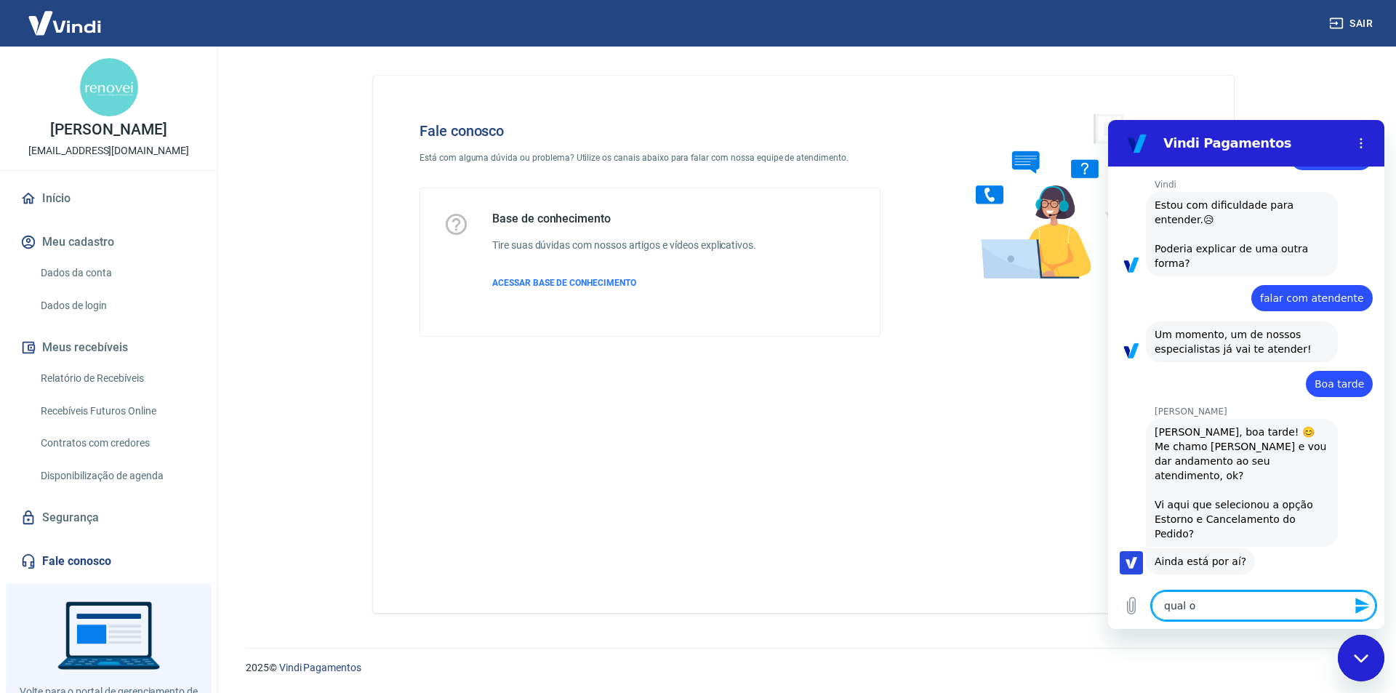
type textarea "x"
type textarea "qual o p"
type textarea "x"
type textarea "qual o pr"
type textarea "x"
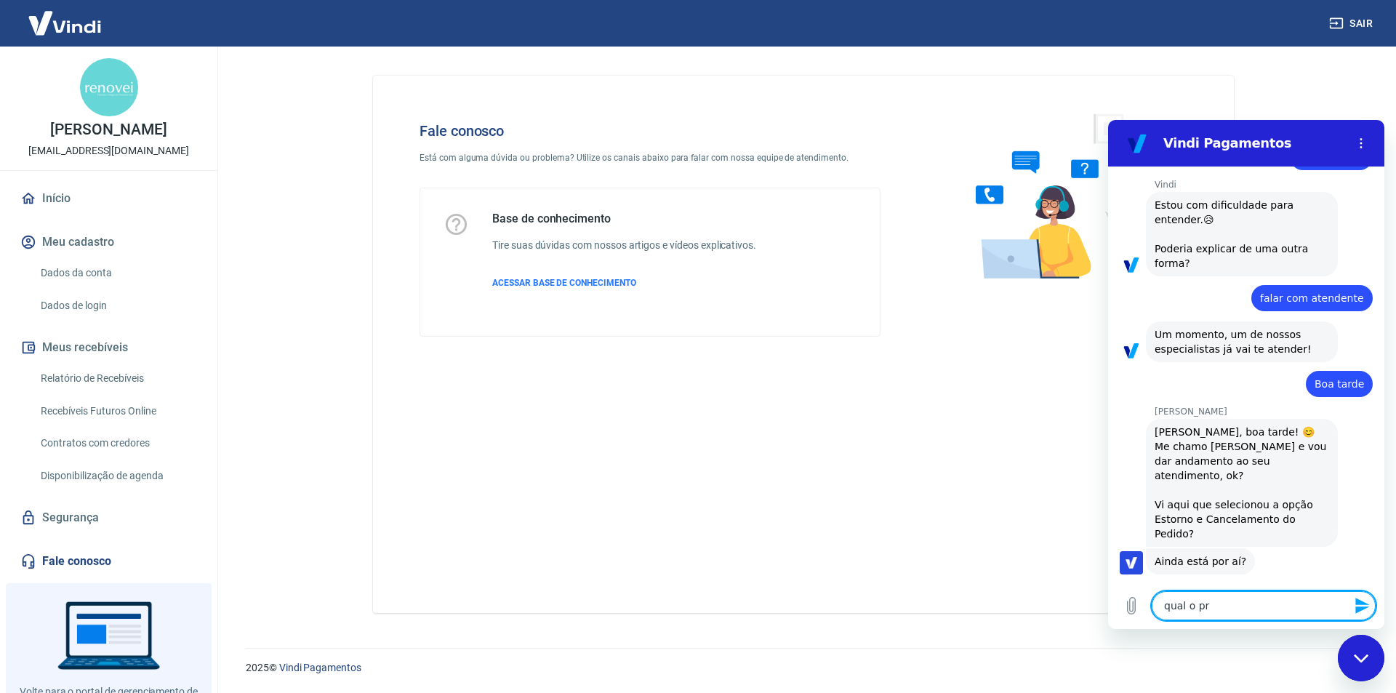
type textarea "qual o pro"
type textarea "x"
type textarea "qual o prod"
type textarea "x"
type textarea "qual o pro"
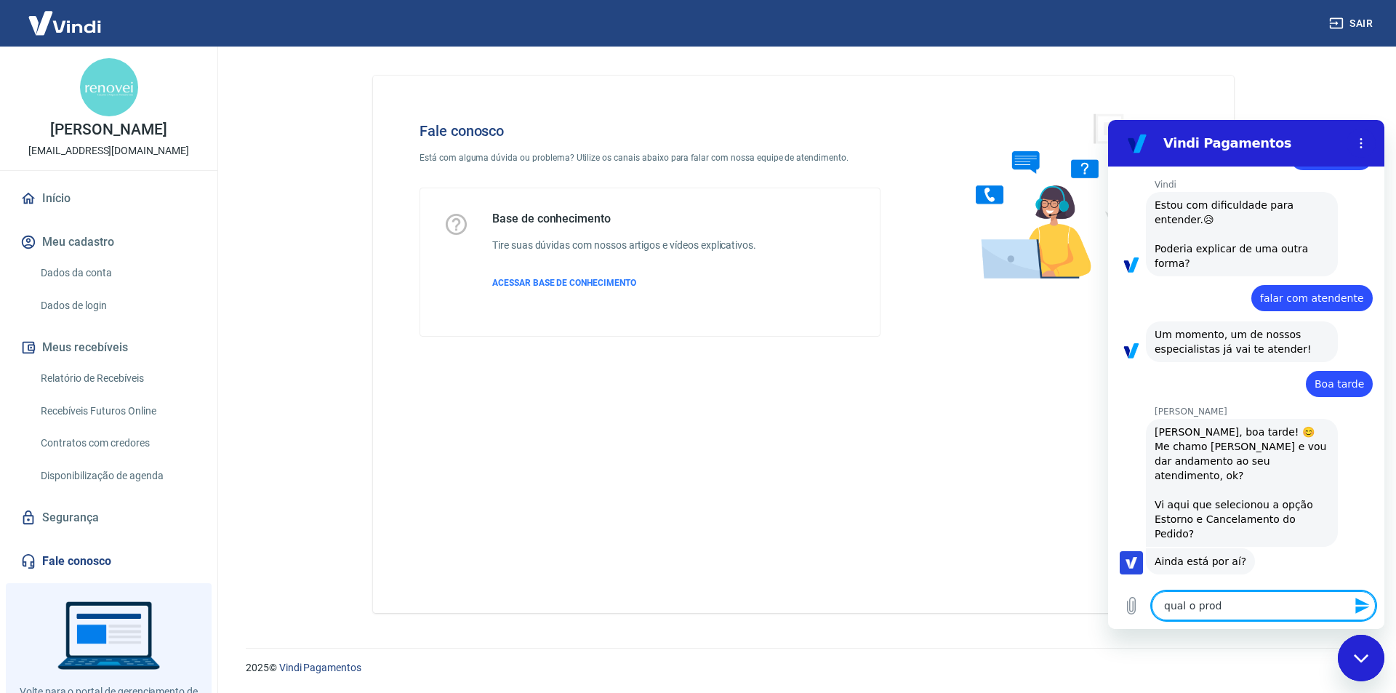
type textarea "x"
type textarea "qual o proc"
type textarea "x"
type textarea "qual o proce"
type textarea "x"
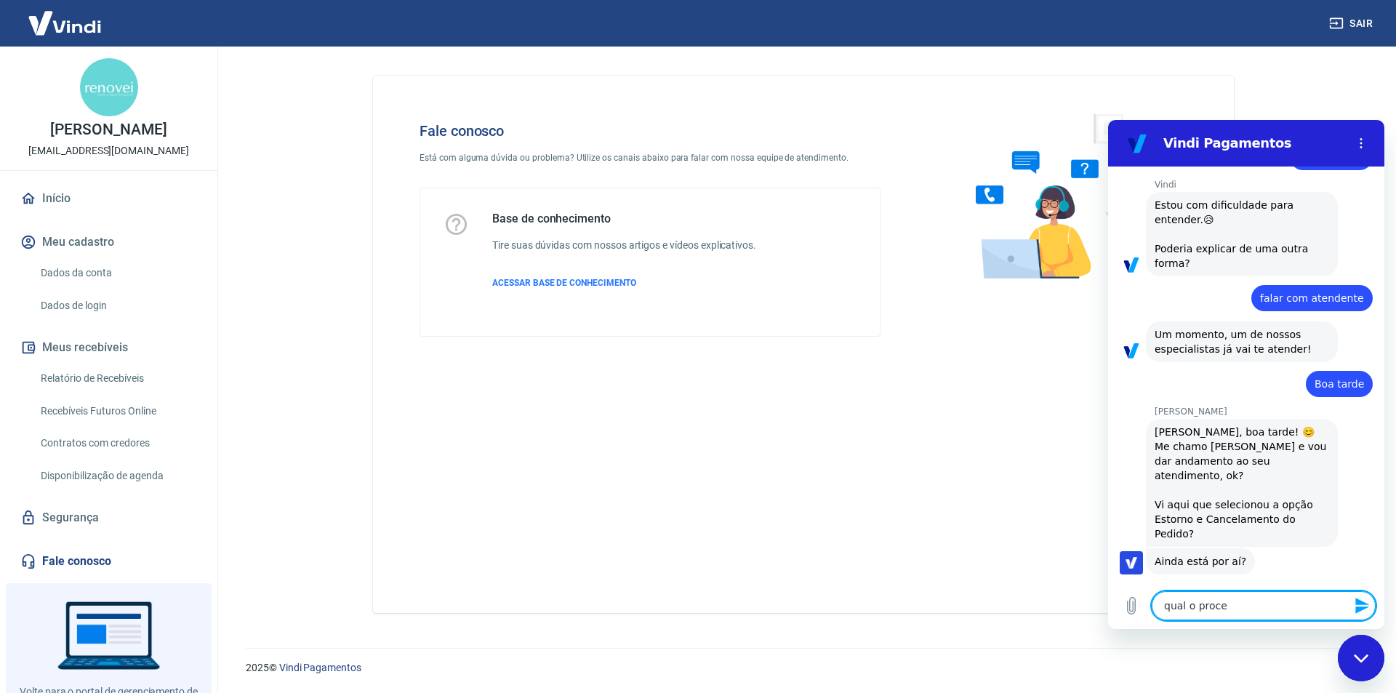
type textarea "qual o procei"
type textarea "x"
type textarea "qual o proceid"
type textarea "x"
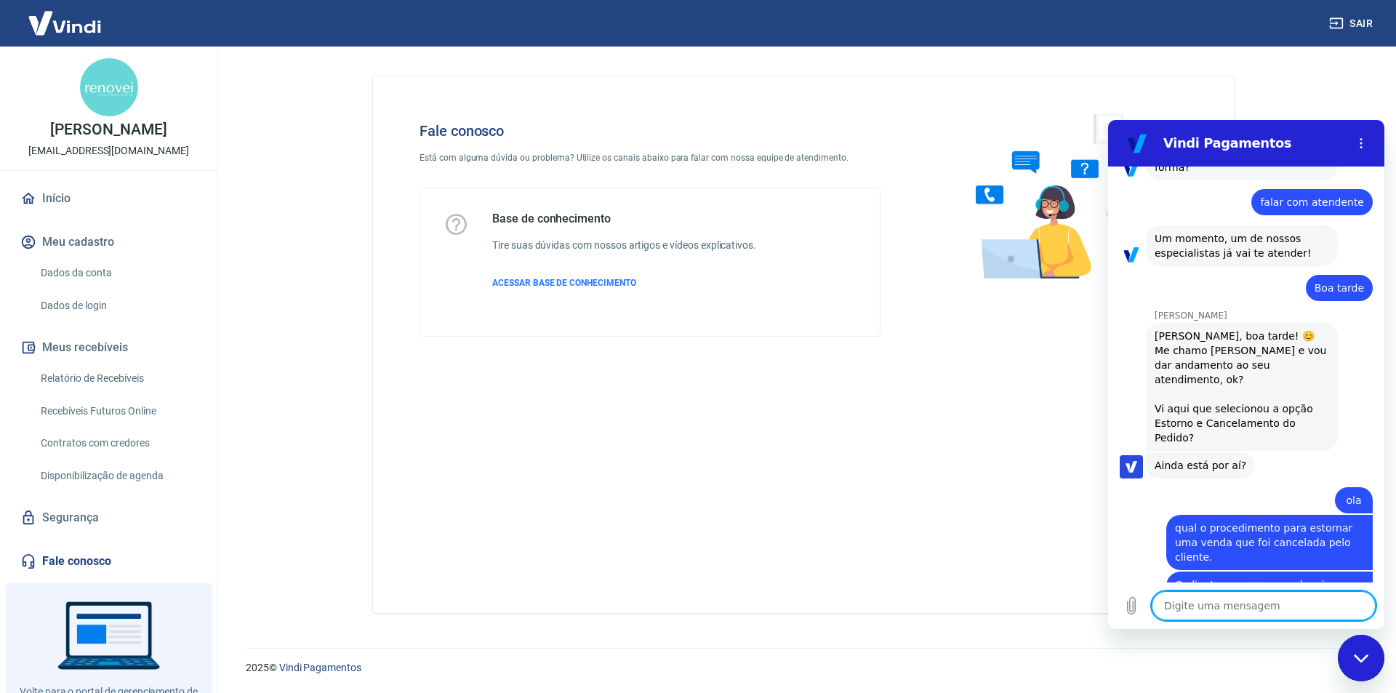
scroll to position [1608, 0]
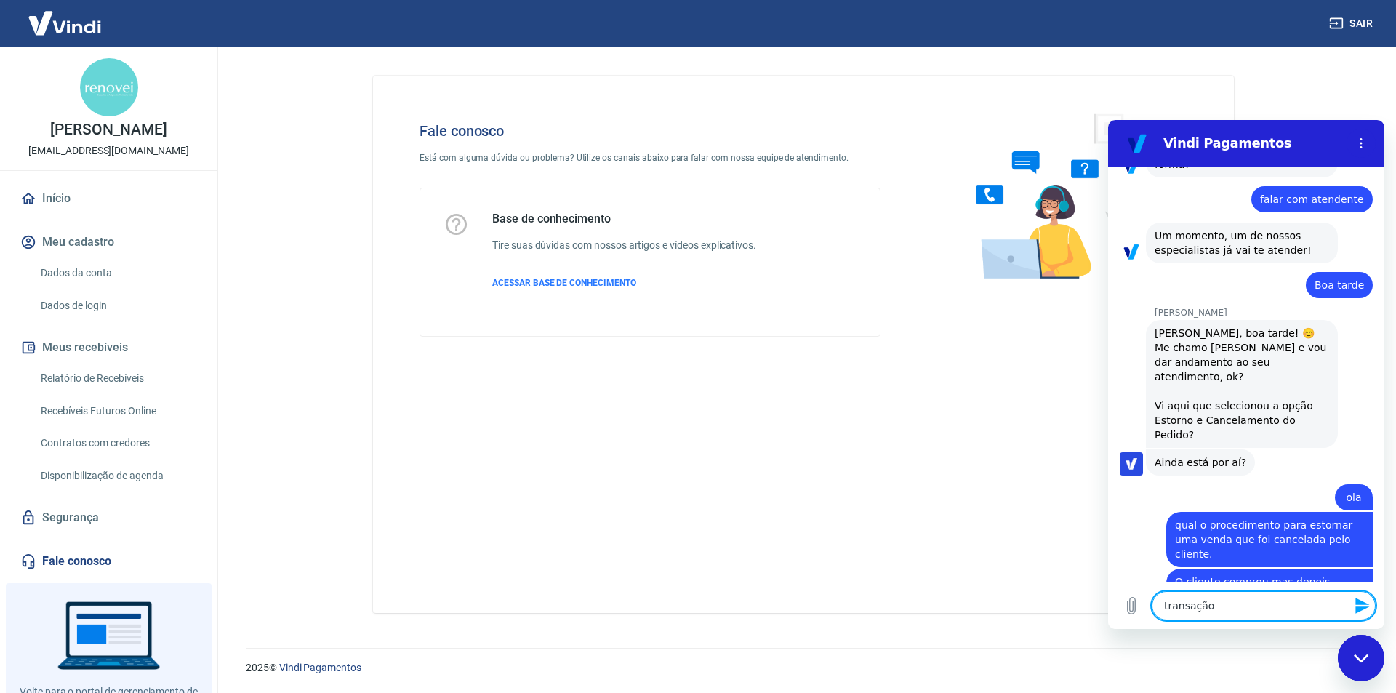
paste textarea "222062309"
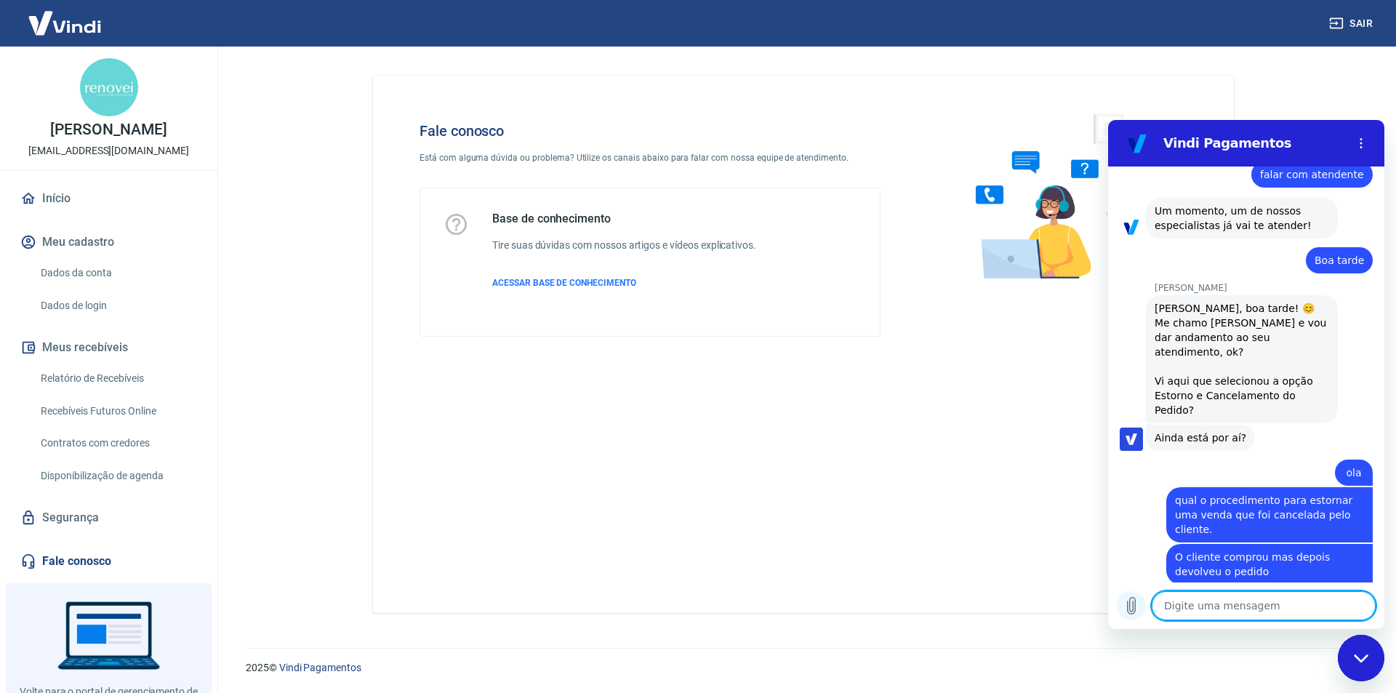
scroll to position [1636, 0]
click at [1130, 608] on icon "Carregar arquivo" at bounding box center [1132, 606] width 8 height 17
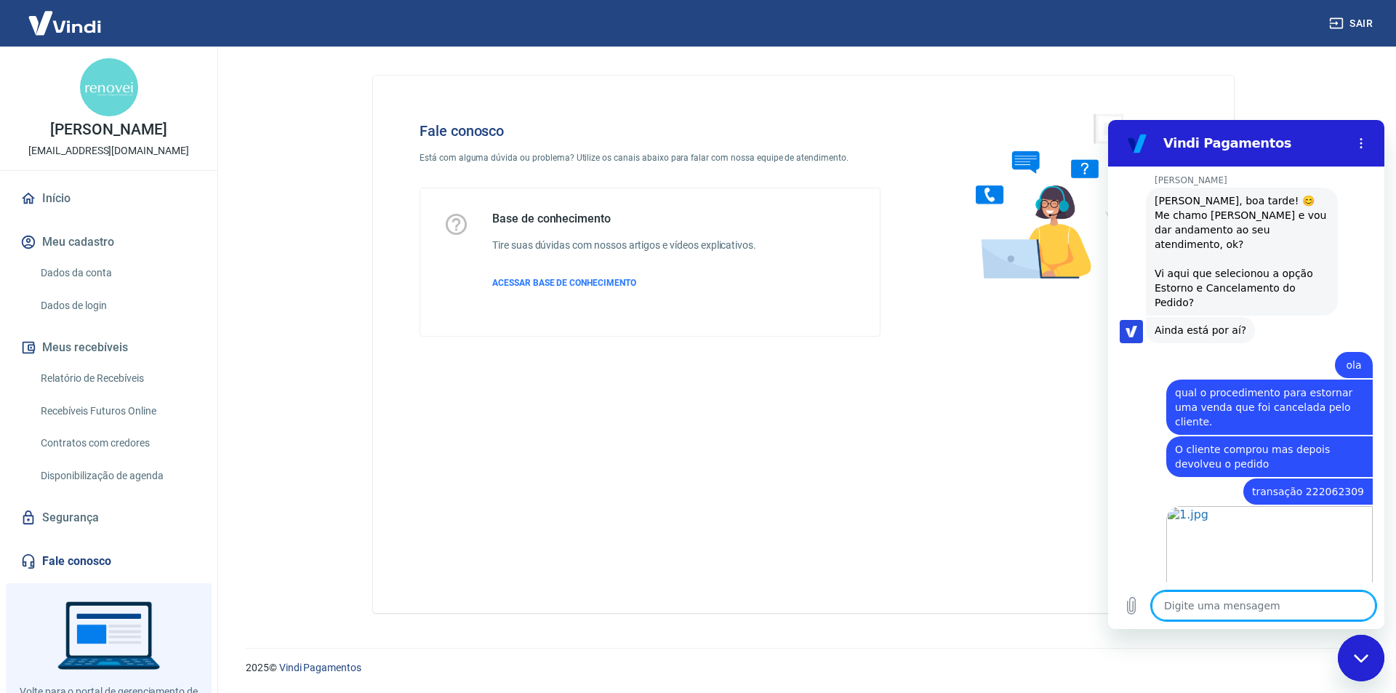
scroll to position [1743, 0]
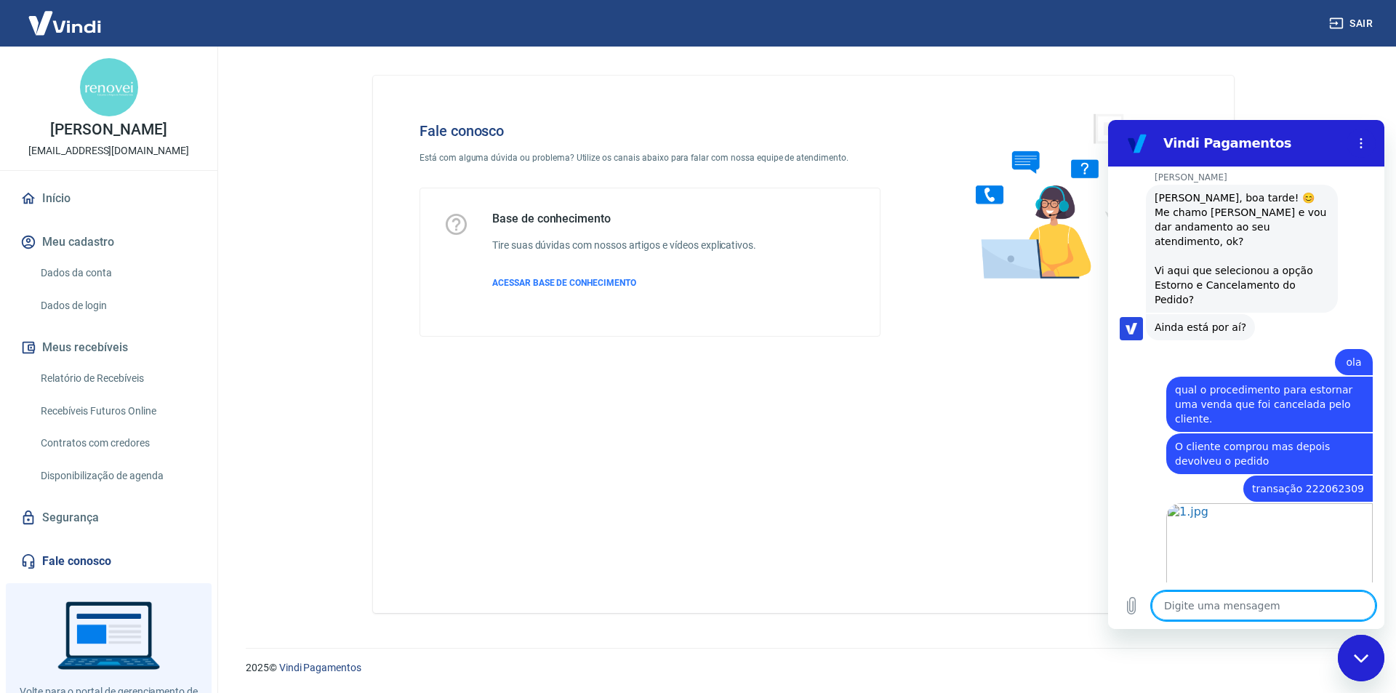
click at [1219, 605] on textarea at bounding box center [1264, 605] width 224 height 29
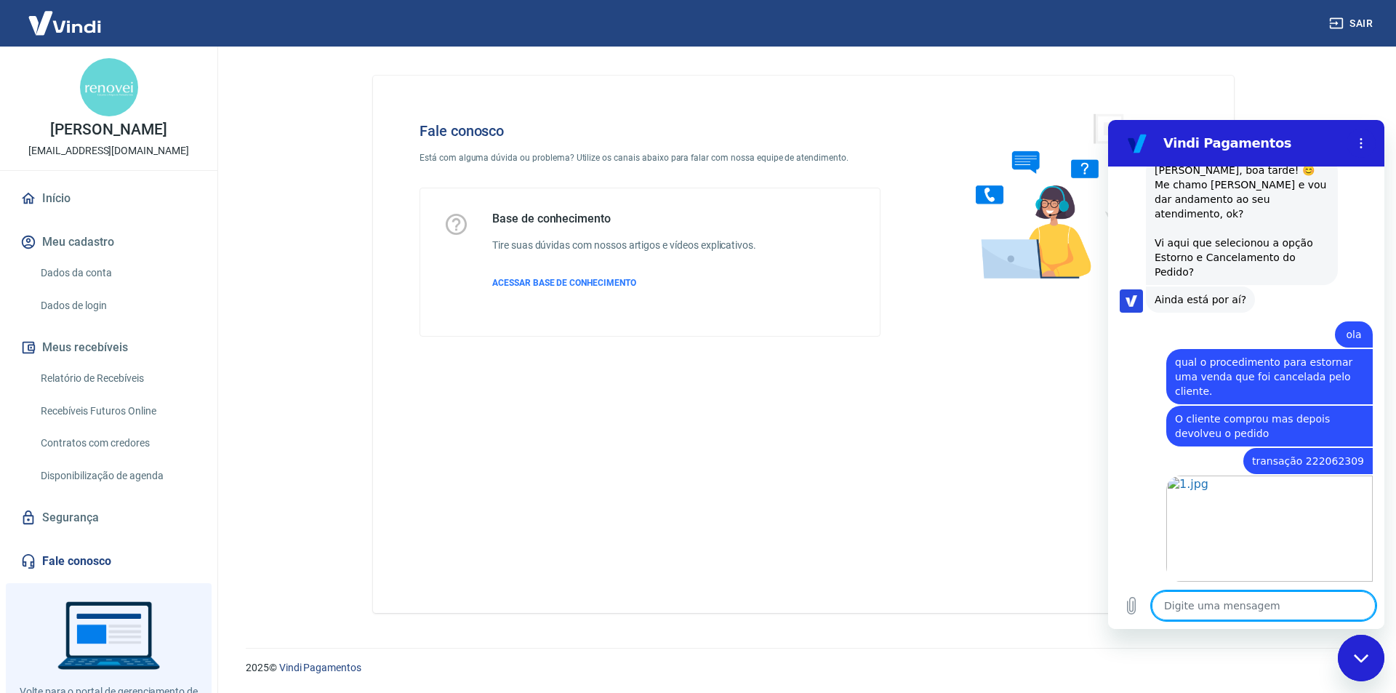
scroll to position [1834, 0]
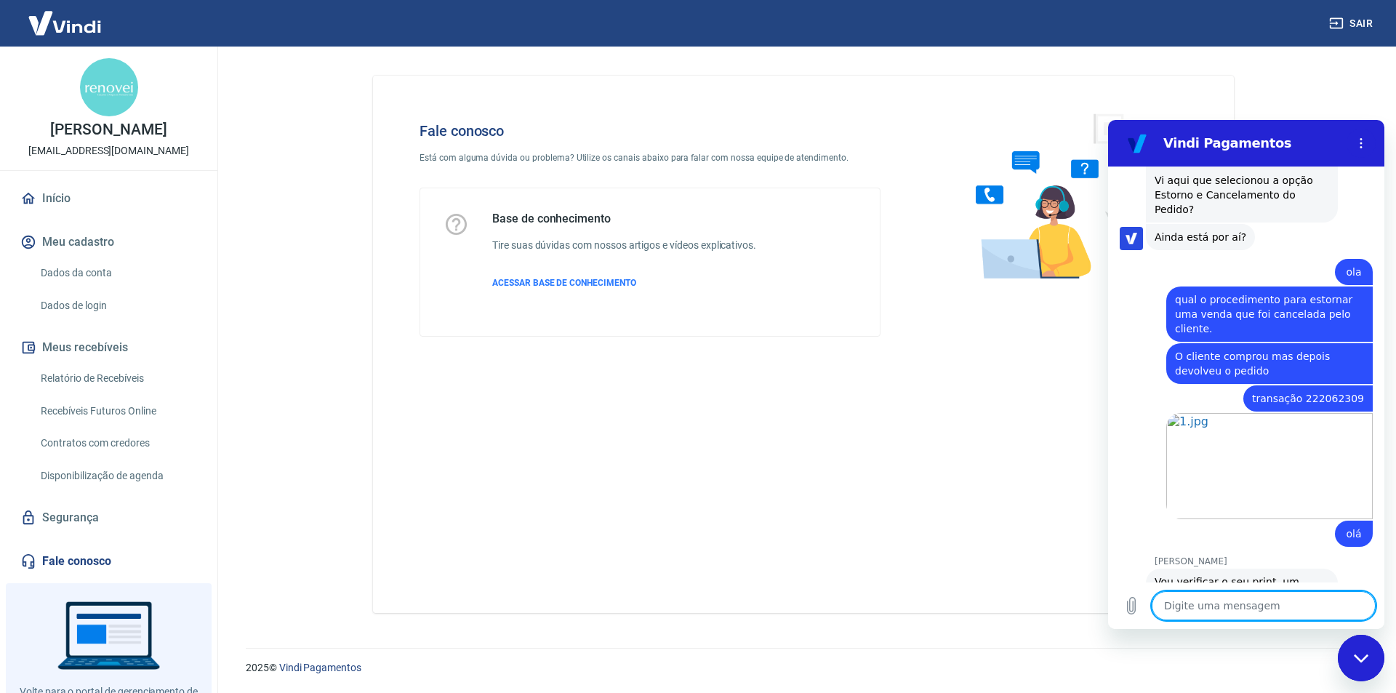
click at [1221, 606] on textarea at bounding box center [1264, 605] width 224 height 29
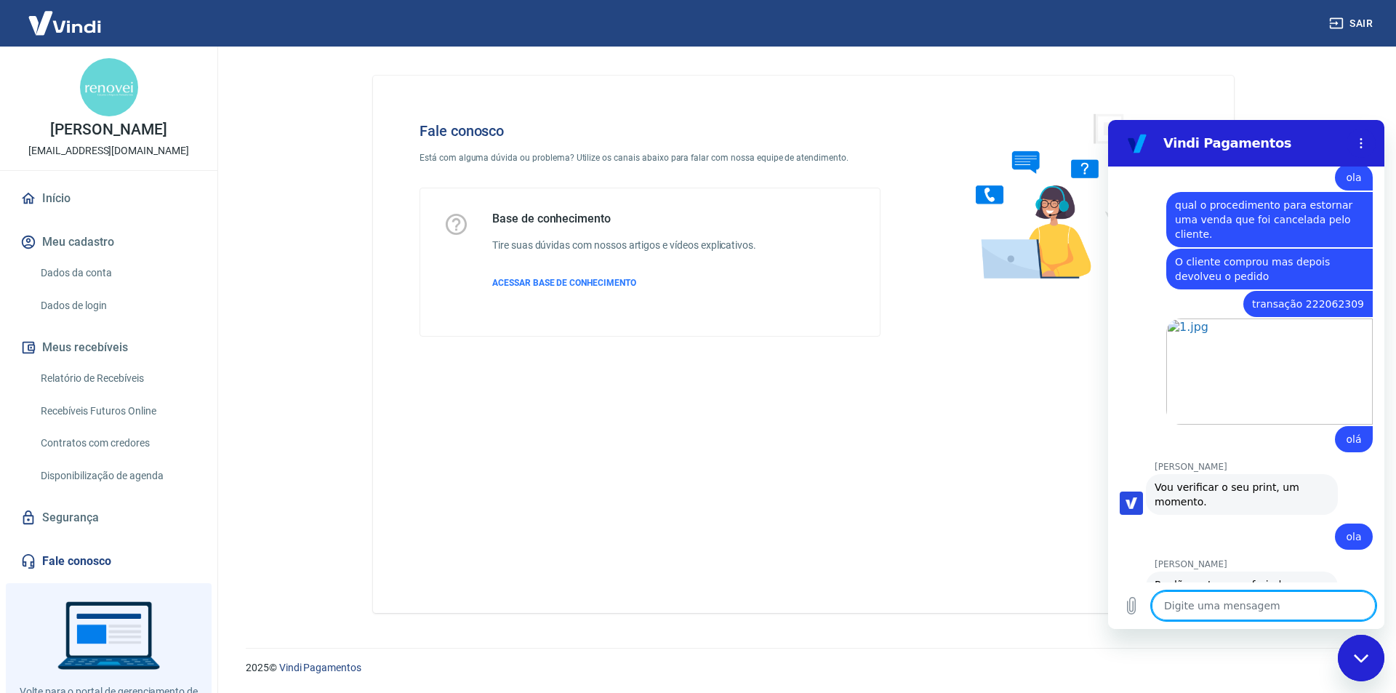
scroll to position [1931, 0]
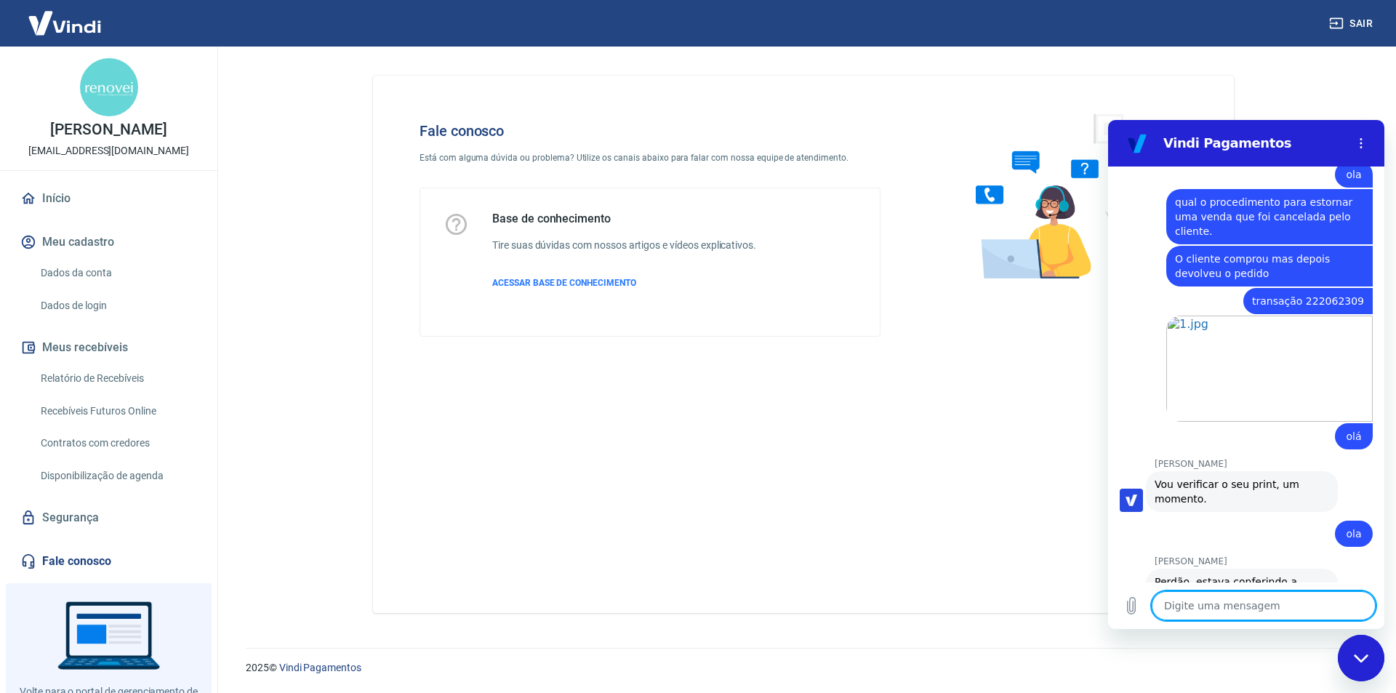
click at [1217, 606] on textarea at bounding box center [1264, 605] width 224 height 29
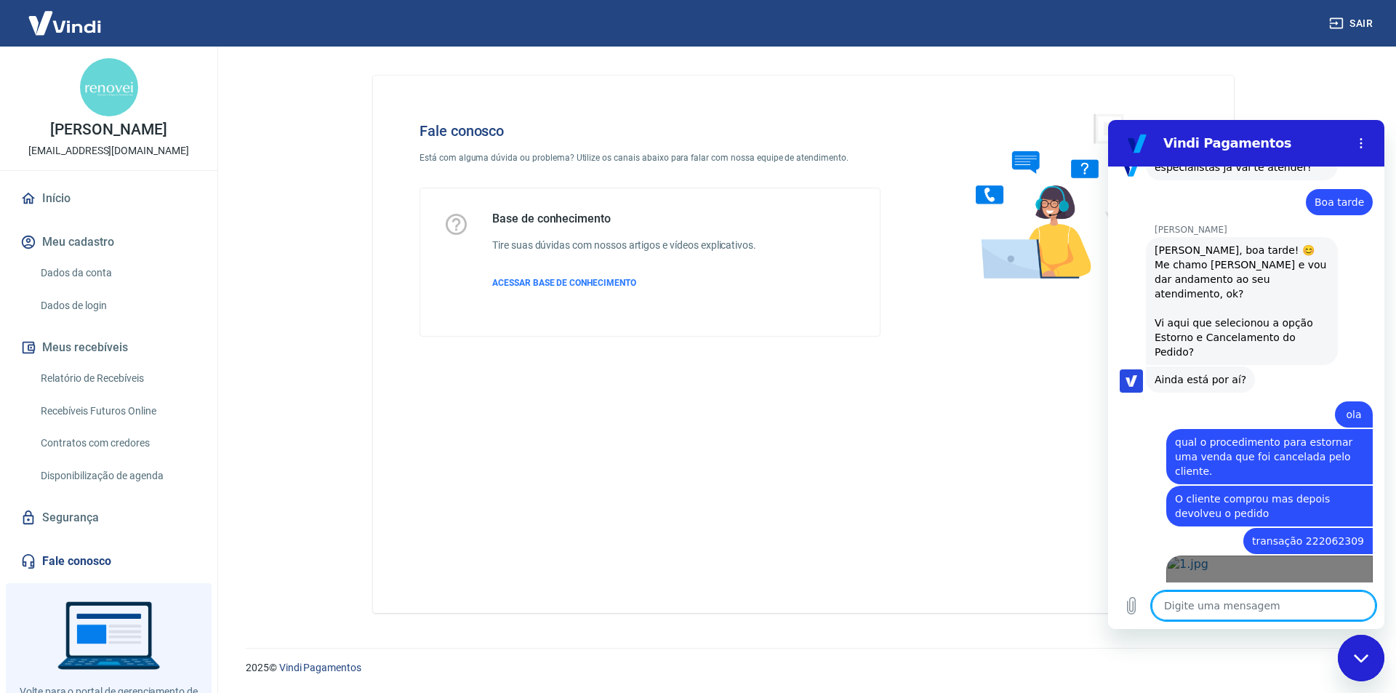
scroll to position [1679, 0]
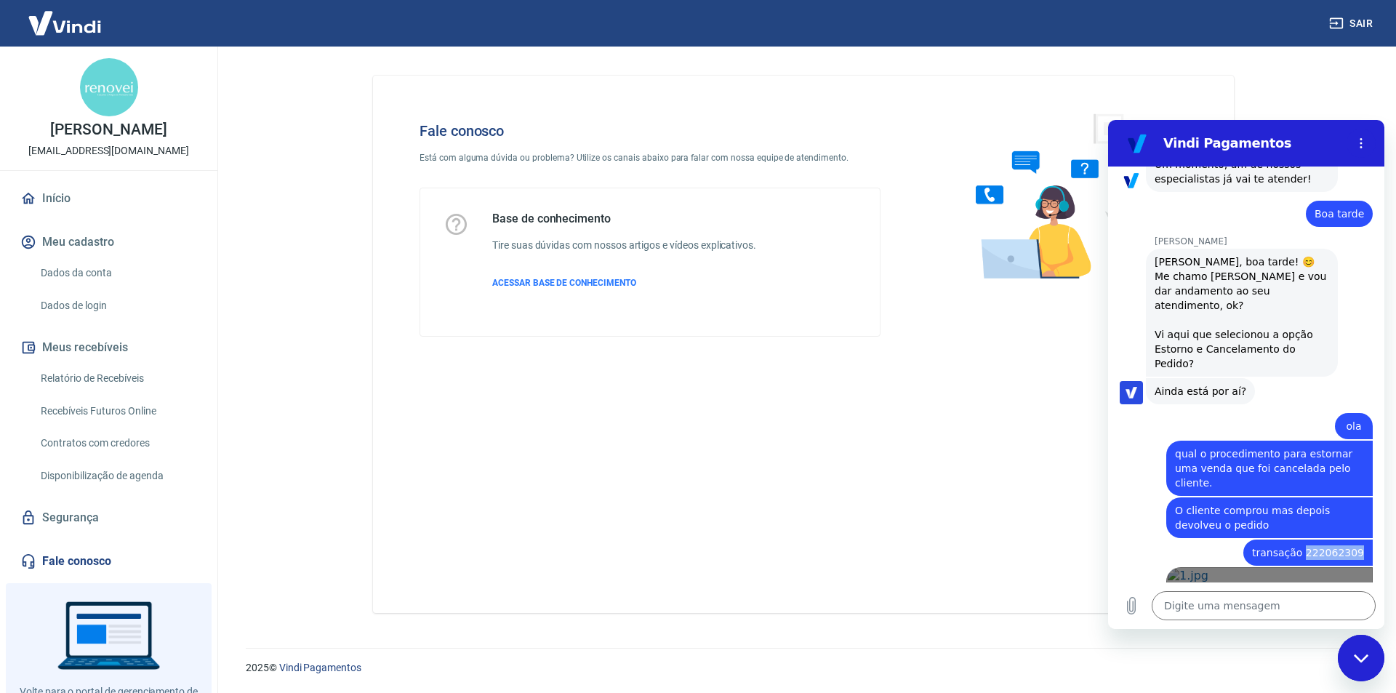
drag, startPoint x: 1303, startPoint y: 508, endPoint x: 1322, endPoint y: 535, distance: 32.9
click at [1354, 540] on div "diz: transação 222062309" at bounding box center [1308, 553] width 129 height 26
copy span "222062309"
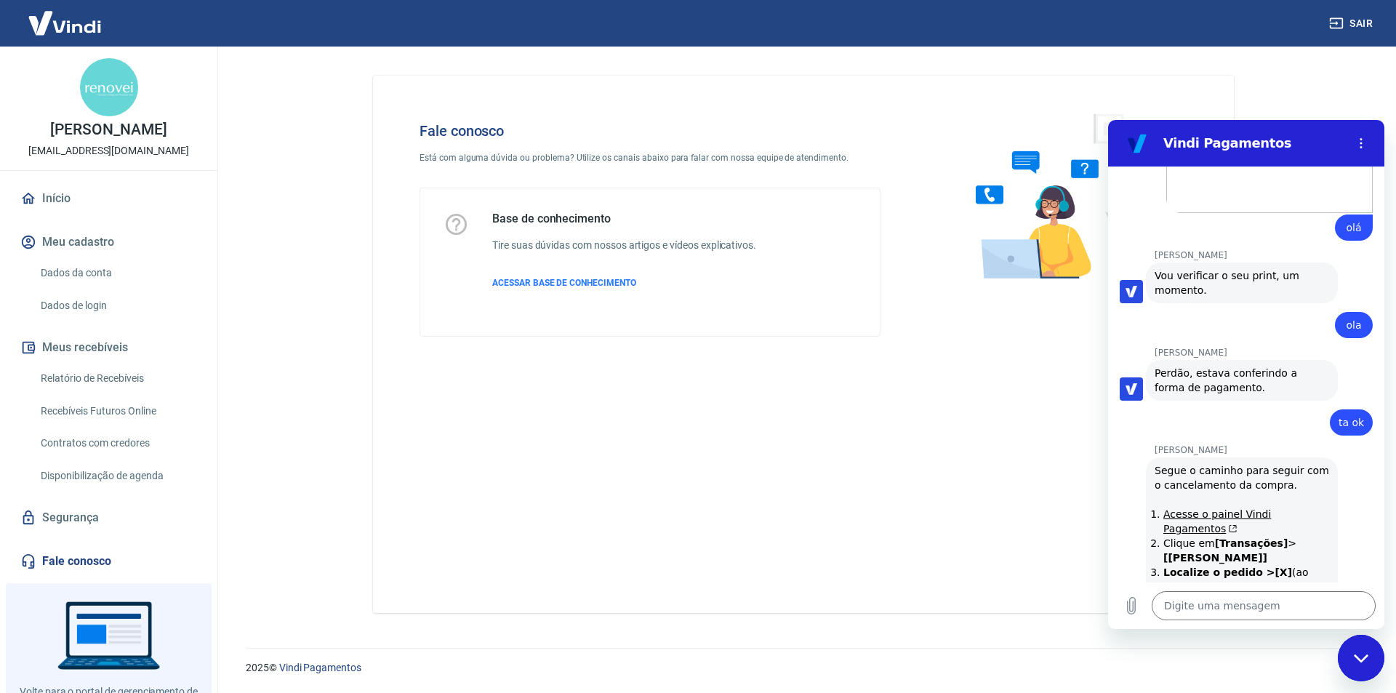
scroll to position [2189, 0]
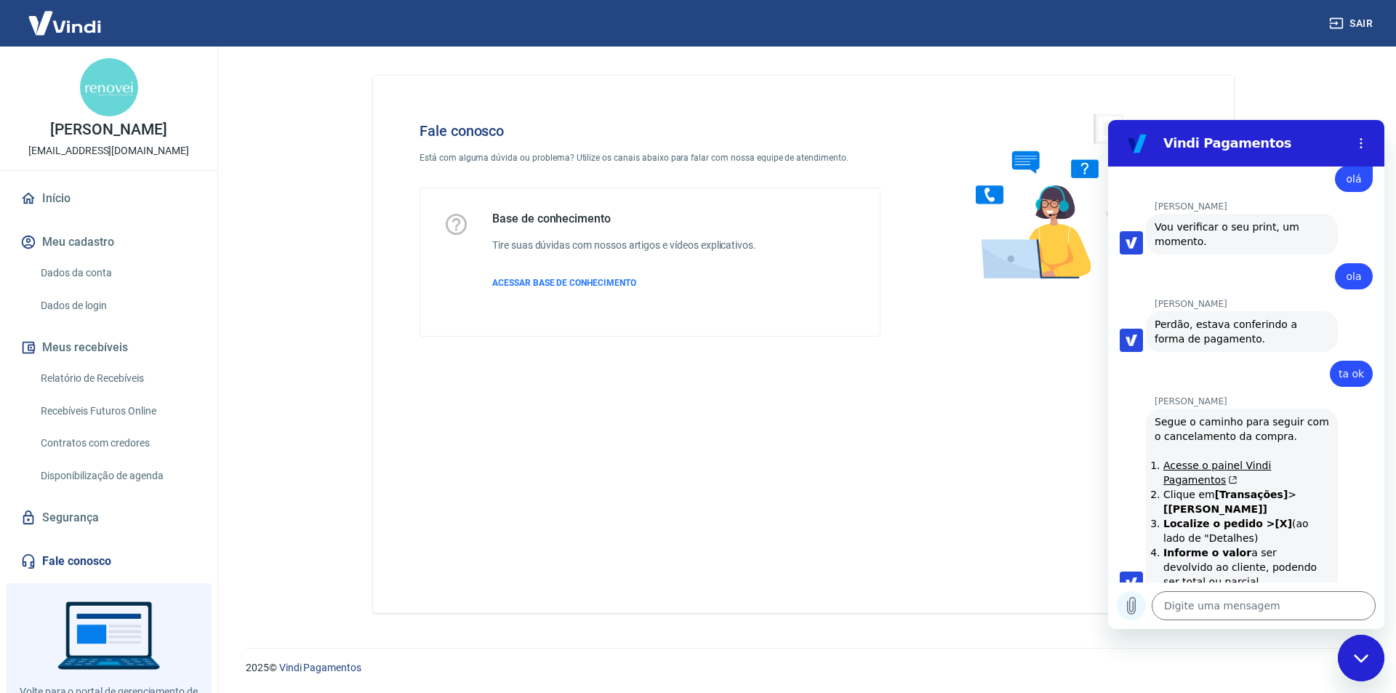
click at [1130, 607] on icon "Carregar arquivo" at bounding box center [1132, 606] width 8 height 17
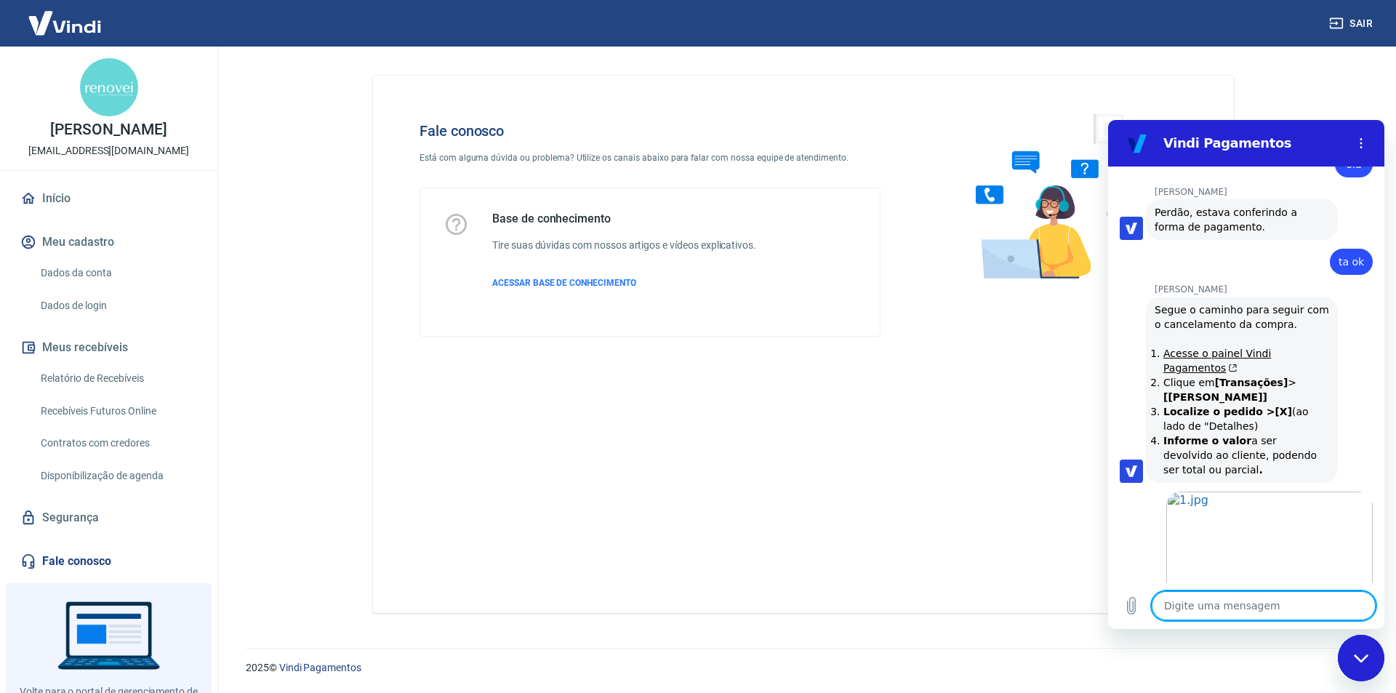
click at [1225, 605] on textarea at bounding box center [1264, 605] width 224 height 29
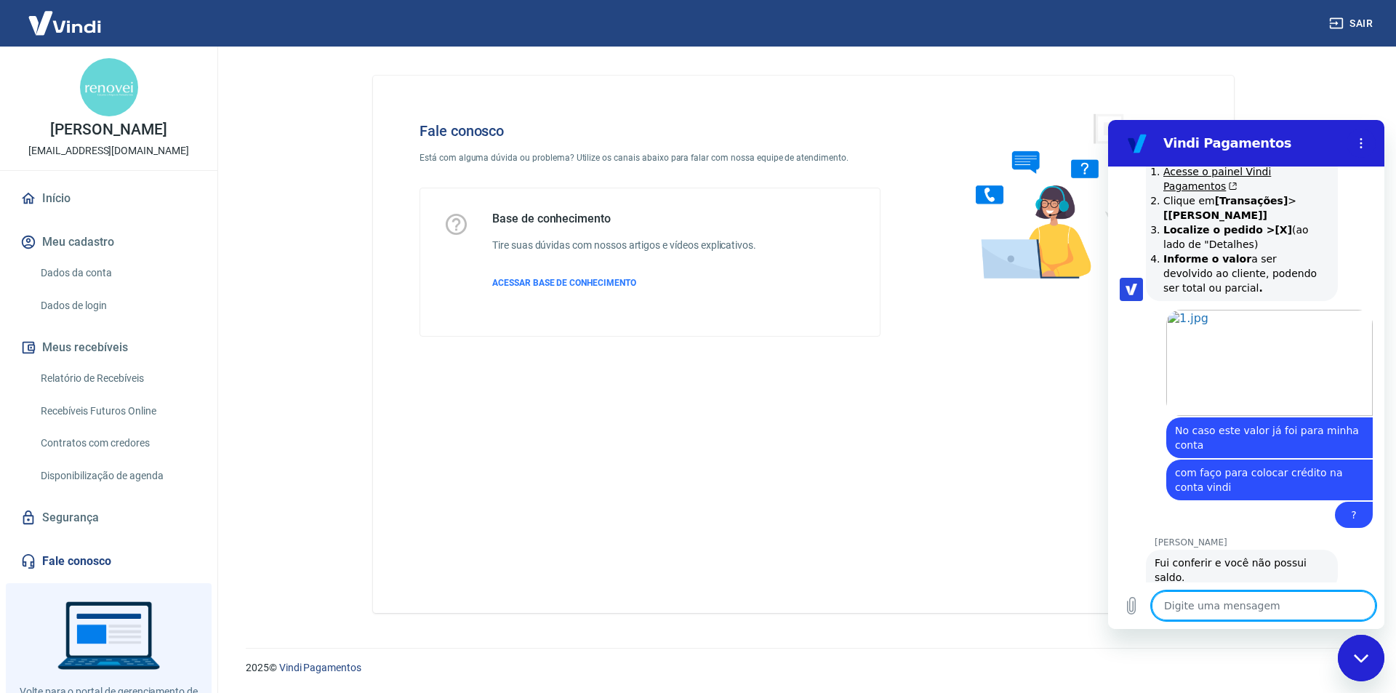
scroll to position [2520, 0]
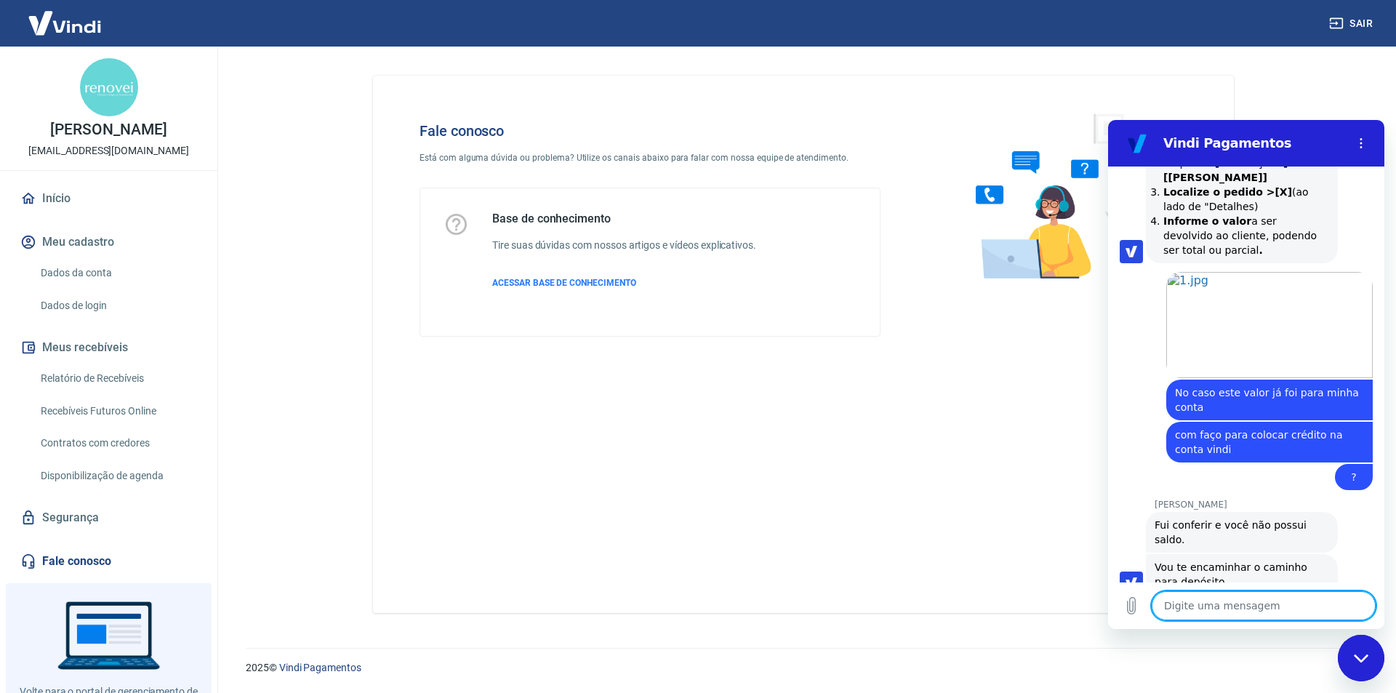
click at [1234, 605] on textarea at bounding box center [1264, 605] width 224 height 29
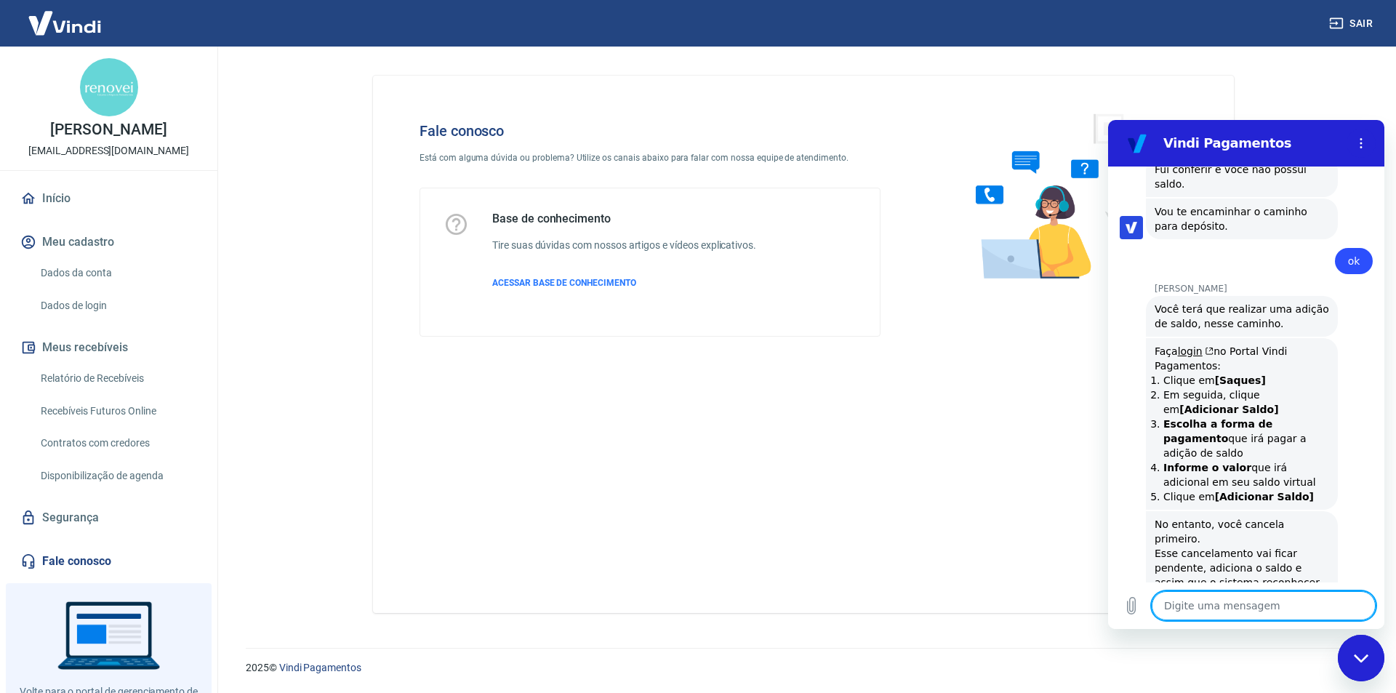
scroll to position [2877, 0]
click at [1132, 605] on icon "Carregar arquivo" at bounding box center [1131, 605] width 17 height 17
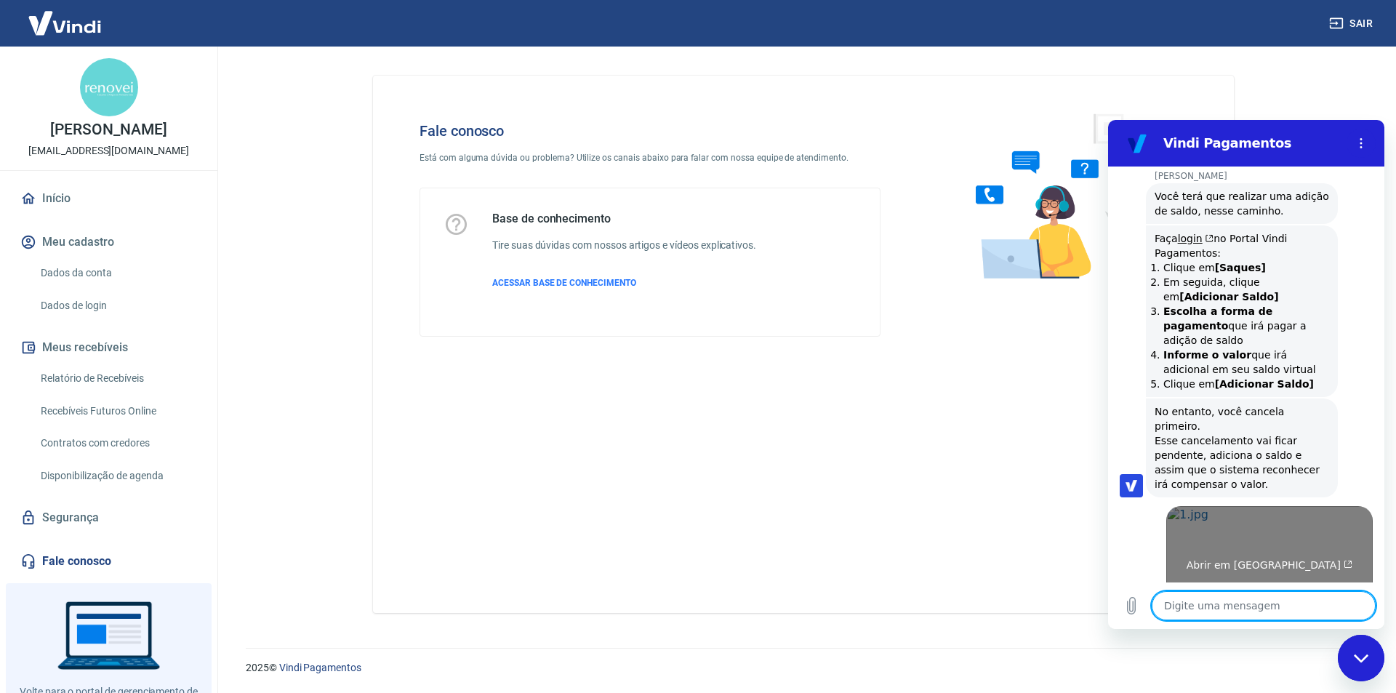
scroll to position [2992, 0]
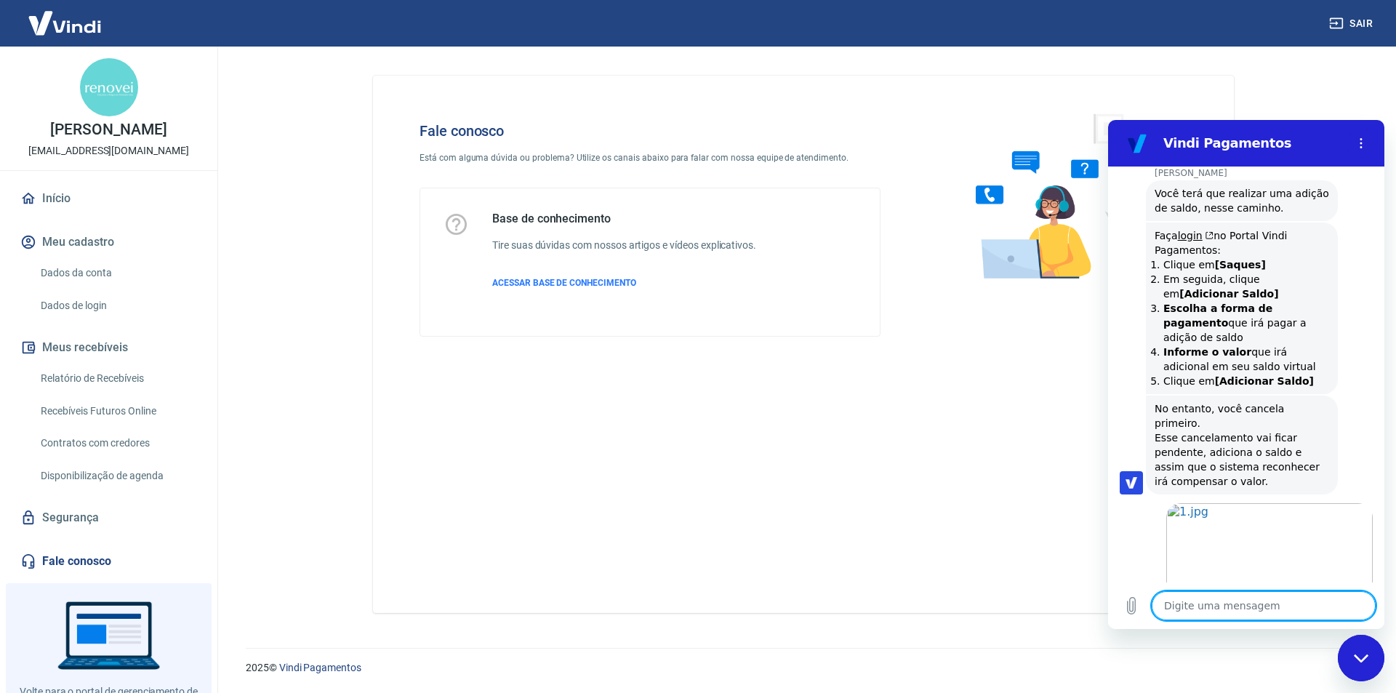
click at [1228, 606] on textarea at bounding box center [1264, 605] width 224 height 29
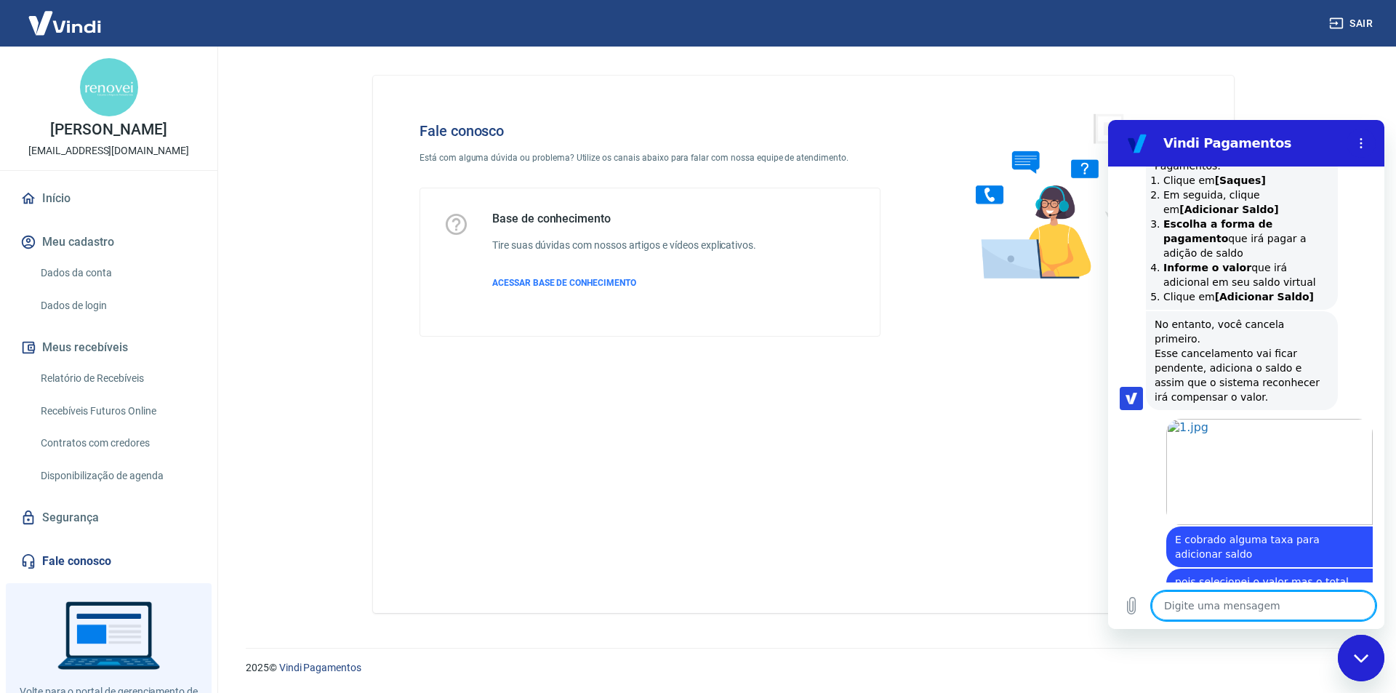
scroll to position [3223, 0]
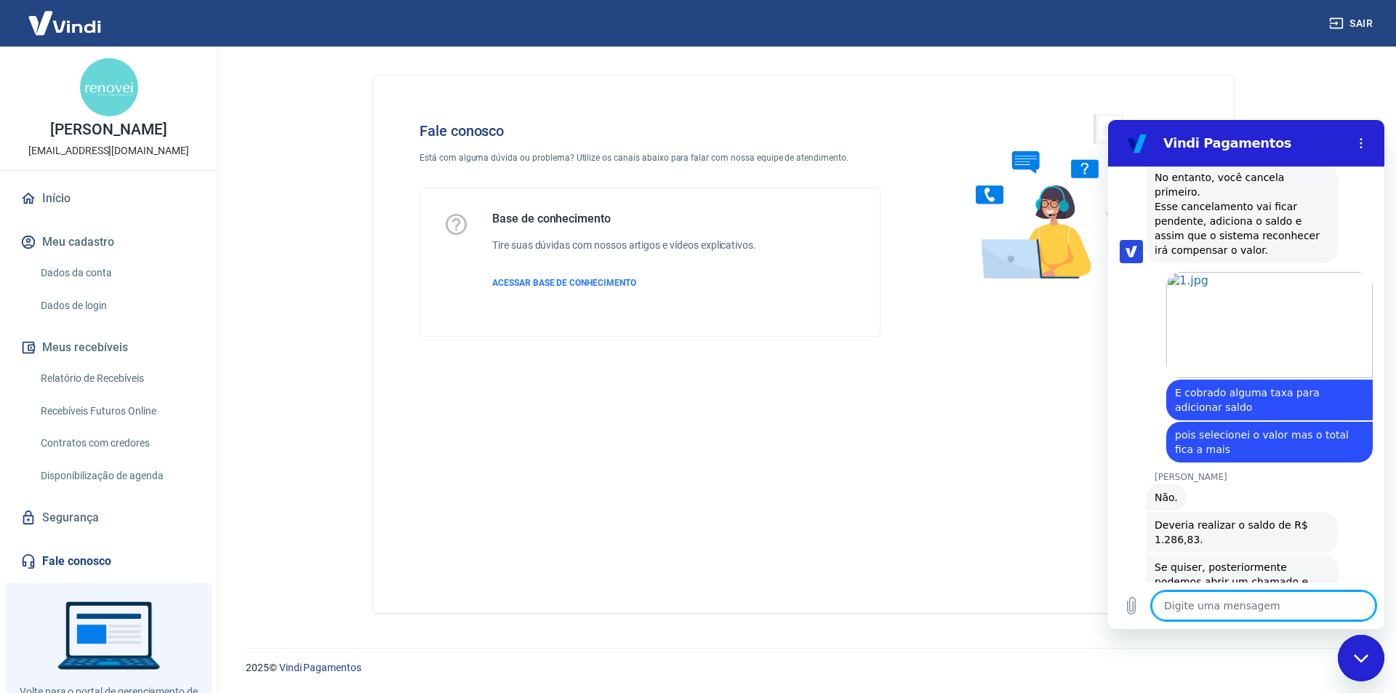
click at [1202, 596] on textarea at bounding box center [1264, 605] width 224 height 29
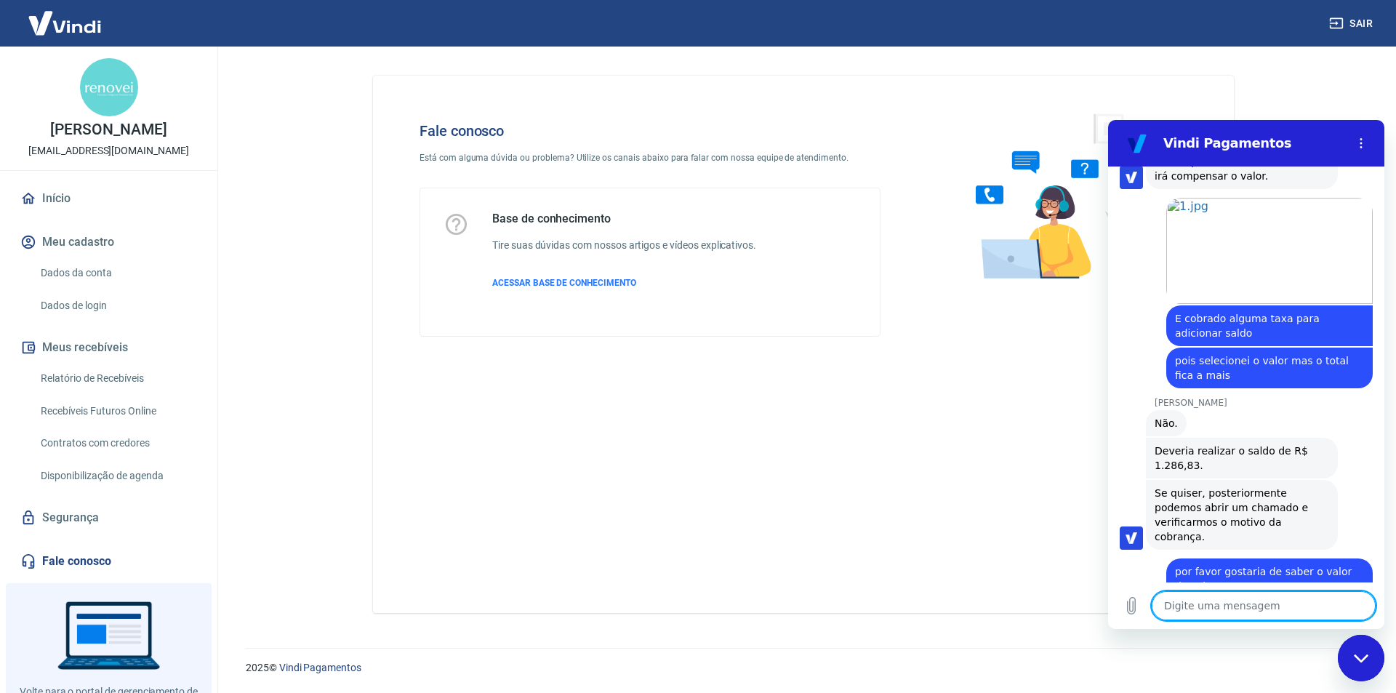
scroll to position [3300, 0]
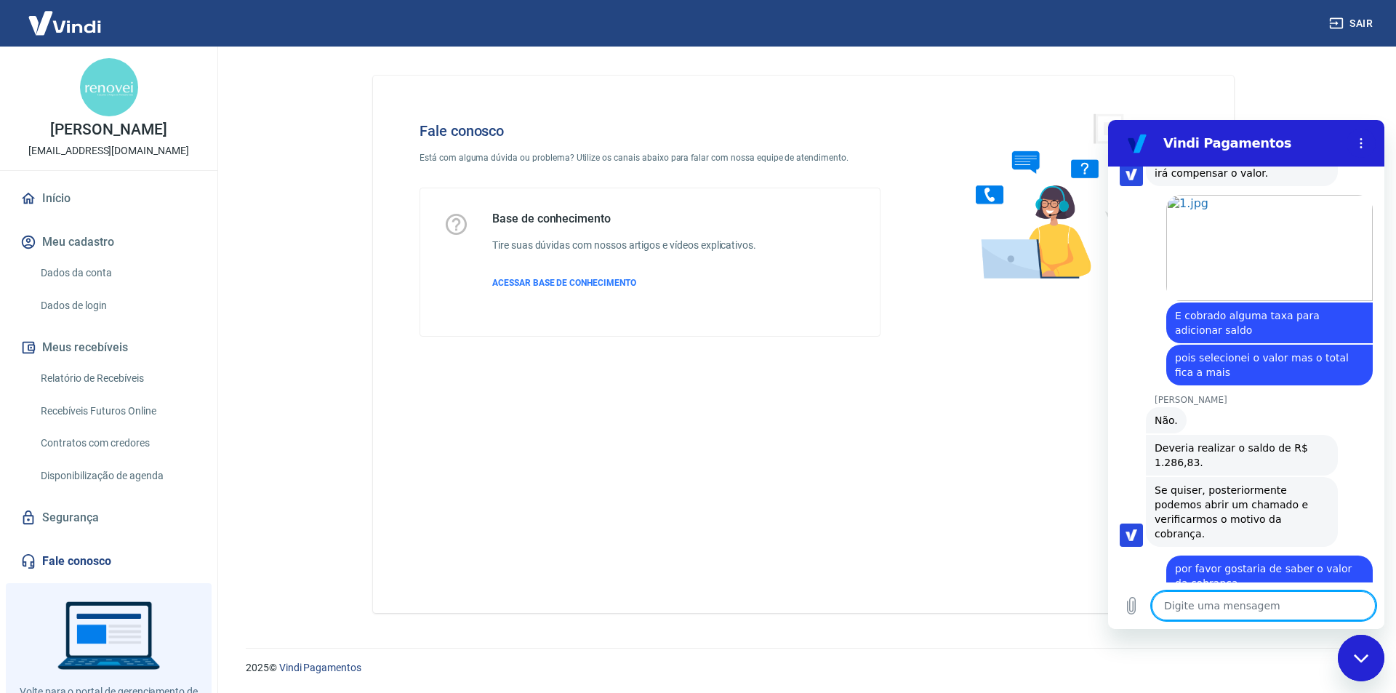
click at [1223, 608] on textarea at bounding box center [1264, 605] width 224 height 29
